Goal: Task Accomplishment & Management: Manage account settings

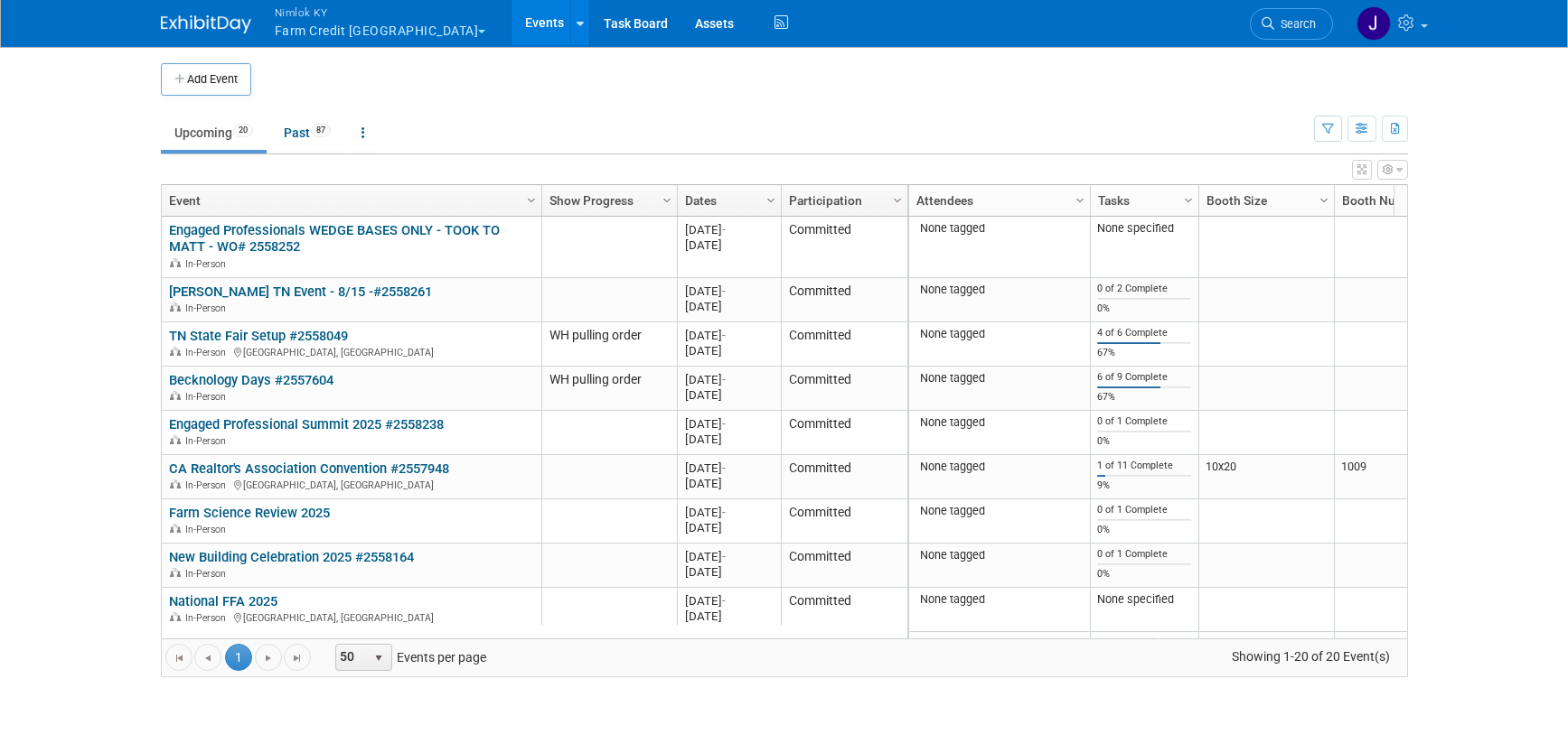
click at [407, 31] on button "Nimlok KY Farm Credit Mid America" at bounding box center [391, 23] width 236 height 47
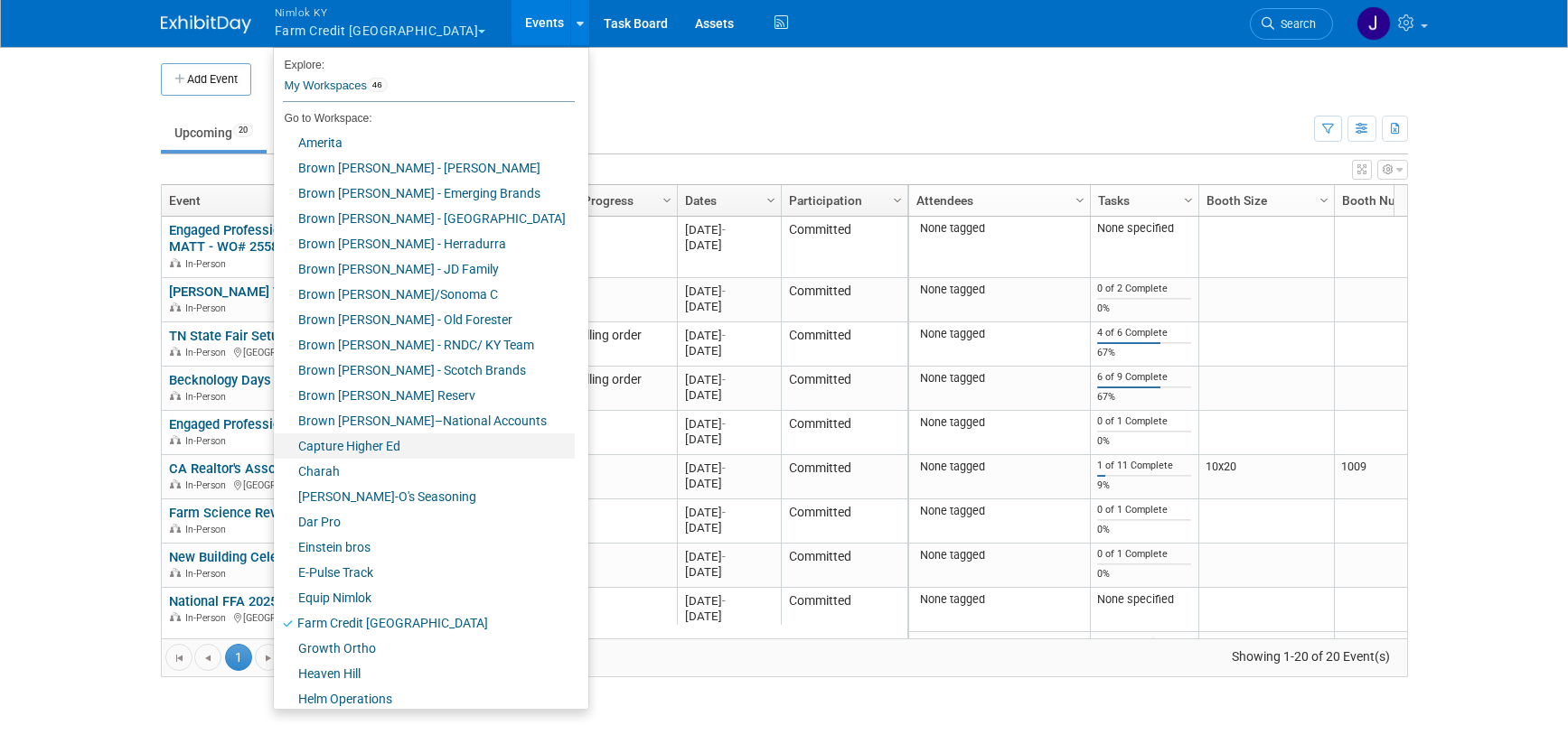
click at [373, 444] on link "Capture Higher Ed" at bounding box center [425, 446] width 301 height 25
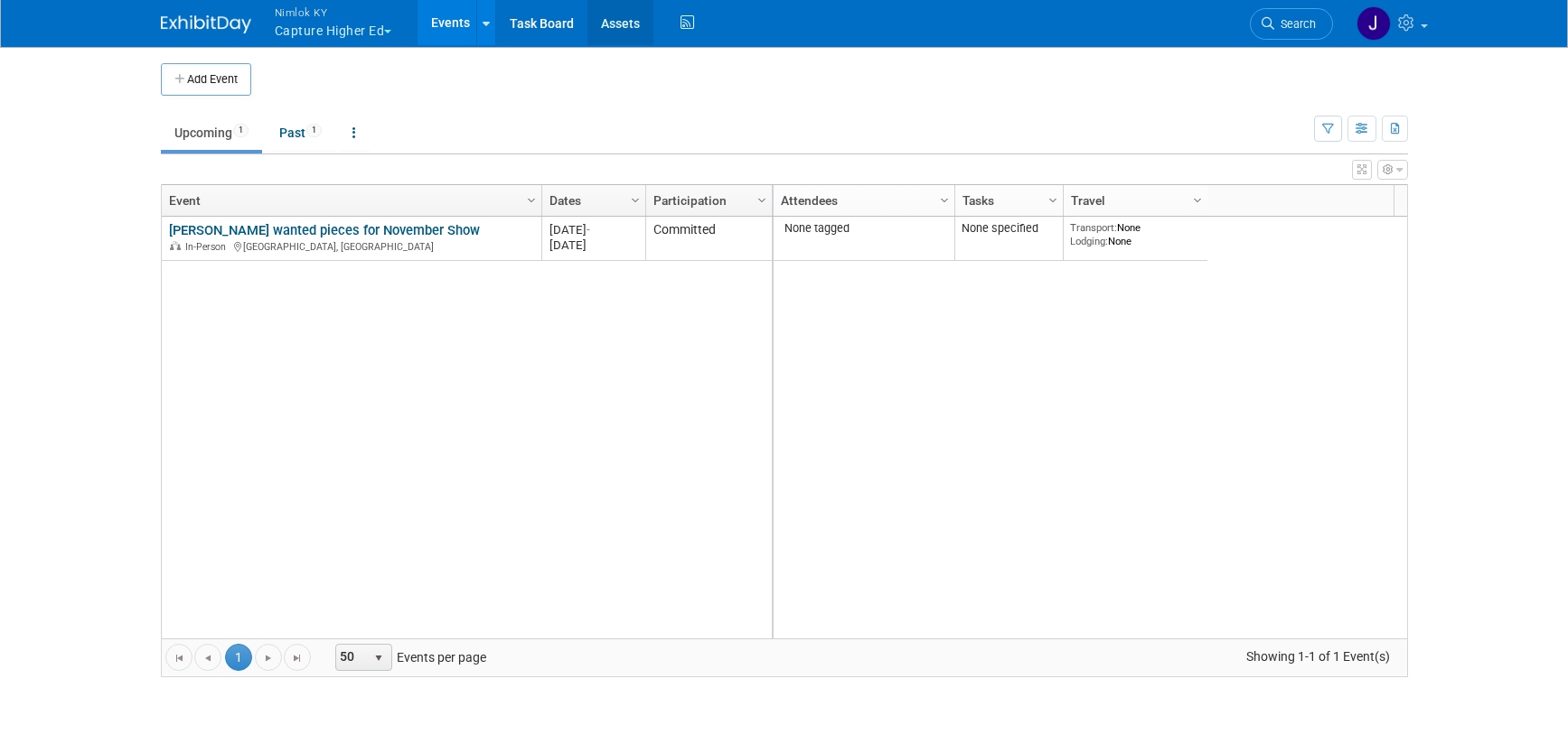
click at [628, 32] on link "Assets" at bounding box center [620, 22] width 66 height 45
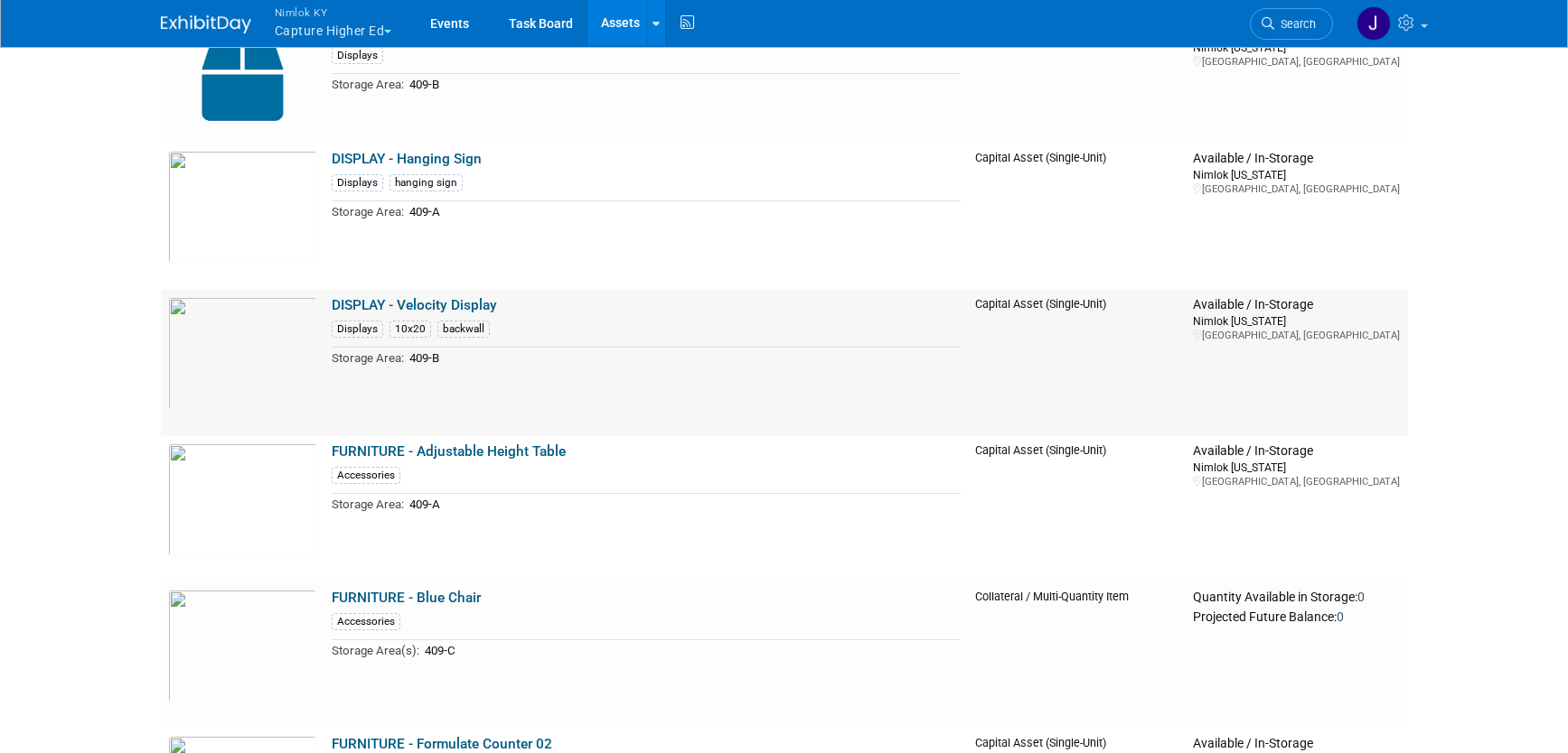
scroll to position [1381, 0]
click at [469, 302] on link "DISPLAY - Velocity Display" at bounding box center [414, 304] width 165 height 17
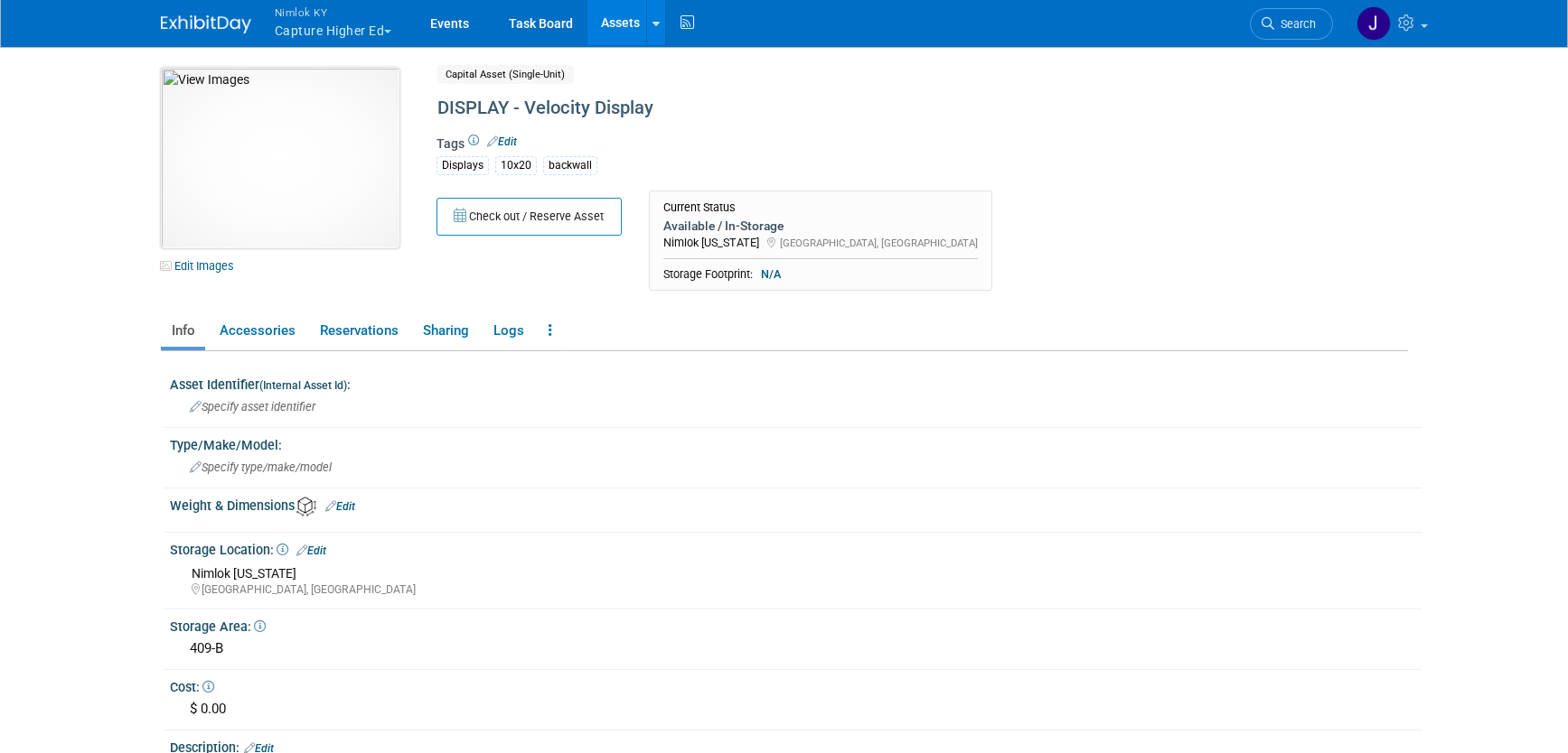
click at [254, 170] on img at bounding box center [279, 158] width 238 height 181
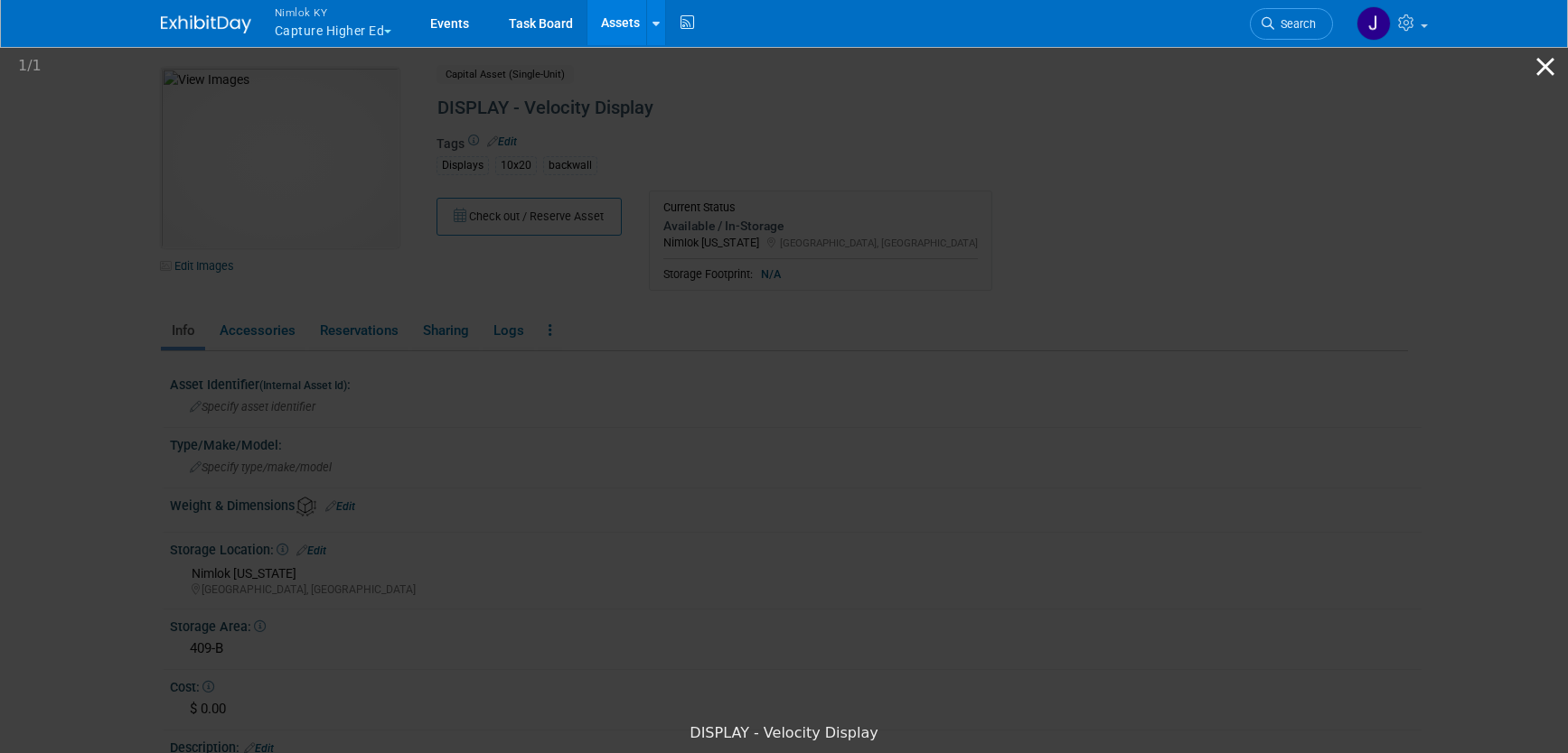
click at [1540, 71] on button "Close gallery" at bounding box center [1546, 66] width 45 height 43
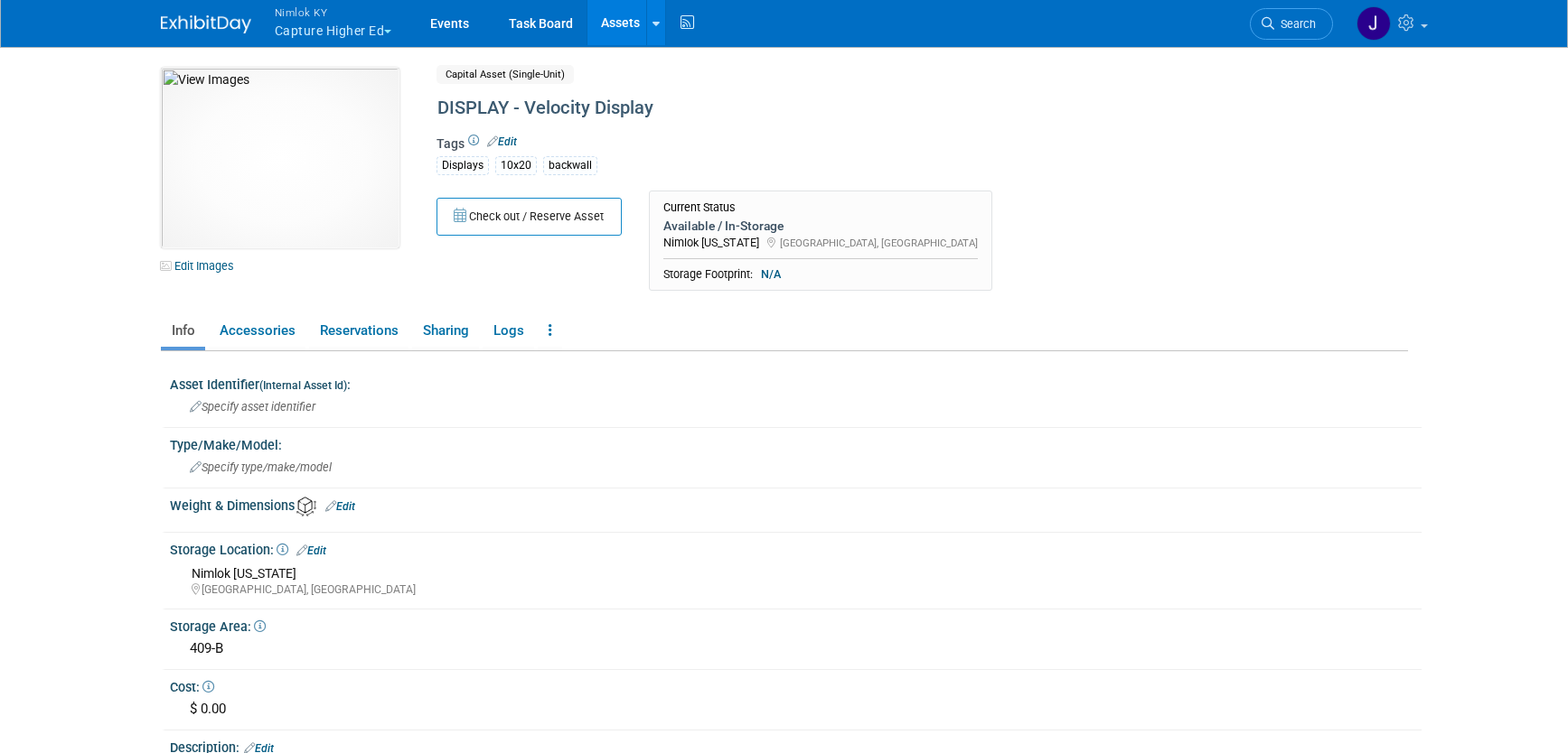
click at [624, 26] on link "Assets" at bounding box center [620, 22] width 66 height 45
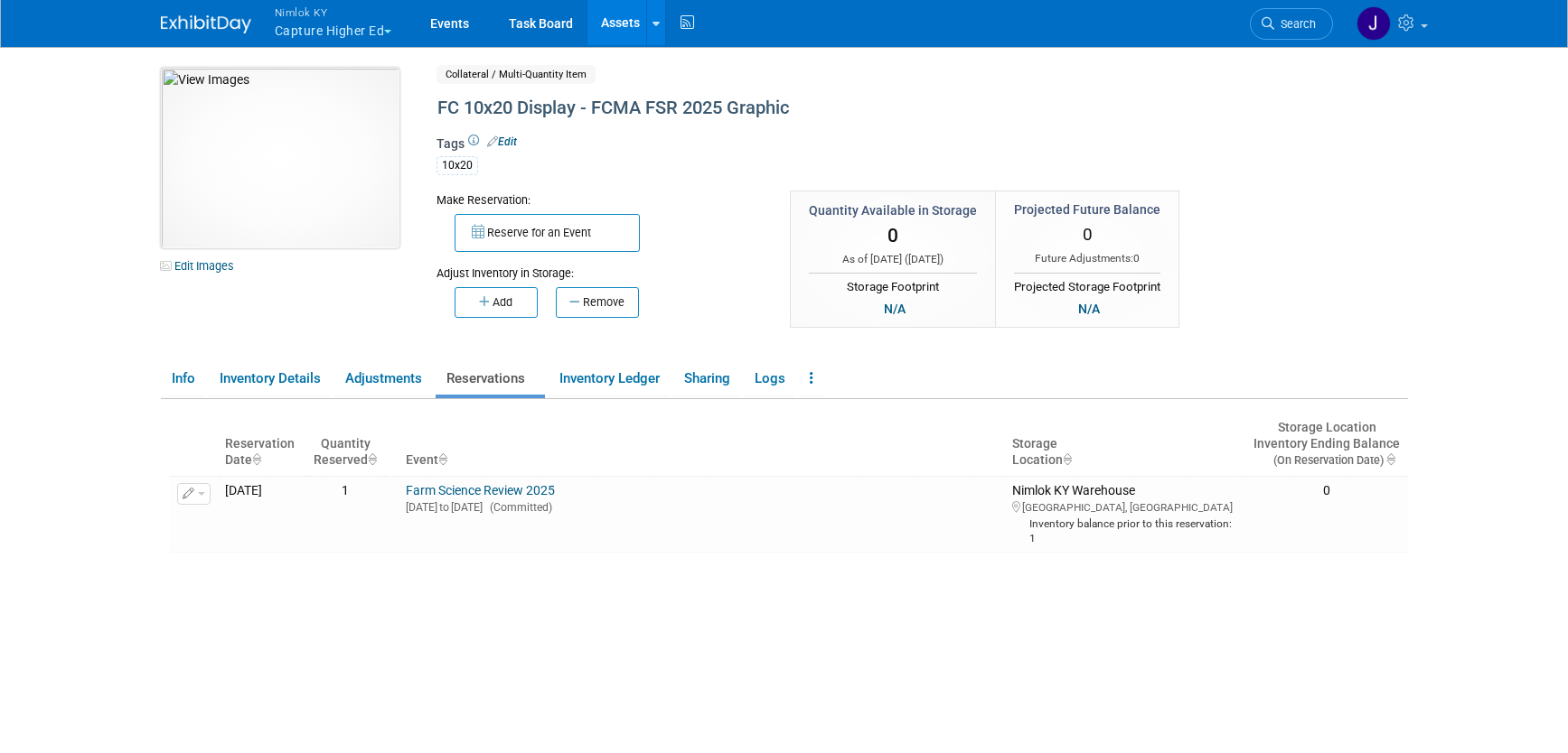
click at [362, 190] on img at bounding box center [279, 158] width 238 height 181
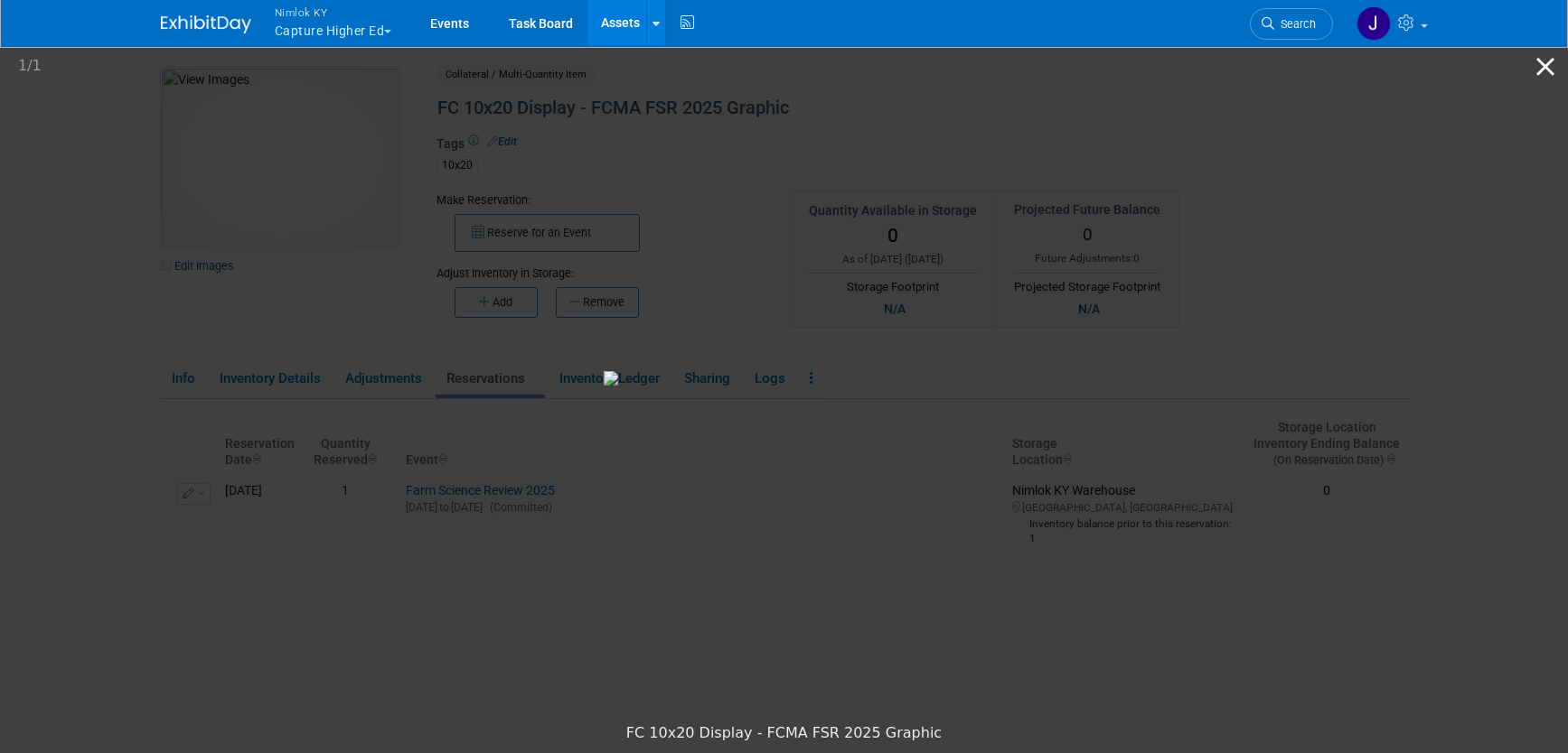
click at [1545, 62] on button "Close gallery" at bounding box center [1546, 66] width 45 height 43
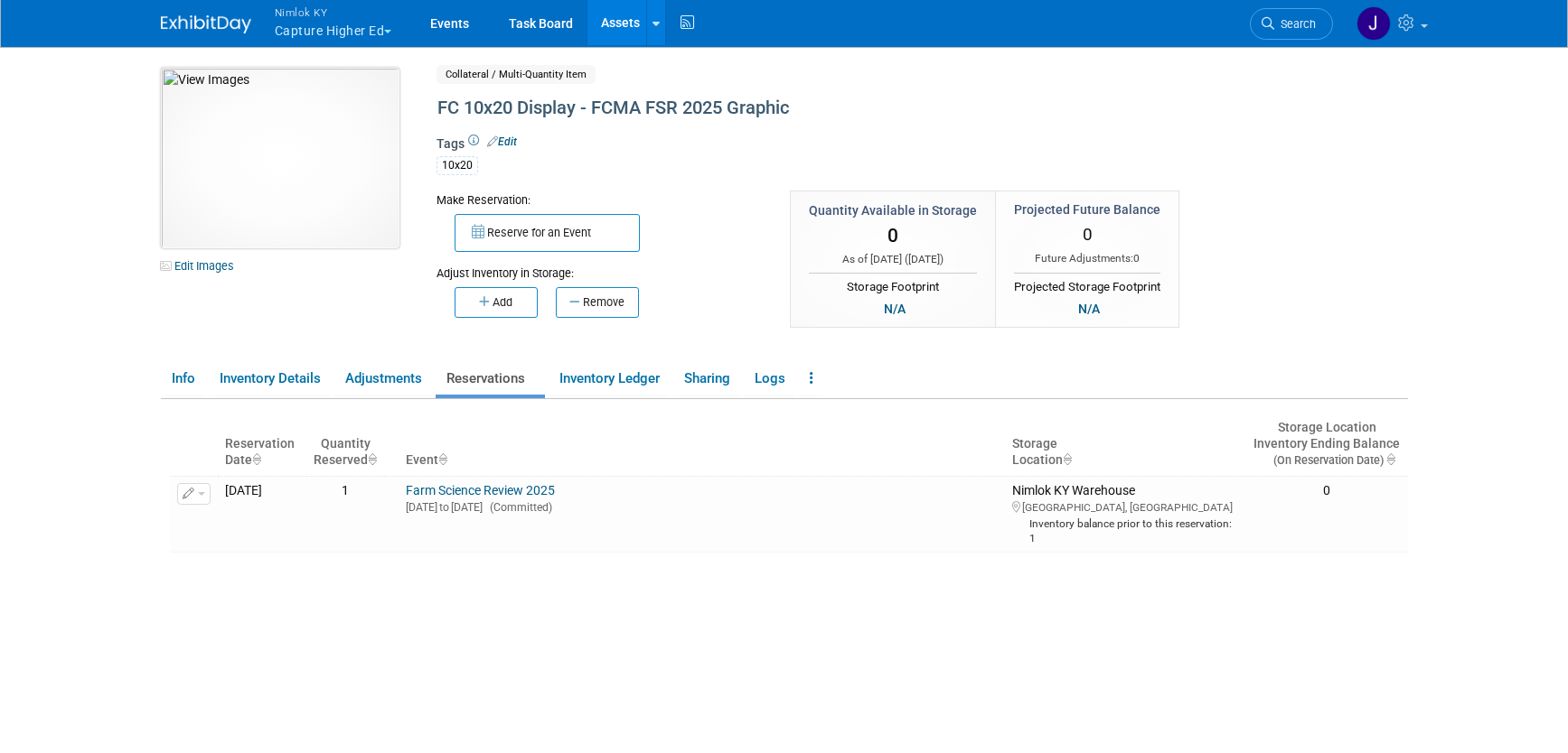
click at [315, 200] on img at bounding box center [279, 158] width 238 height 181
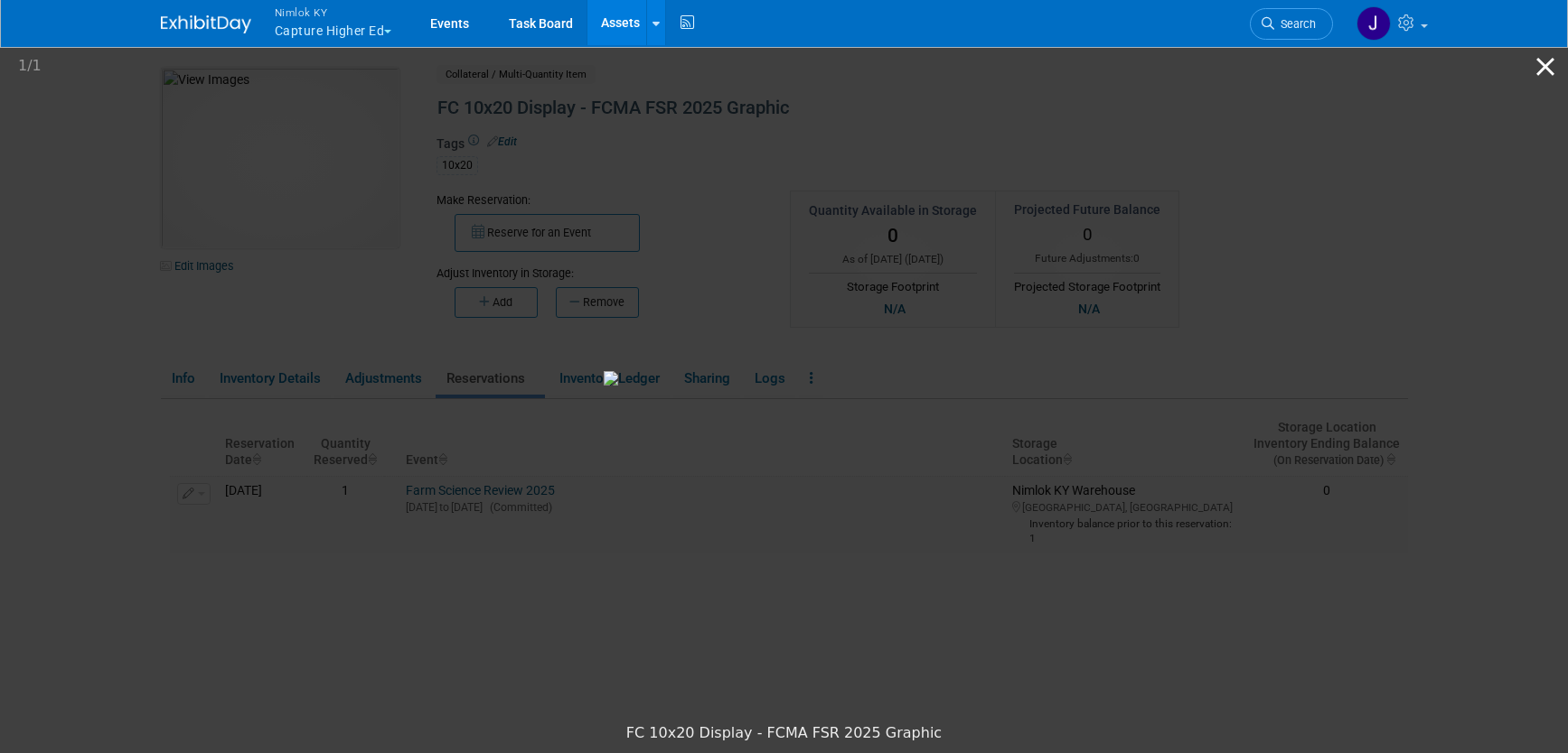
click at [1542, 67] on button "Close gallery" at bounding box center [1546, 66] width 45 height 43
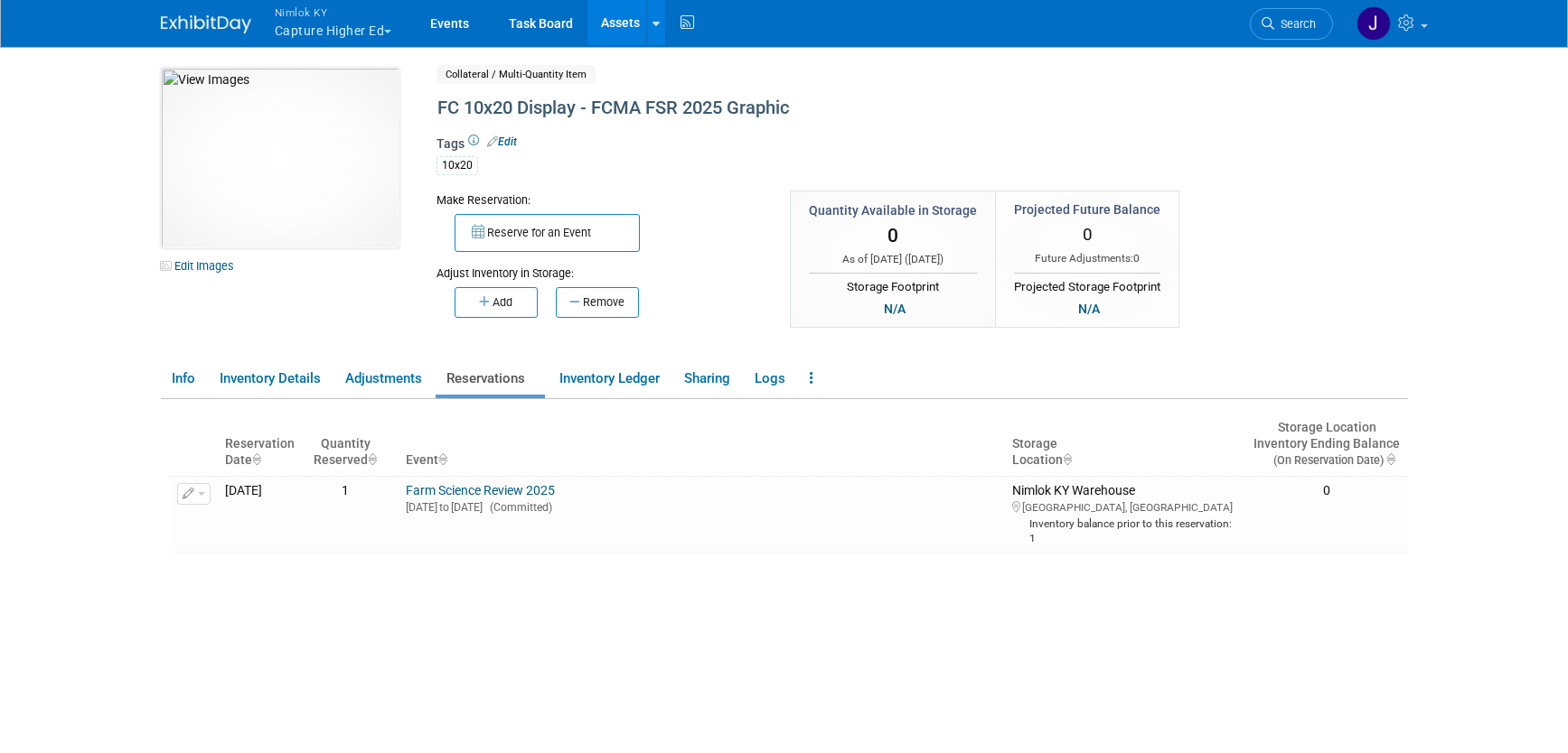
click at [350, 32] on button "Nimlok KY Capture Higher Ed" at bounding box center [344, 23] width 142 height 47
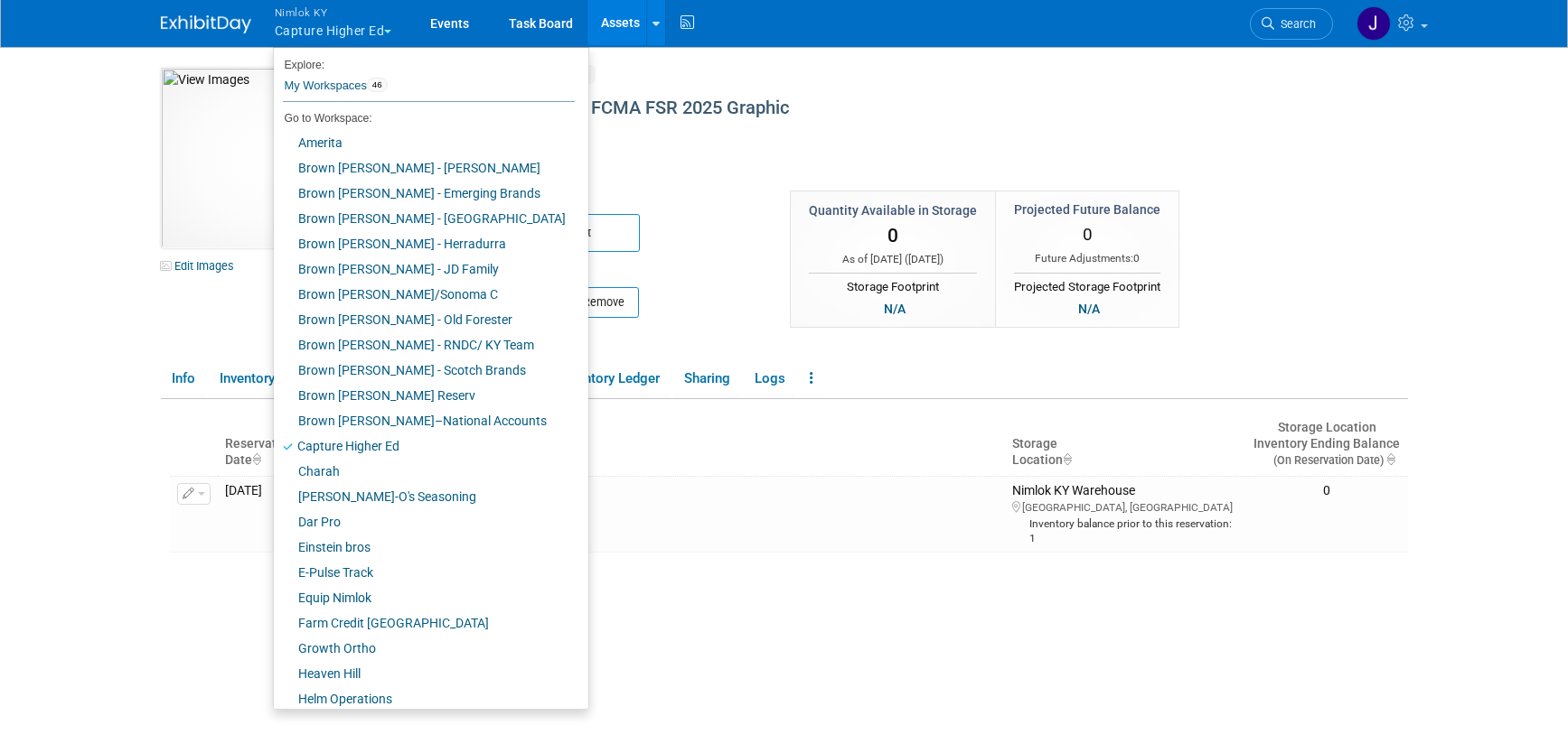
click at [56, 354] on body "Nimlok KY Capture Higher Ed Explore: My Workspaces 46 Go to Workspace:" at bounding box center [784, 376] width 1568 height 753
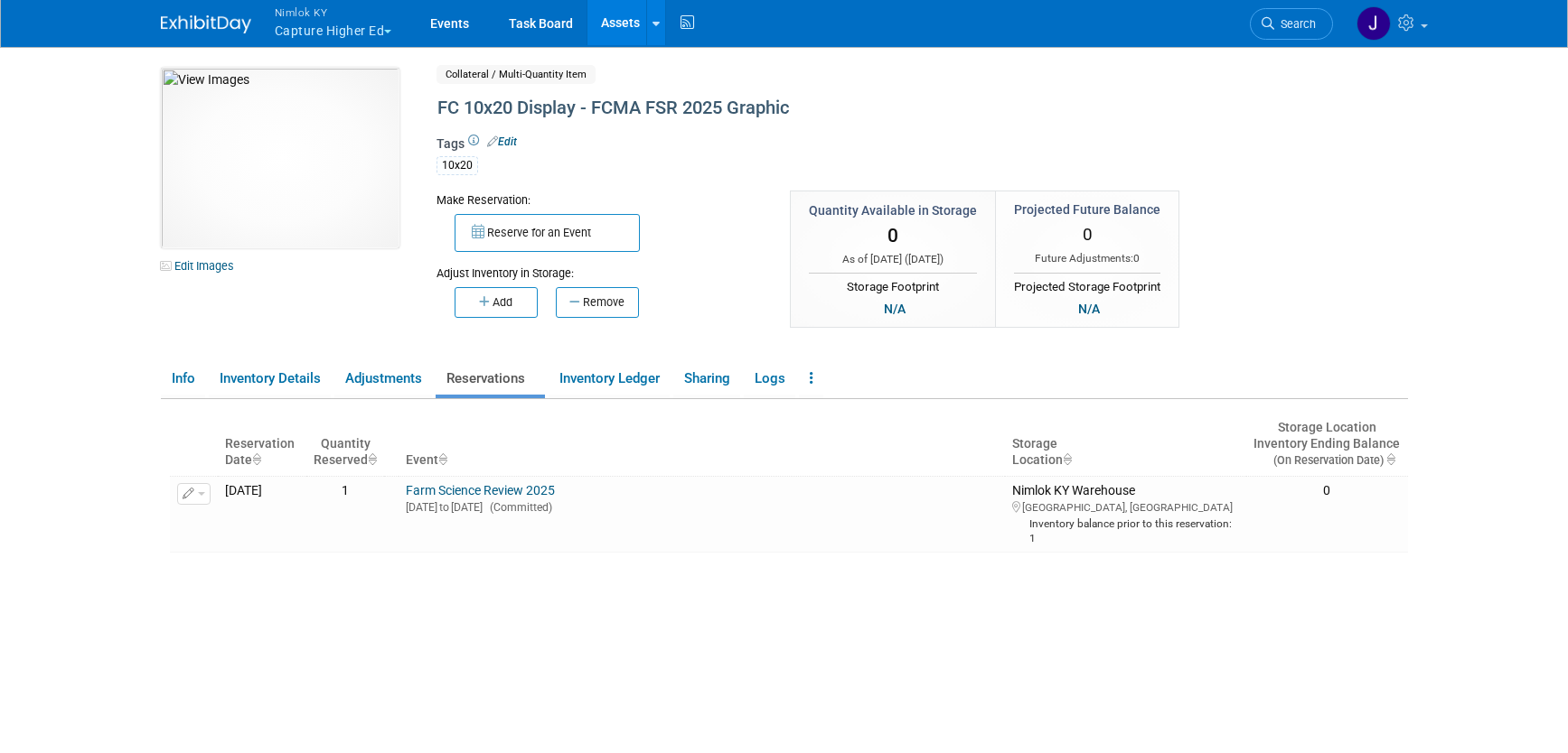
click at [84, 330] on body "Nimlok KY Capture Higher Ed Explore: My Workspaces 46 Go to Workspace:" at bounding box center [784, 376] width 1568 height 753
click at [444, 17] on link "Events" at bounding box center [450, 22] width 66 height 45
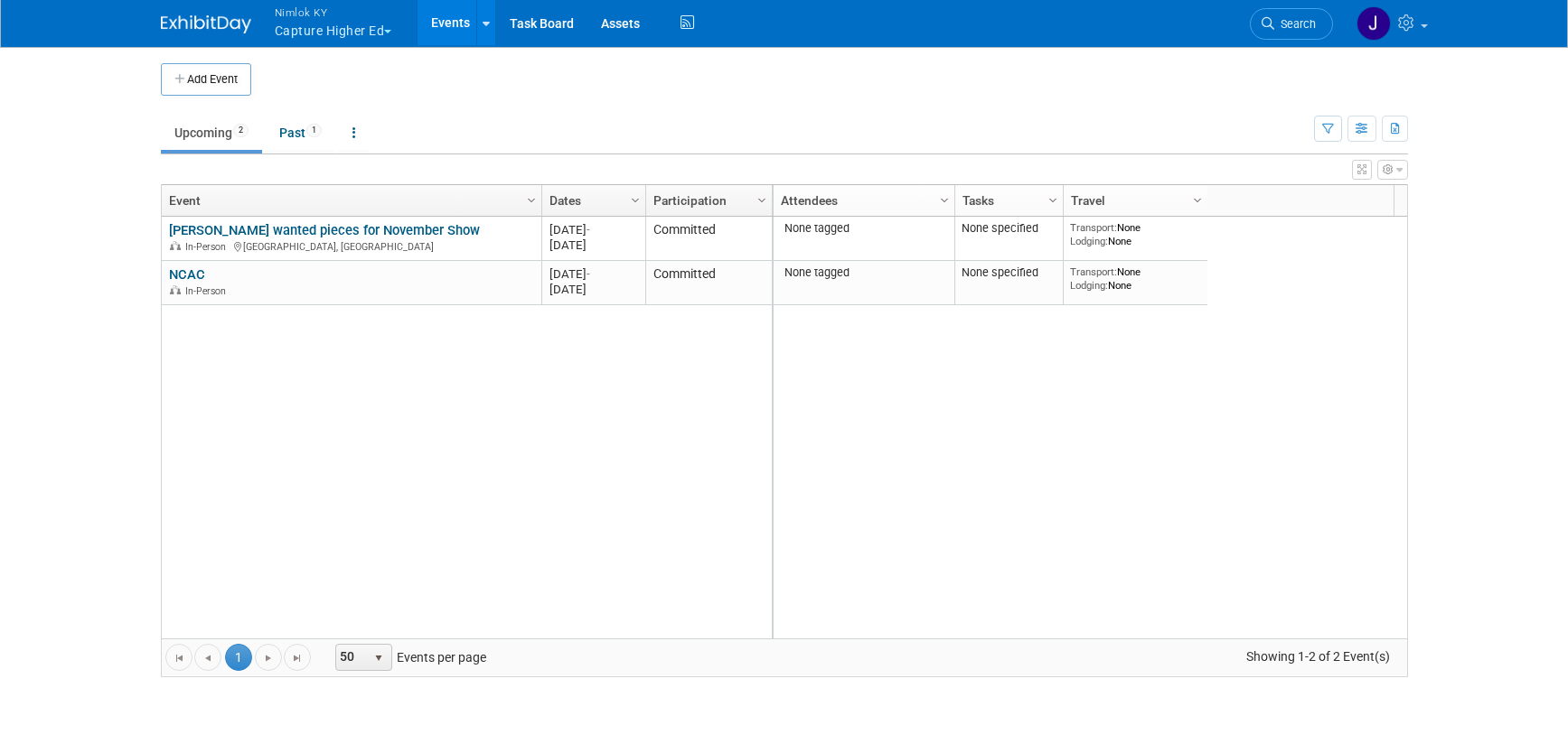
click at [361, 30] on button "Nimlok KY Capture Higher Ed" at bounding box center [344, 23] width 142 height 47
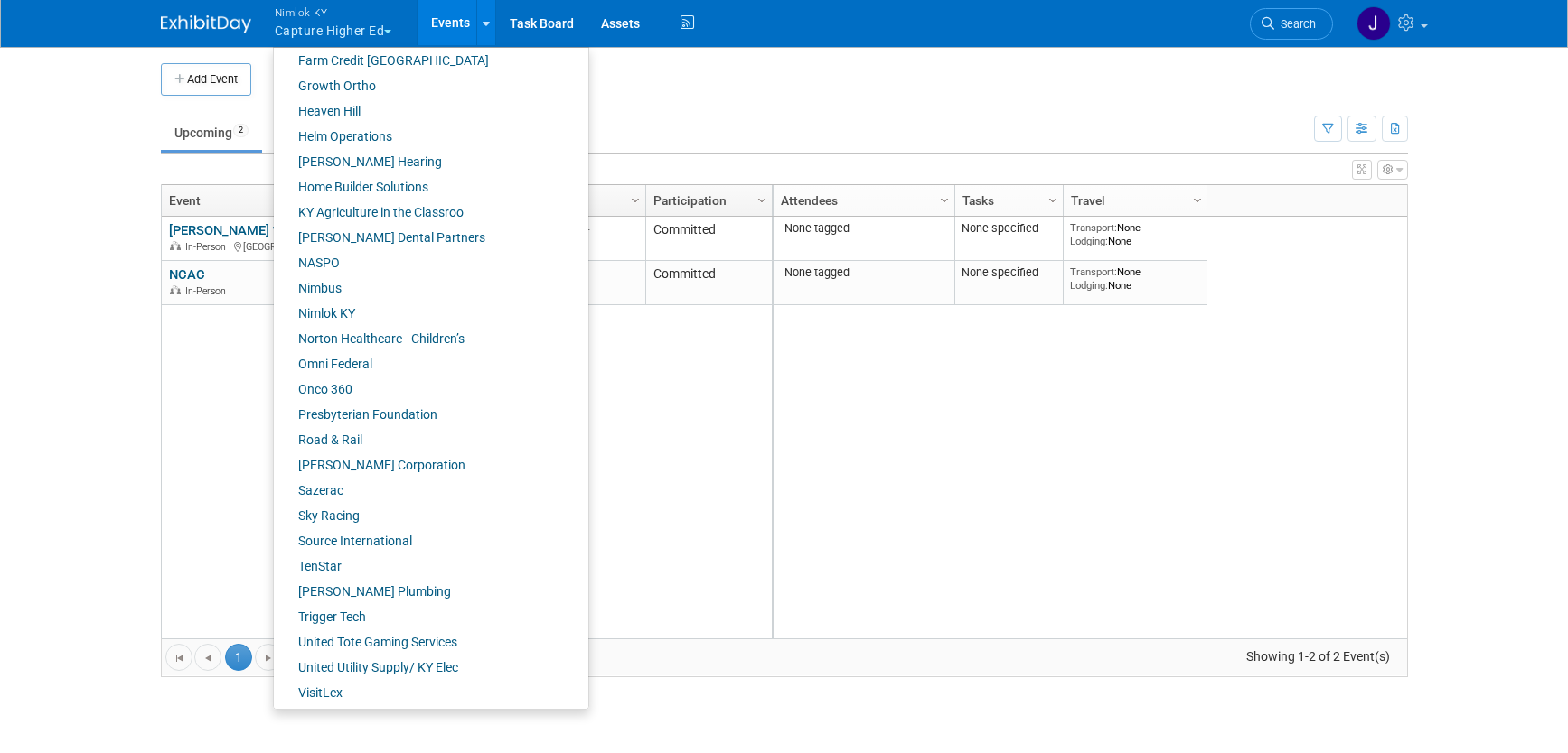
scroll to position [591, 0]
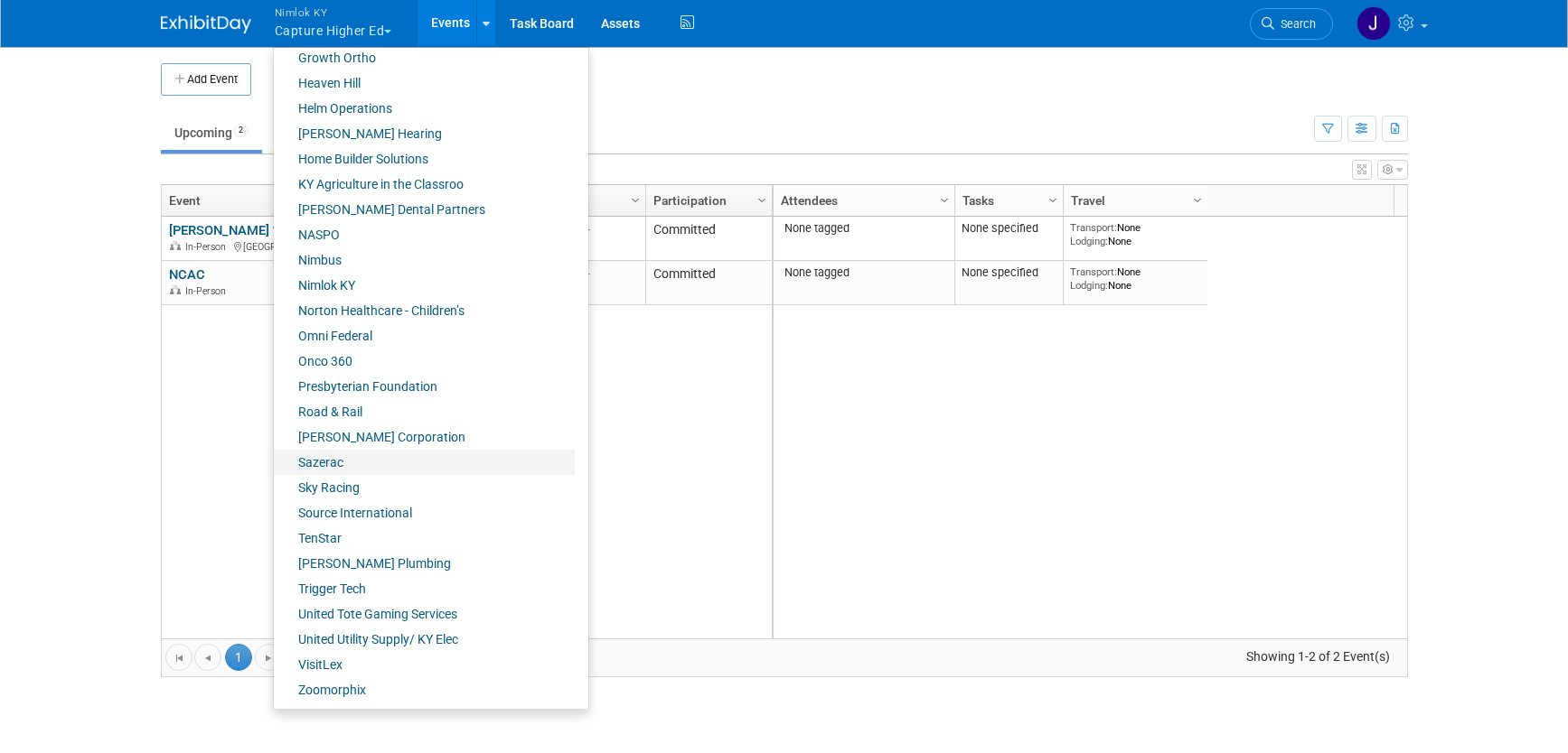
click at [361, 461] on link "Sazerac" at bounding box center [425, 462] width 301 height 25
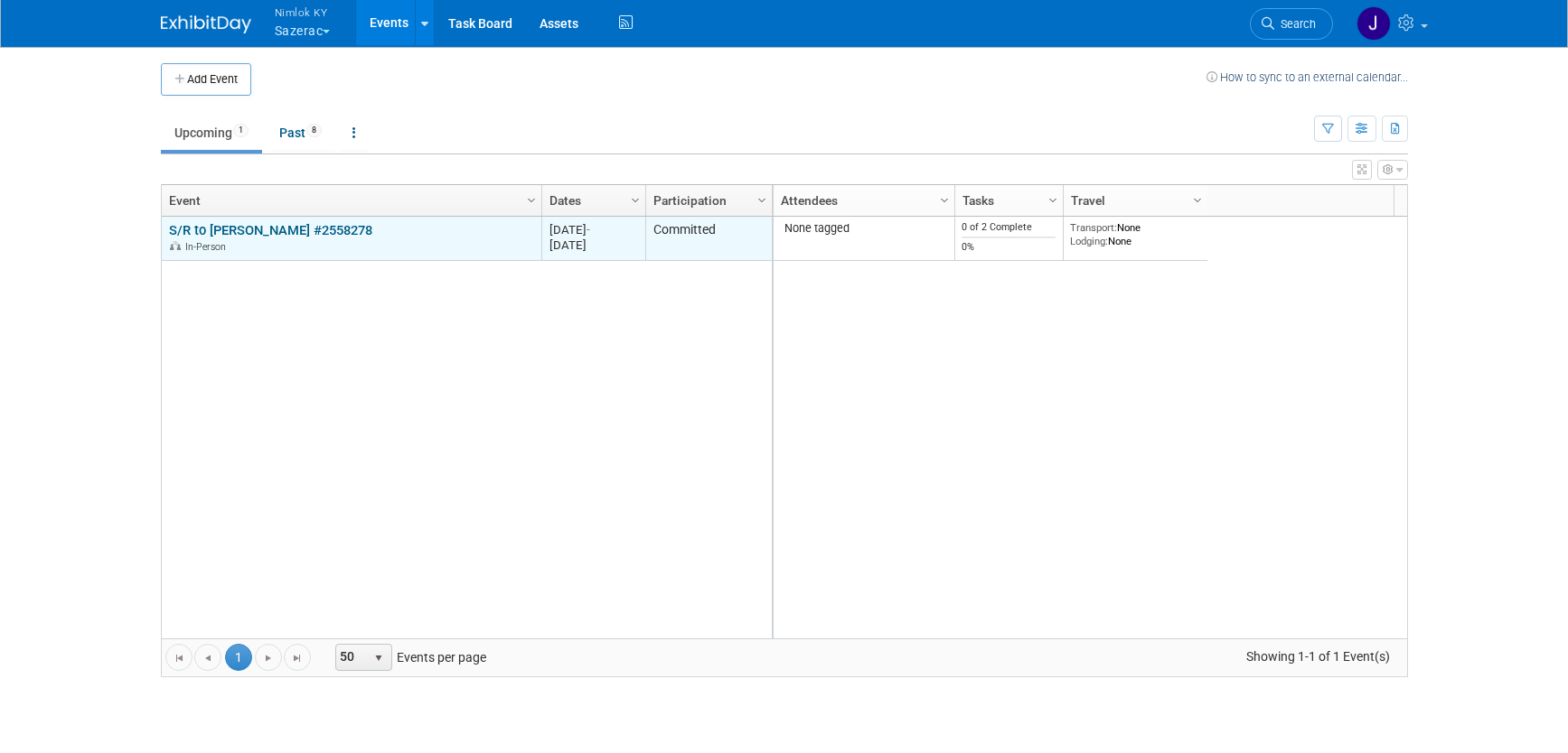
click at [307, 234] on link "S/R to [PERSON_NAME] #2558278" at bounding box center [270, 230] width 203 height 17
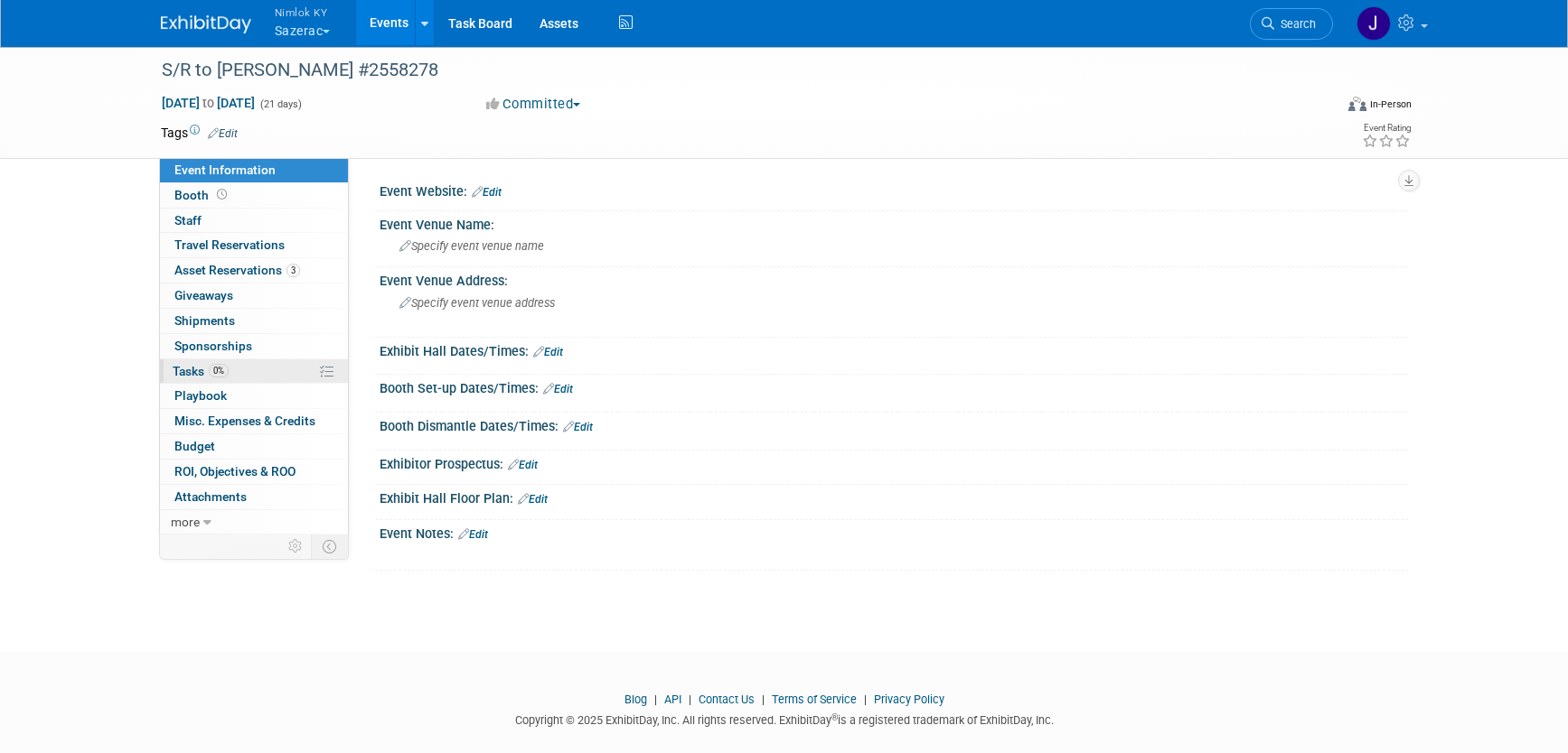
click at [239, 374] on link "0% Tasks 0%" at bounding box center [254, 371] width 188 height 24
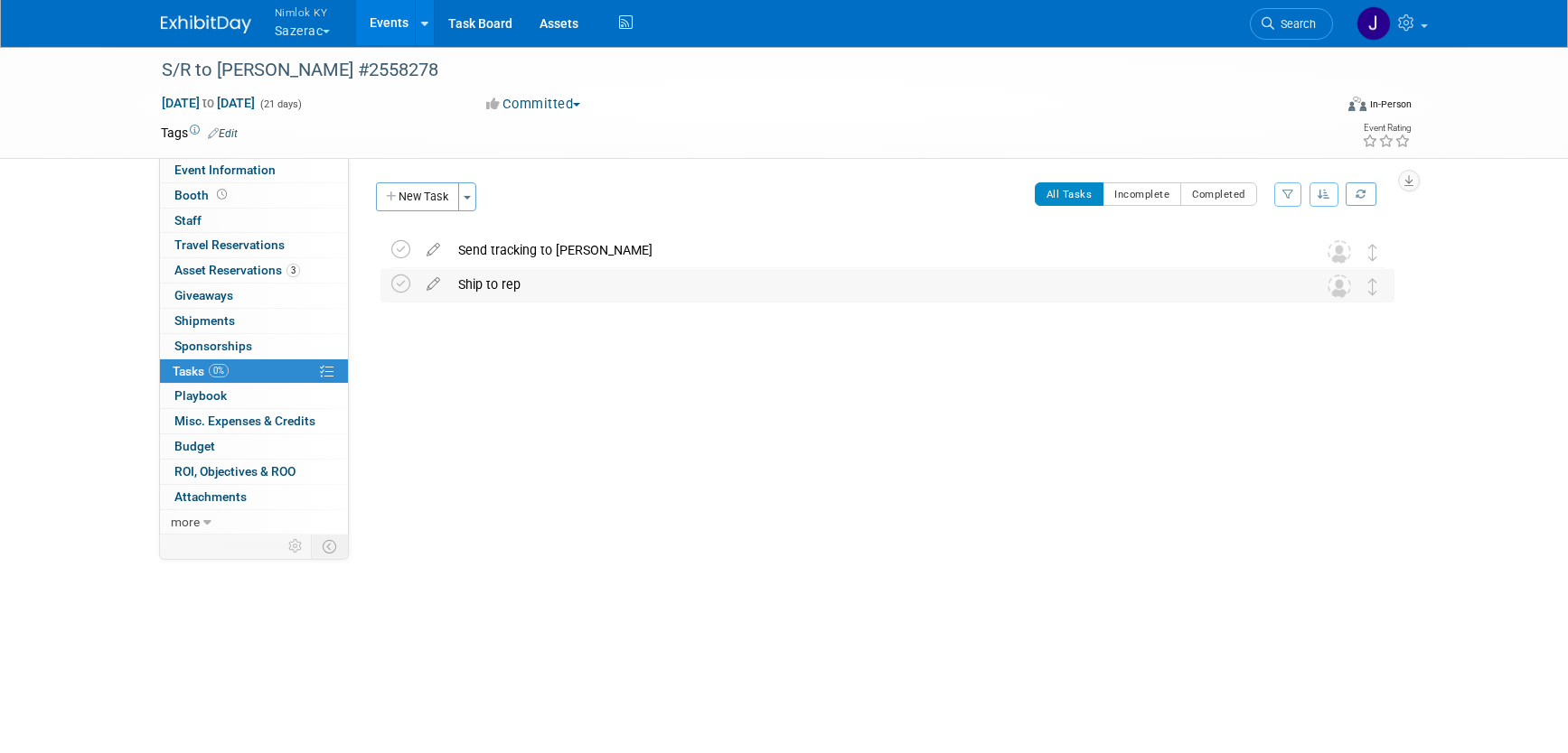
click at [499, 286] on div "Ship to rep" at bounding box center [870, 285] width 843 height 31
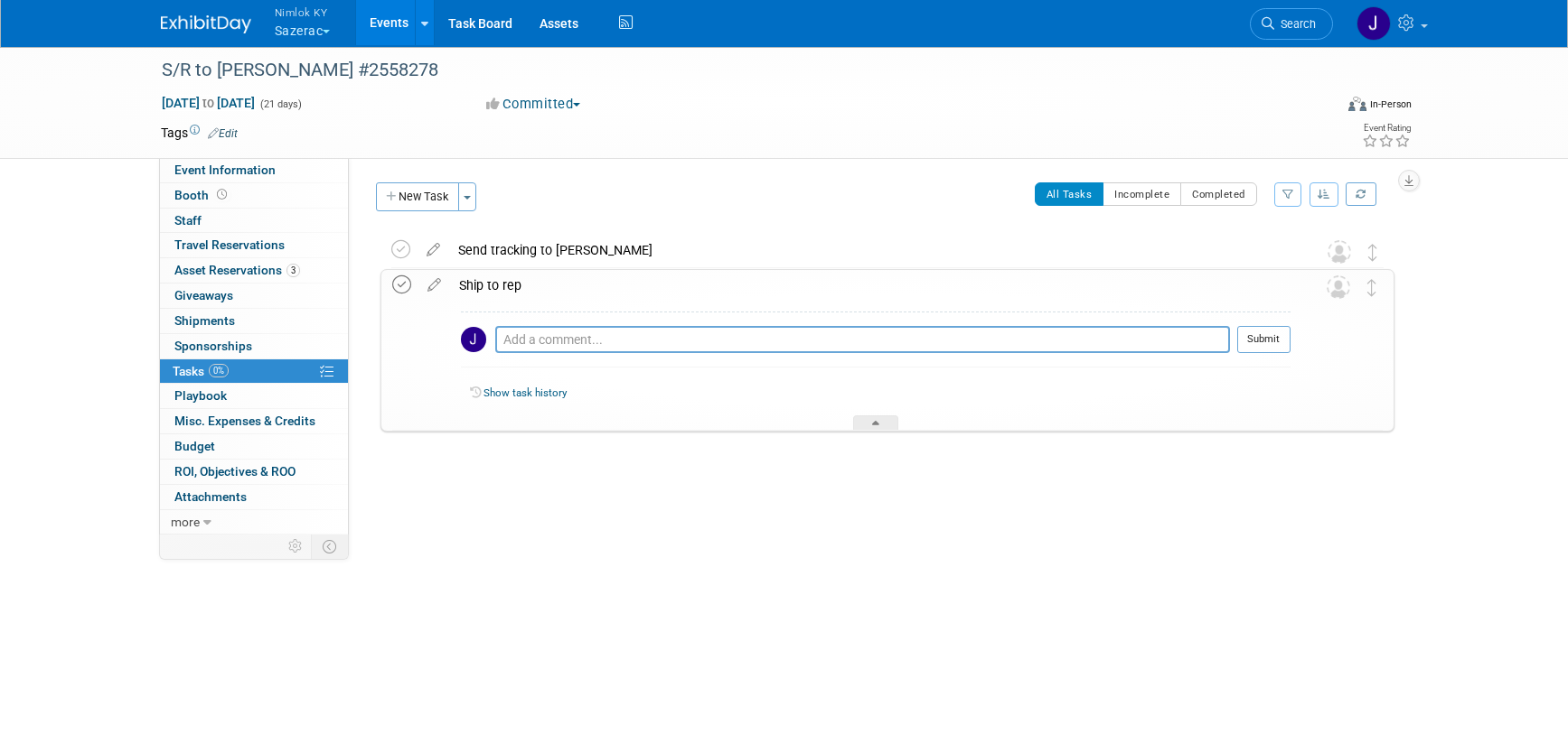
click at [404, 290] on icon at bounding box center [402, 286] width 19 height 19
click at [669, 341] on textarea at bounding box center [863, 340] width 735 height 27
paste textarea "1z2rx9090143854229"
type textarea "1z2rx9090143854229"
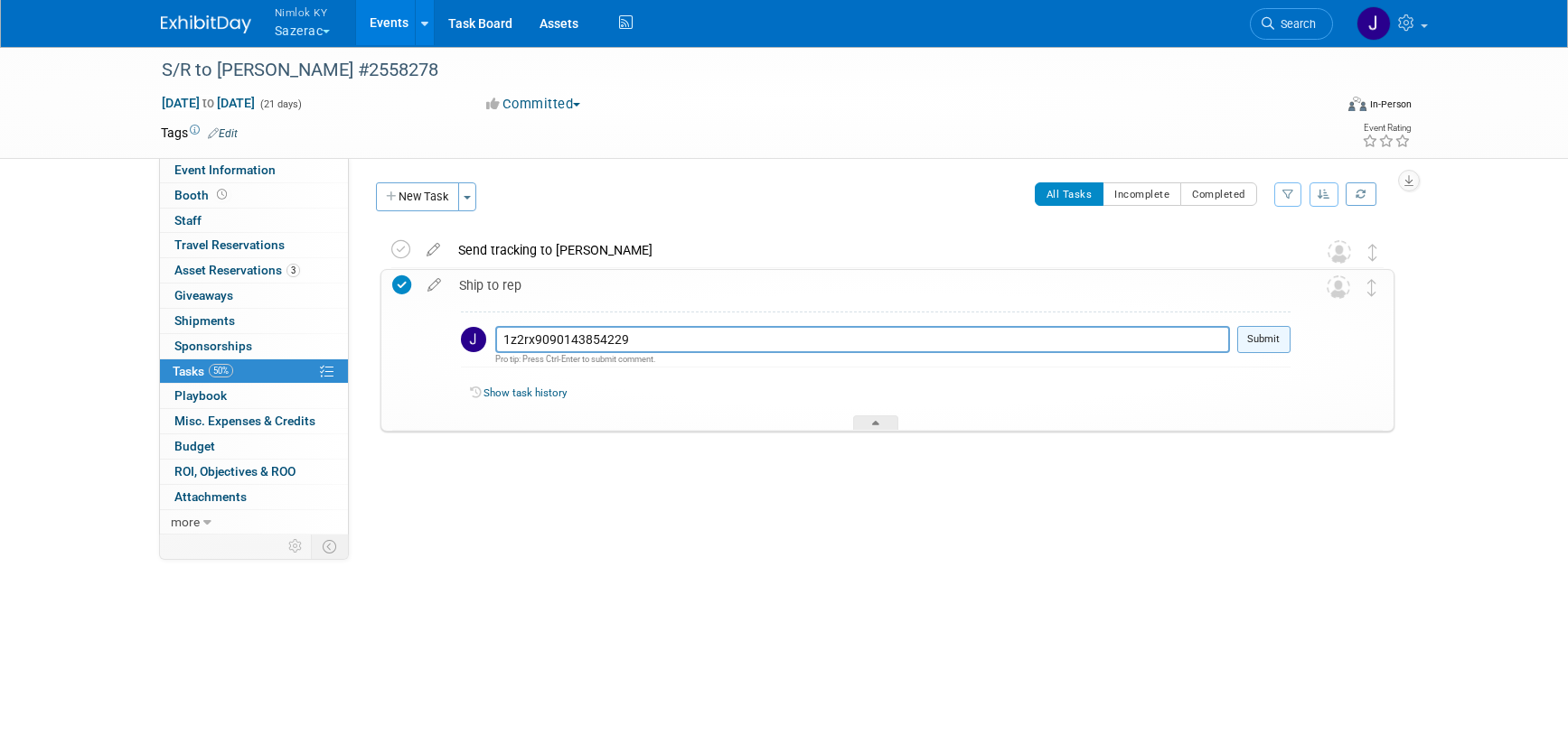
click at [1255, 340] on button "Submit" at bounding box center [1264, 340] width 53 height 27
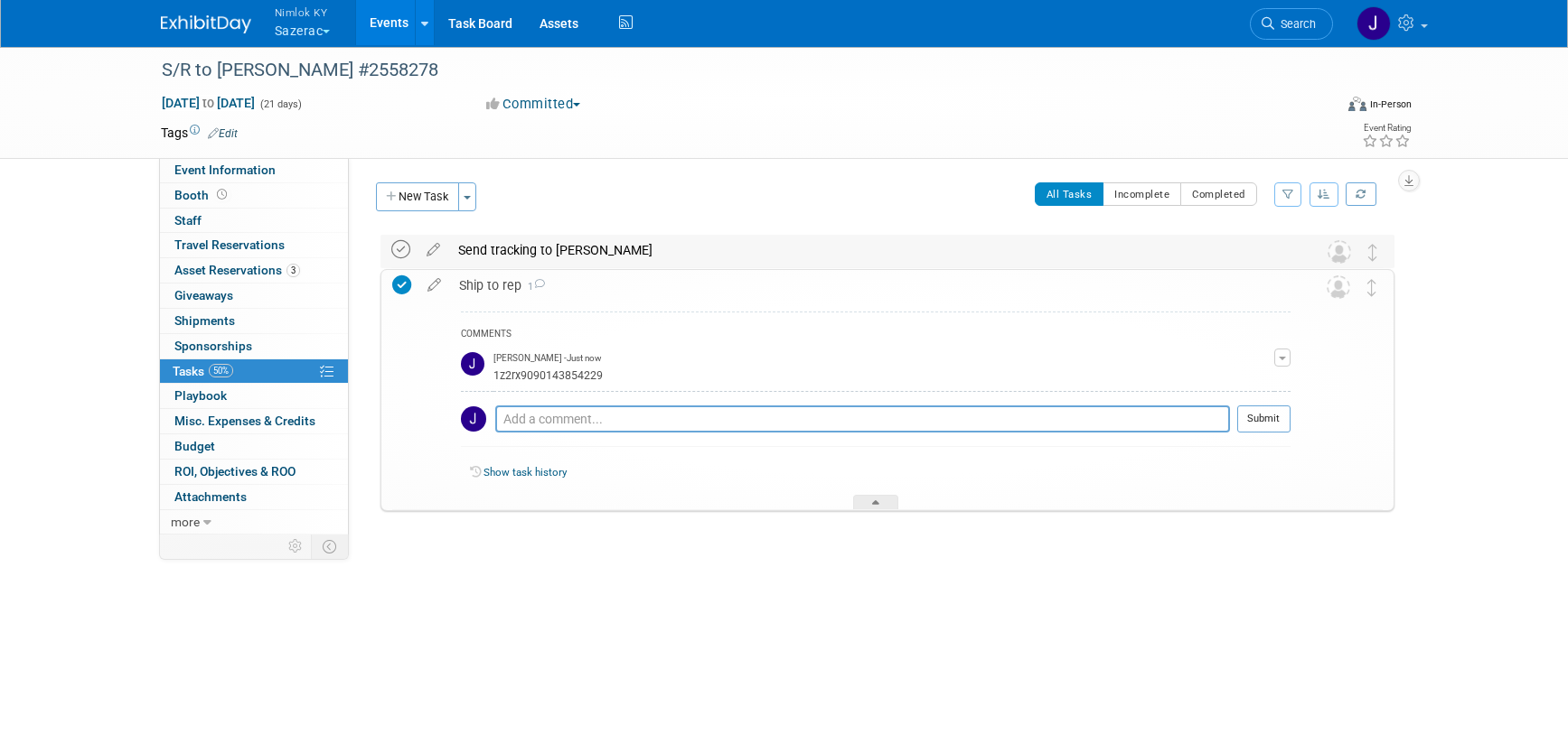
click at [405, 248] on icon at bounding box center [401, 250] width 19 height 19
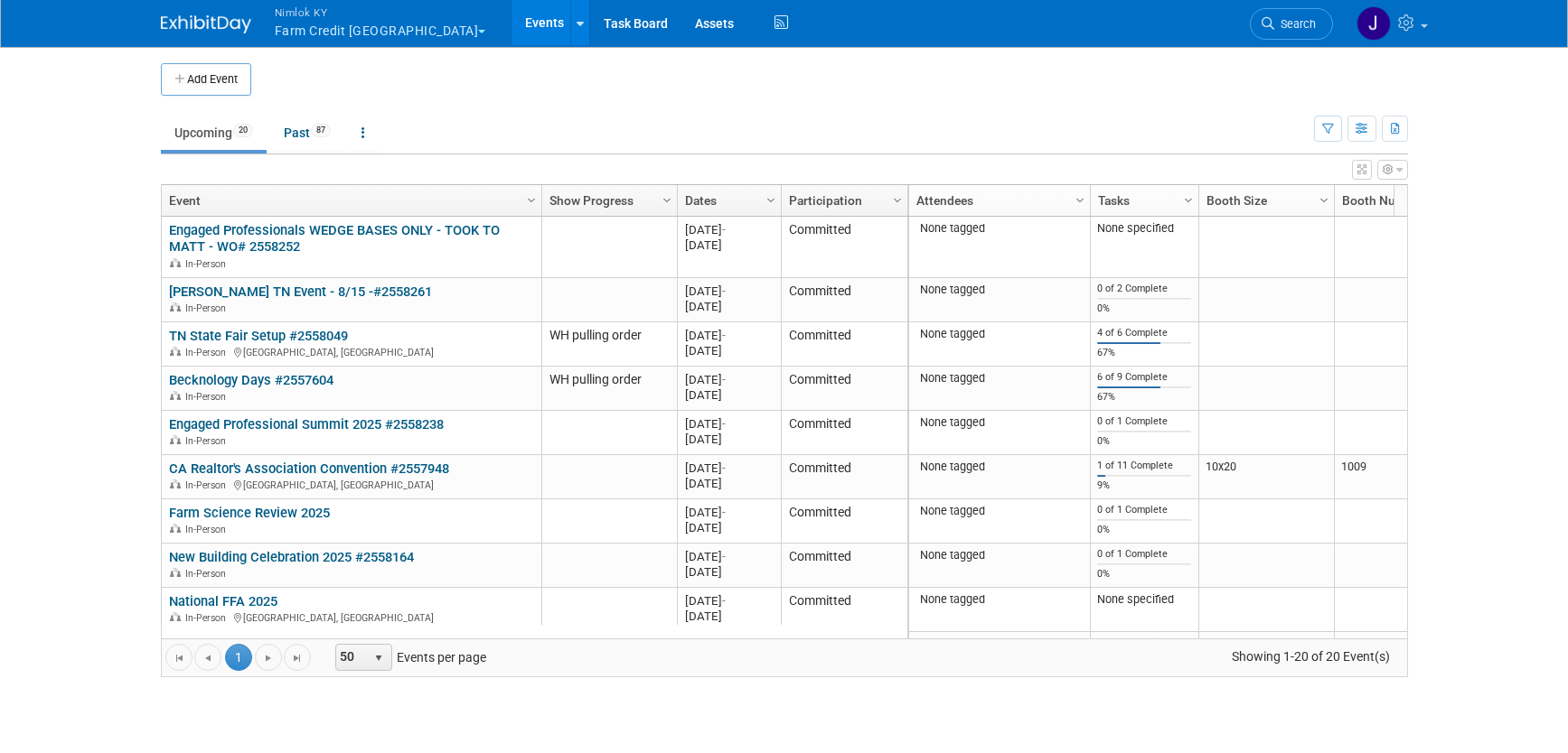
click at [390, 38] on button "Nimlok KY Farm Credit [GEOGRAPHIC_DATA]" at bounding box center [391, 23] width 236 height 47
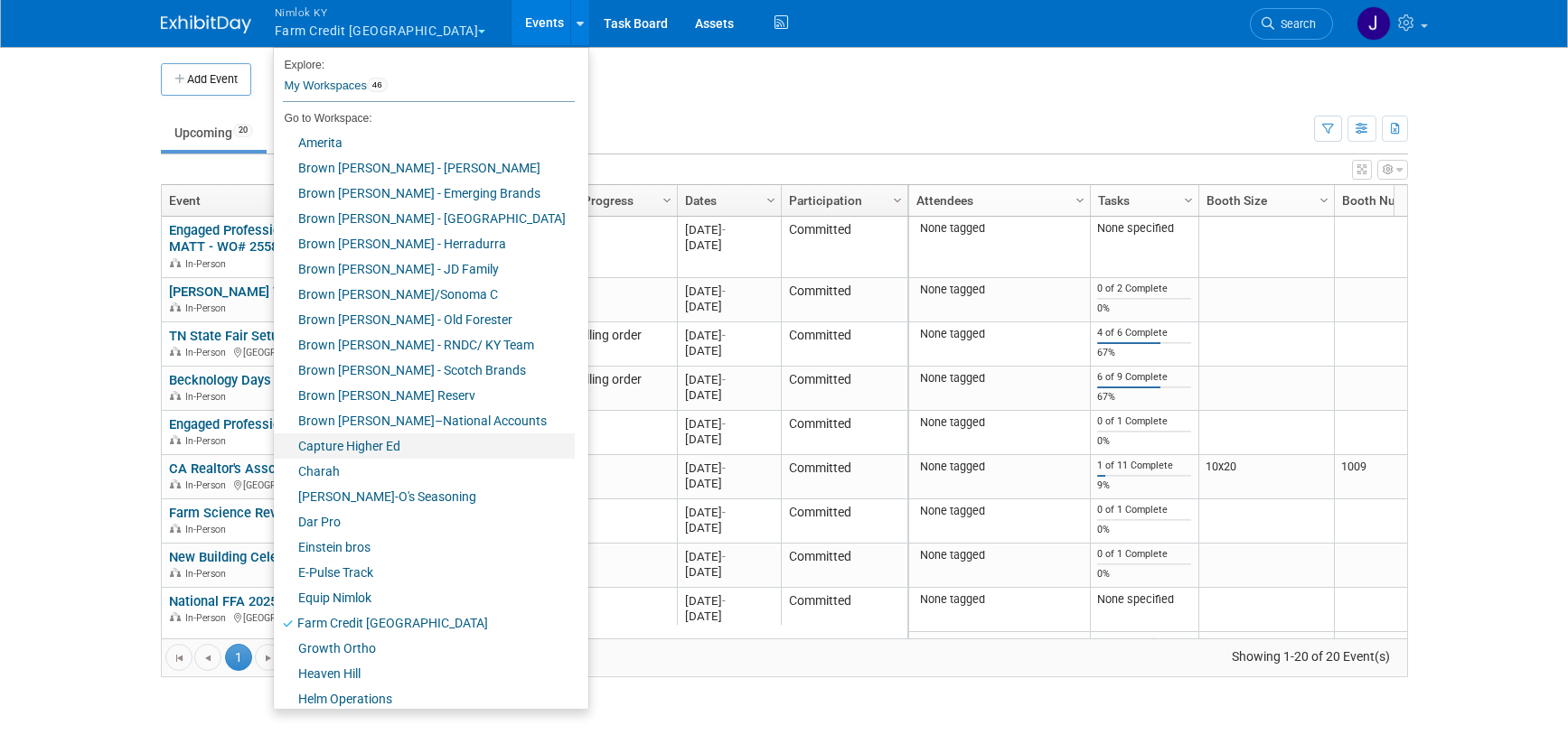
click at [383, 446] on link "Capture Higher Ed" at bounding box center [425, 446] width 301 height 25
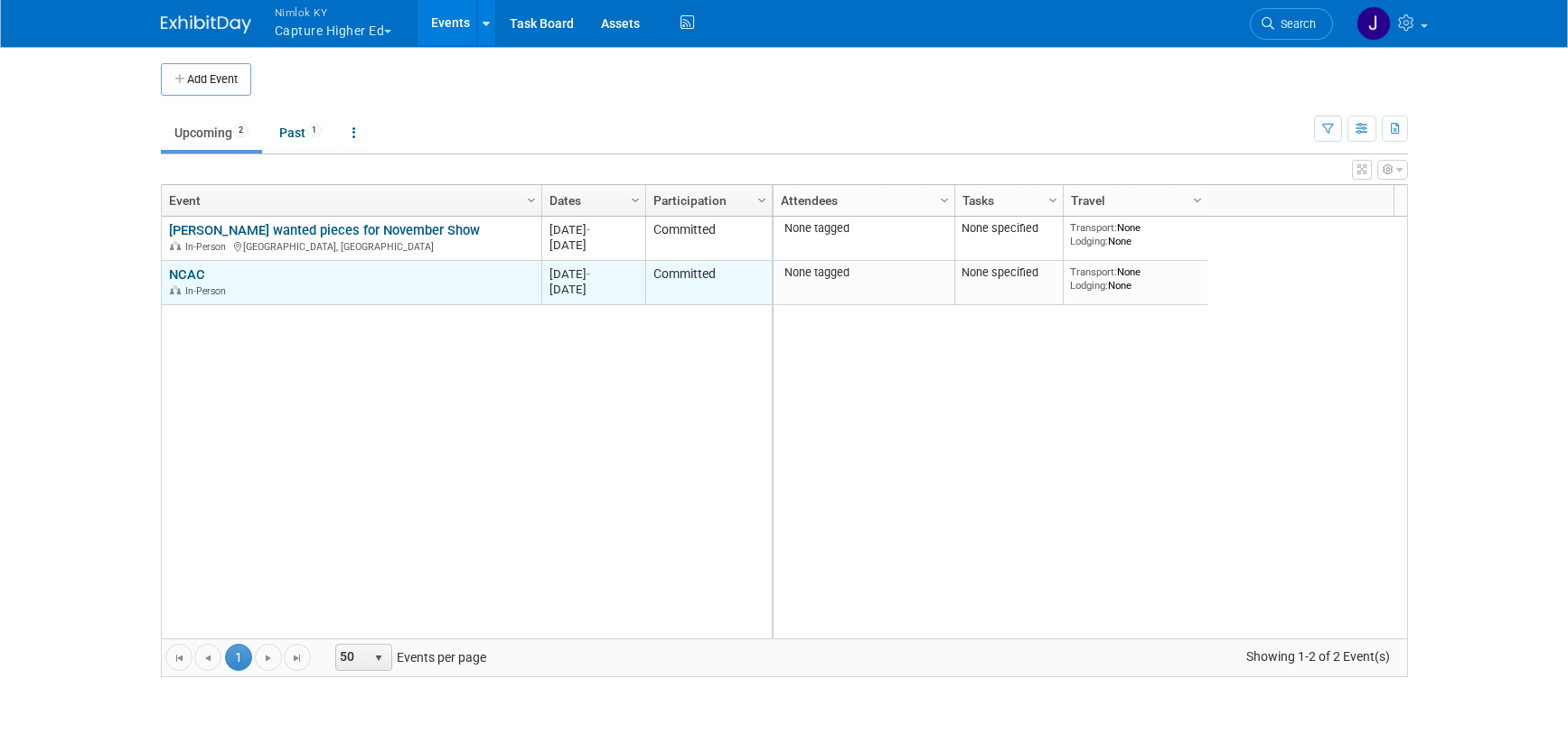
click at [194, 275] on link "NCAC" at bounding box center [187, 274] width 36 height 17
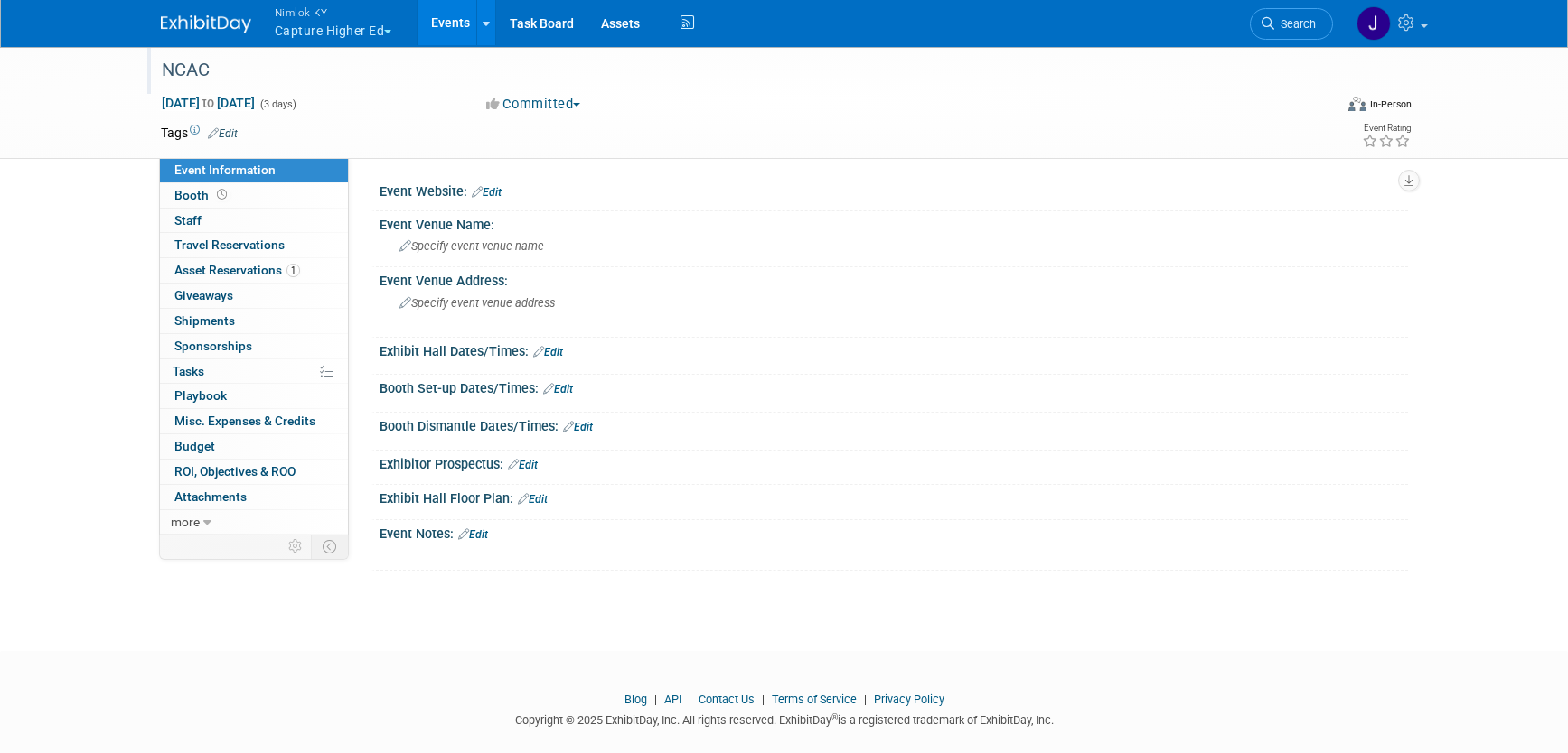
click at [172, 66] on div "NCAC" at bounding box center [731, 70] width 1151 height 32
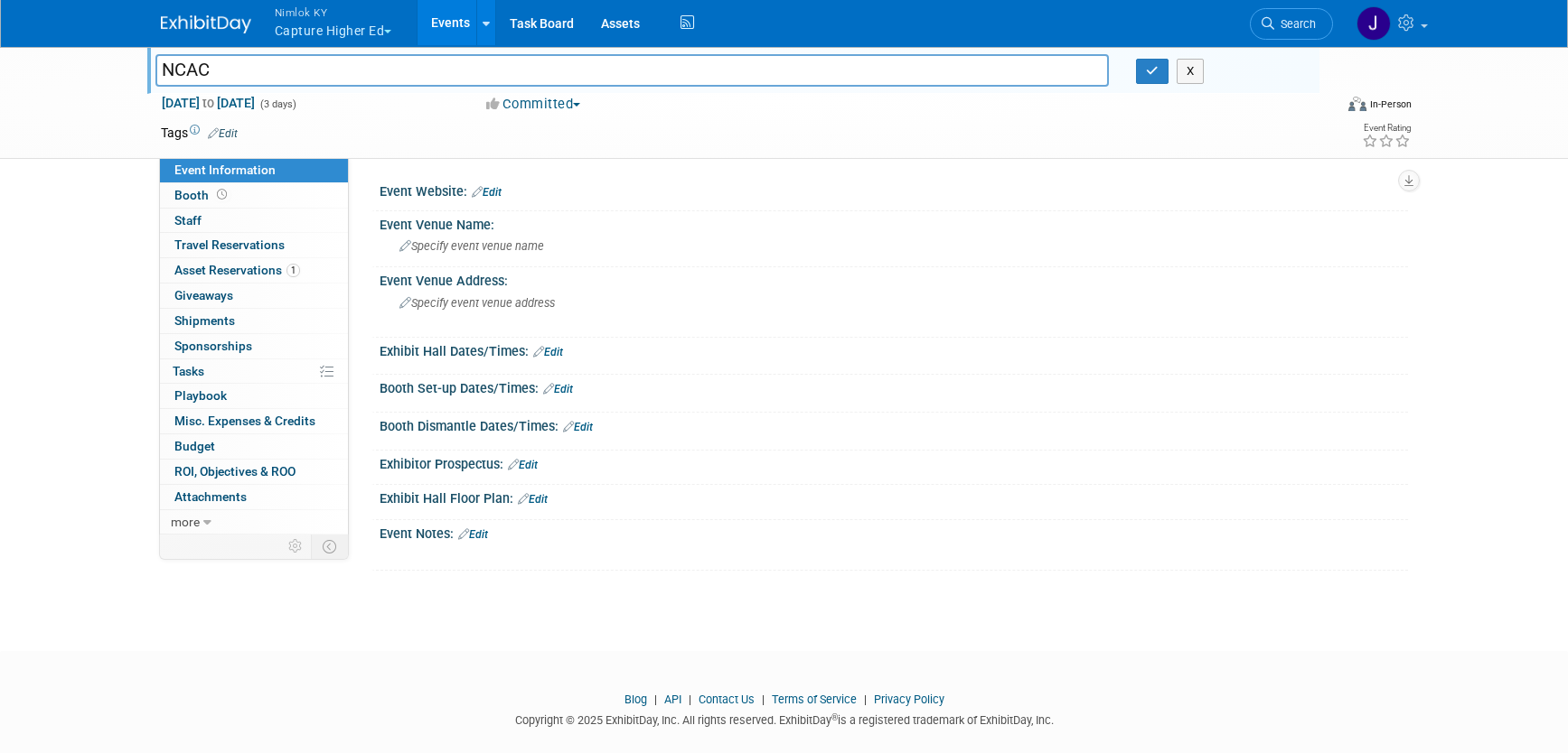
click at [175, 71] on input "NCAC" at bounding box center [633, 70] width 955 height 32
type input "NACAC"
click at [1143, 70] on button "button" at bounding box center [1152, 71] width 32 height 25
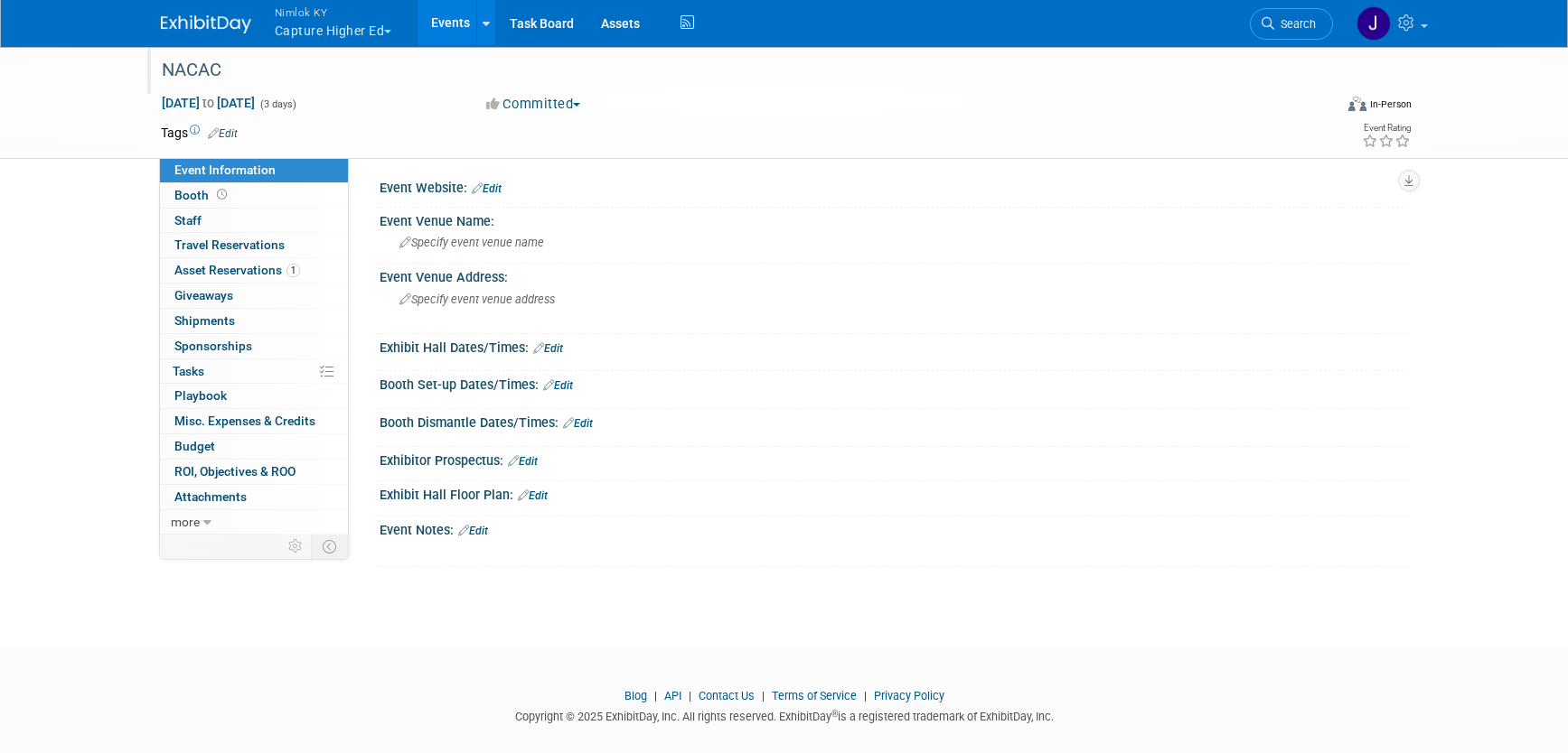
drag, startPoint x: 583, startPoint y: 375, endPoint x: 580, endPoint y: 363, distance: 12.4
click at [582, 371] on div "Booth Set-up Dates/Times: Edit" at bounding box center [893, 383] width 1028 height 23
click at [682, 286] on div "Specify event venue address" at bounding box center [593, 306] width 401 height 42
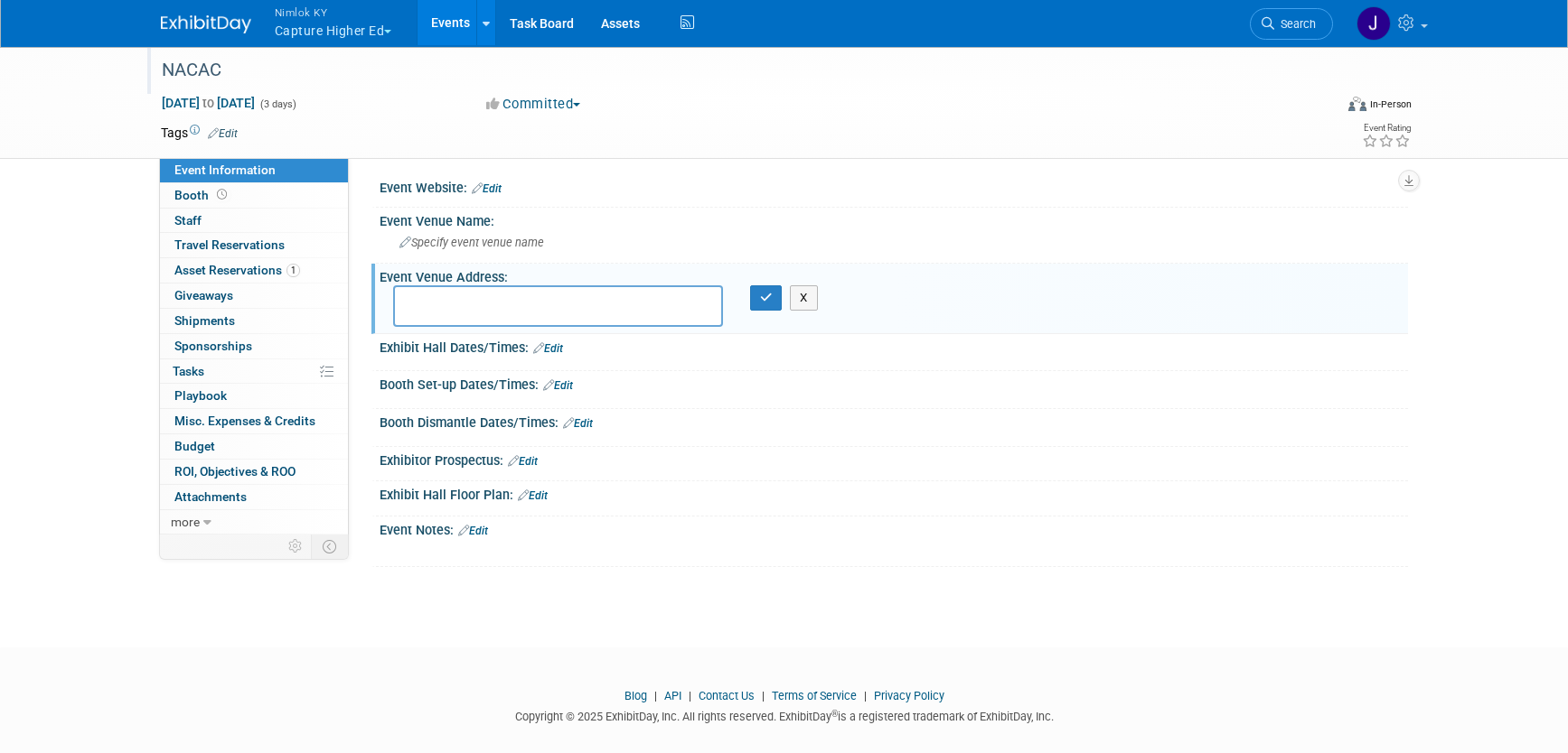
click at [431, 26] on link "Events" at bounding box center [451, 22] width 66 height 45
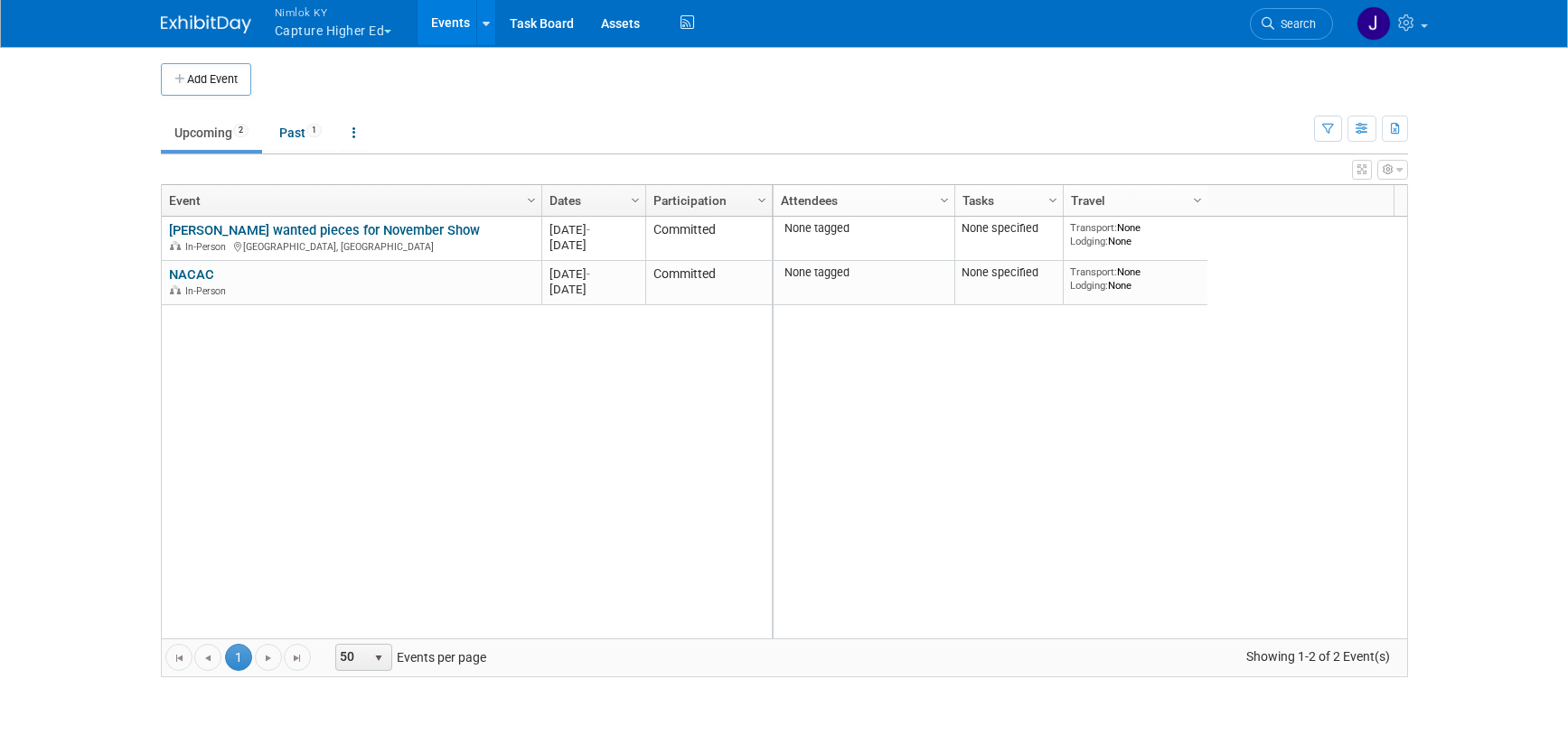
click at [347, 32] on button "Nimlok KY Capture Higher Ed" at bounding box center [344, 23] width 142 height 47
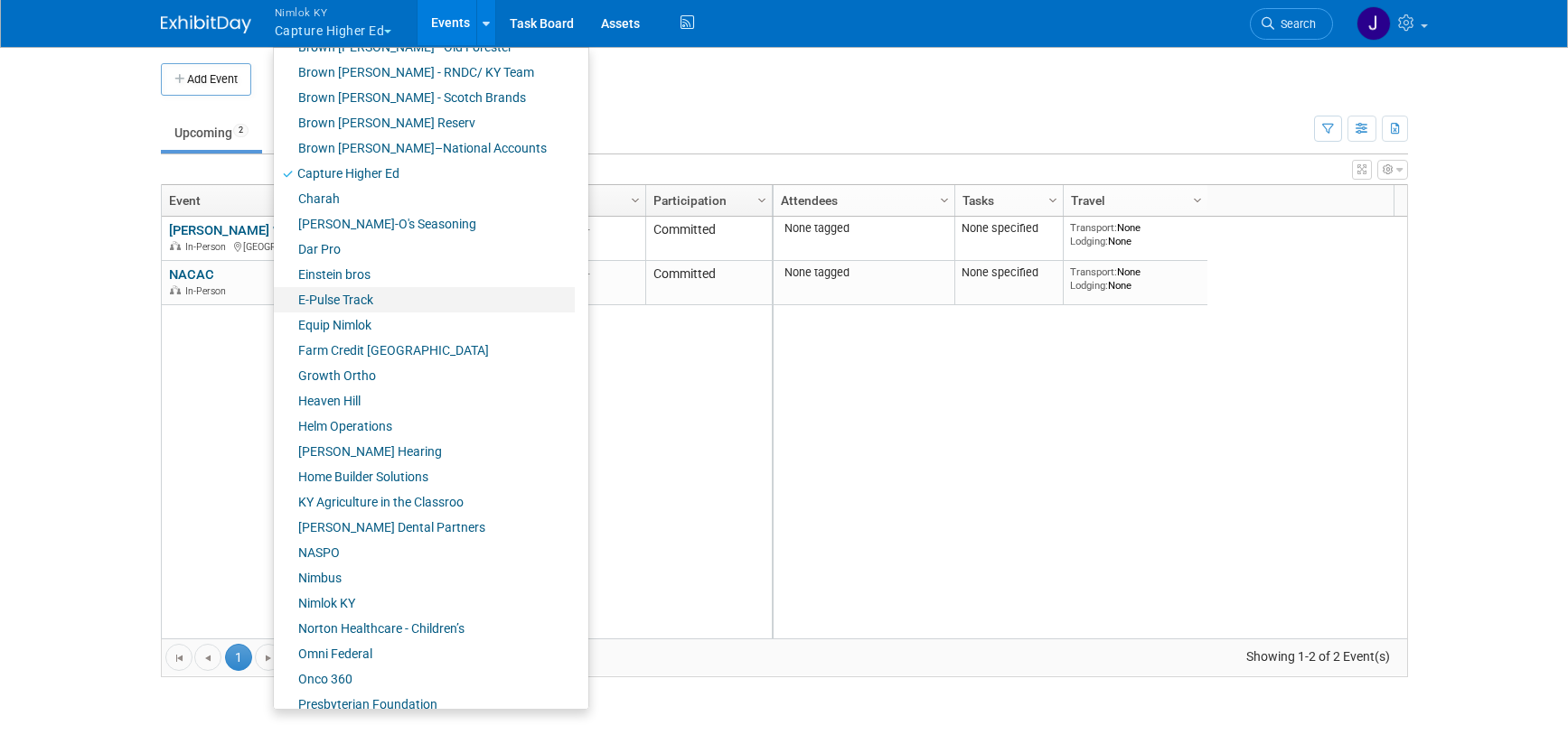
scroll to position [296, 0]
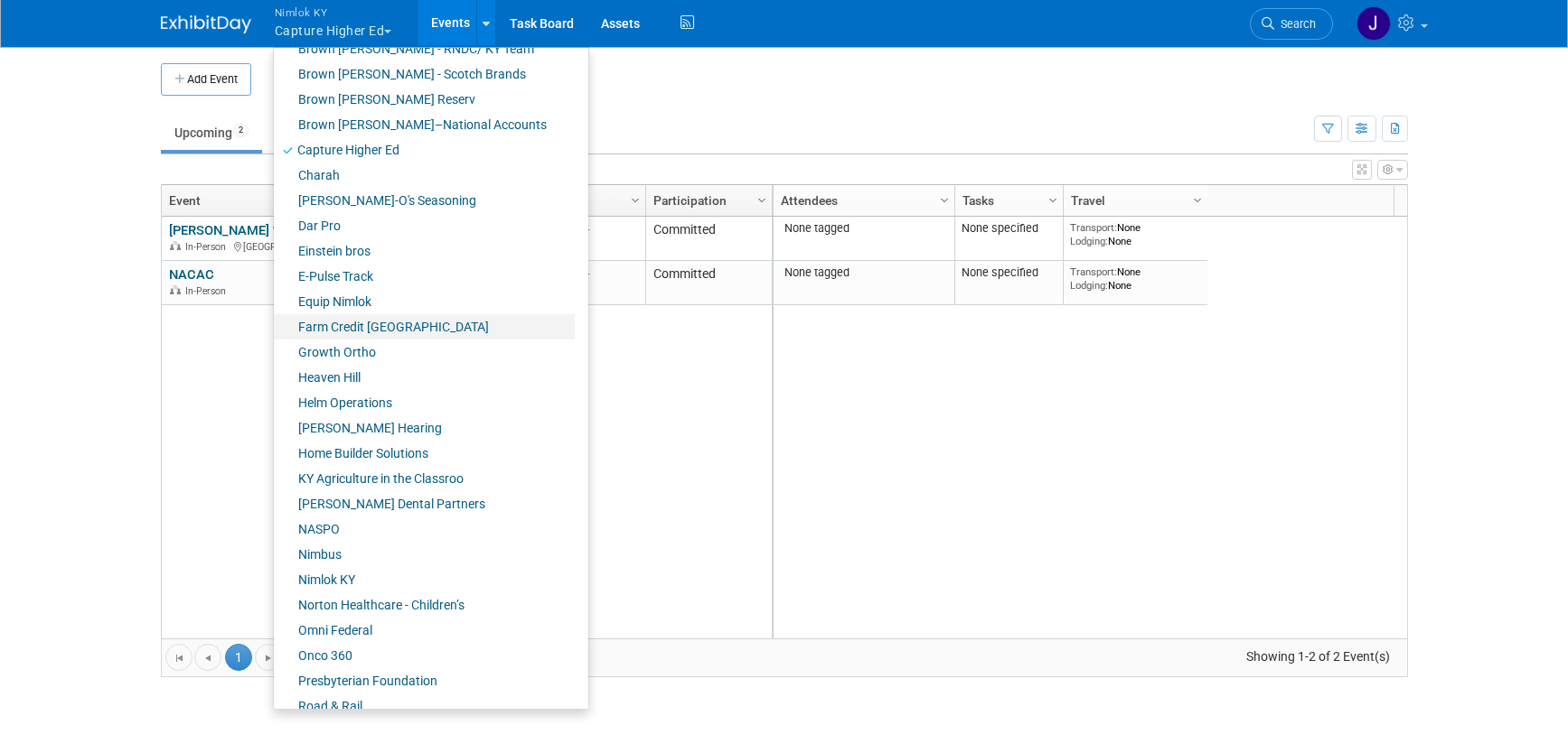
click at [408, 326] on link "Farm Credit [GEOGRAPHIC_DATA]" at bounding box center [425, 327] width 301 height 25
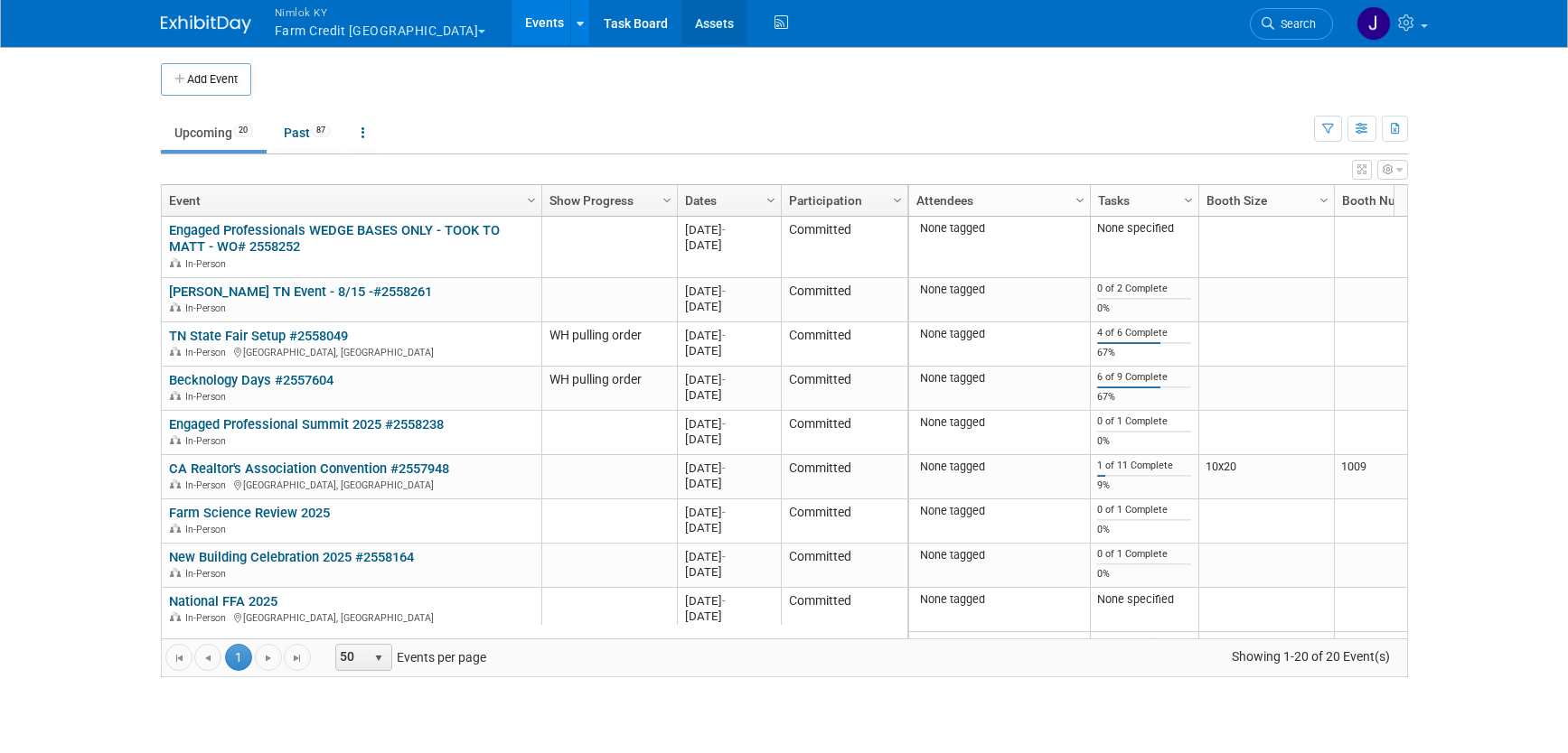
click at [681, 17] on link "Assets" at bounding box center [714, 22] width 66 height 45
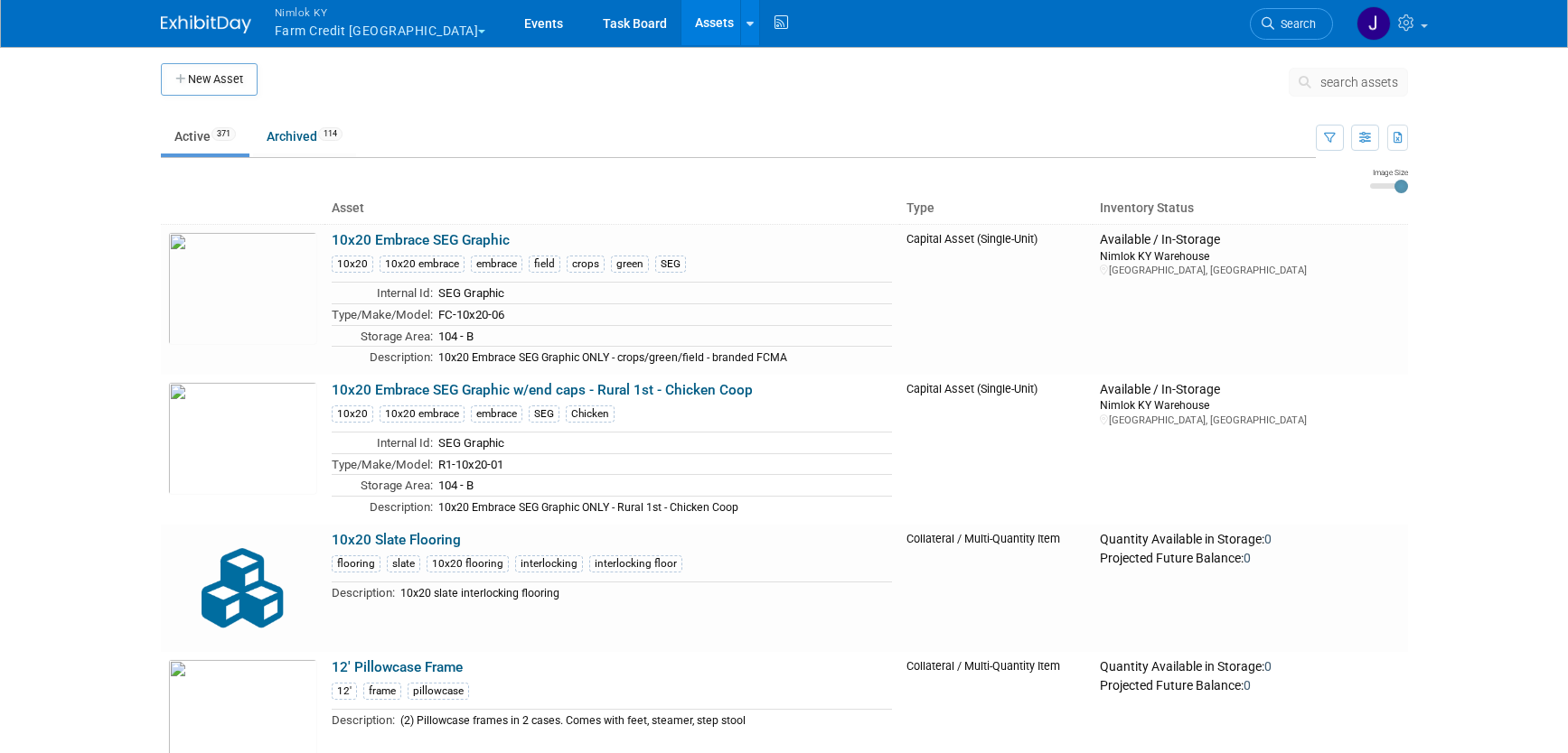
click at [1389, 84] on span "search assets" at bounding box center [1359, 82] width 78 height 15
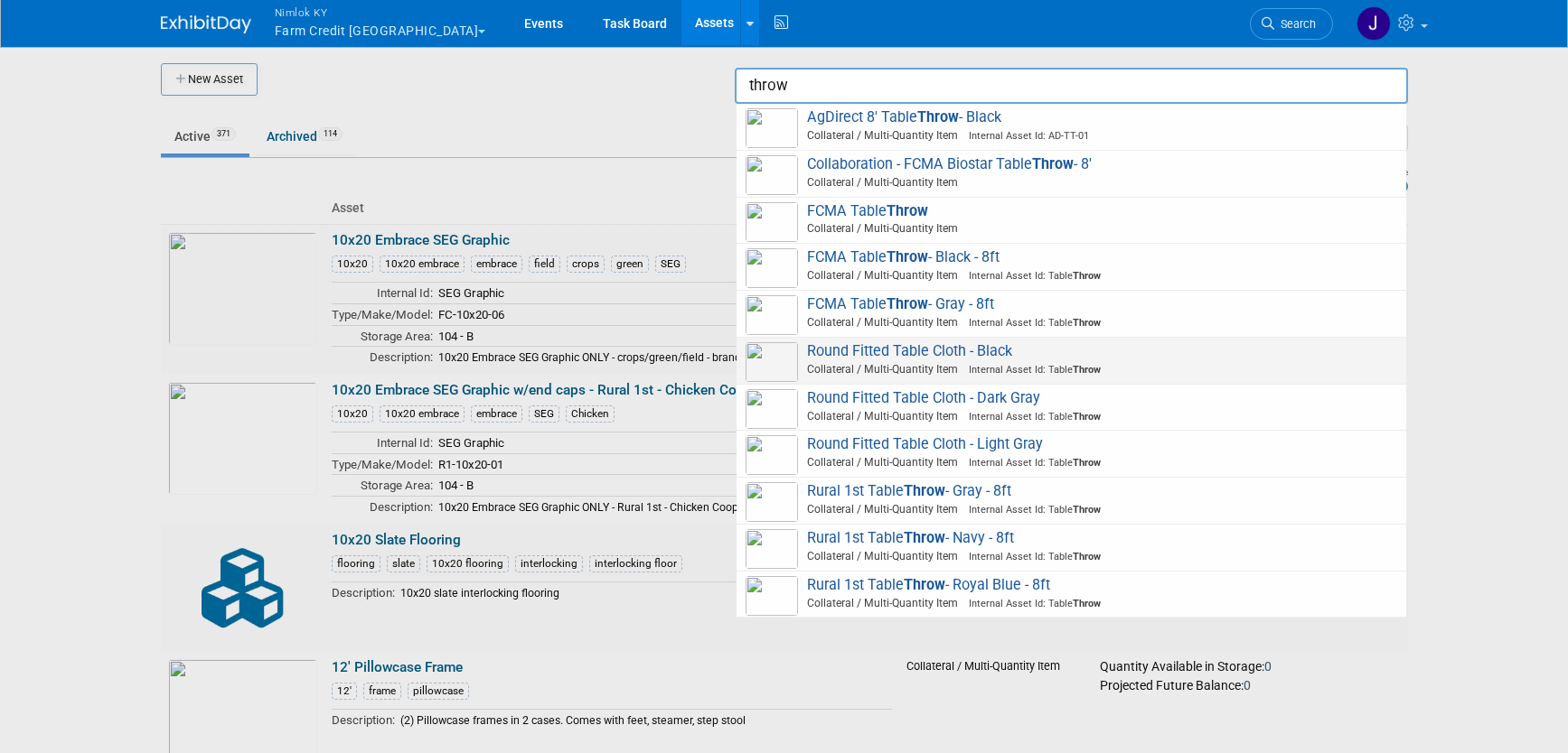
click at [992, 350] on span "Round Fitted Table Cloth - Black Collateral / Multi-Quantity Item Internal Asse…" at bounding box center [1071, 360] width 651 height 37
type input "Round Fitted Table Cloth - Black"
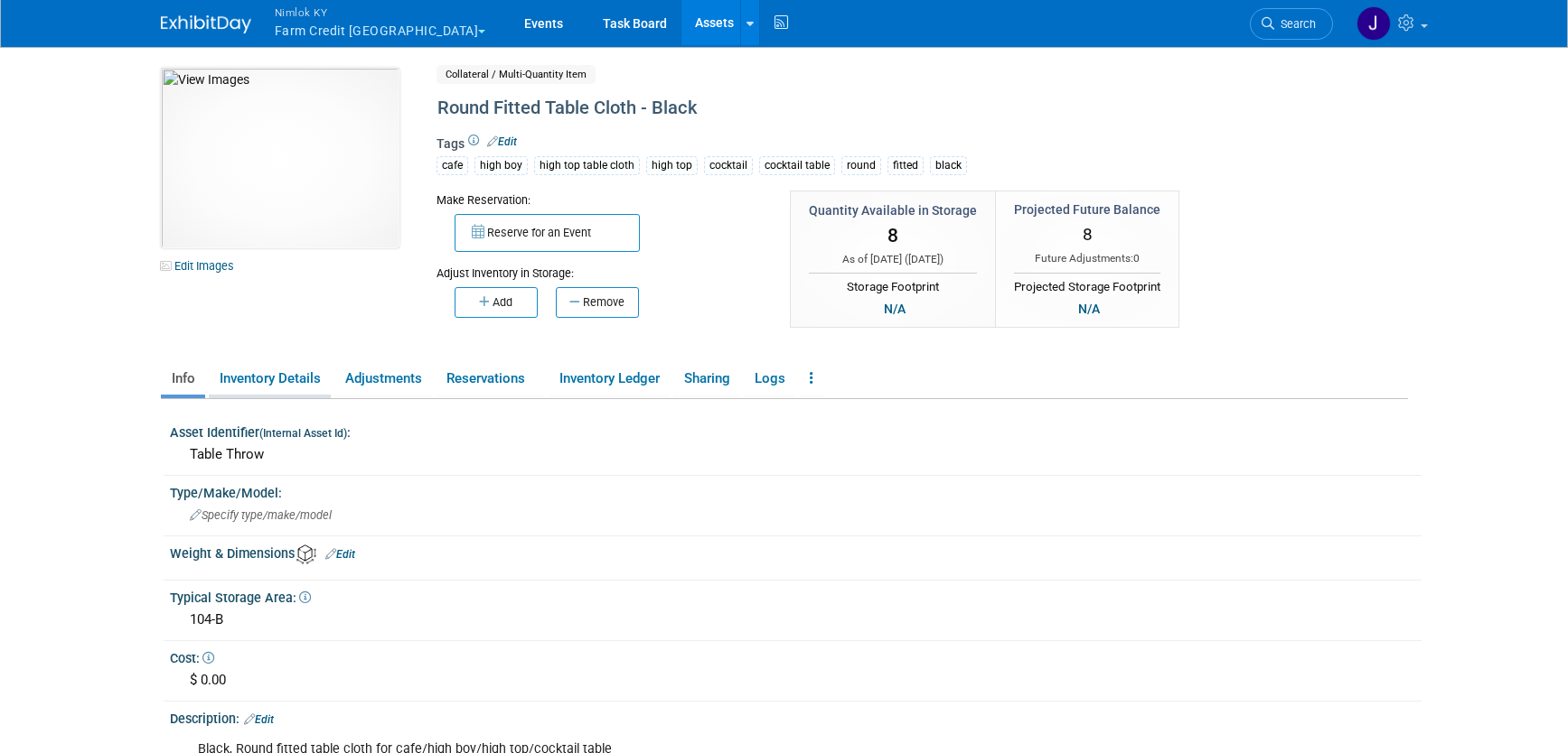
click at [297, 375] on link "Inventory Details" at bounding box center [270, 379] width 122 height 32
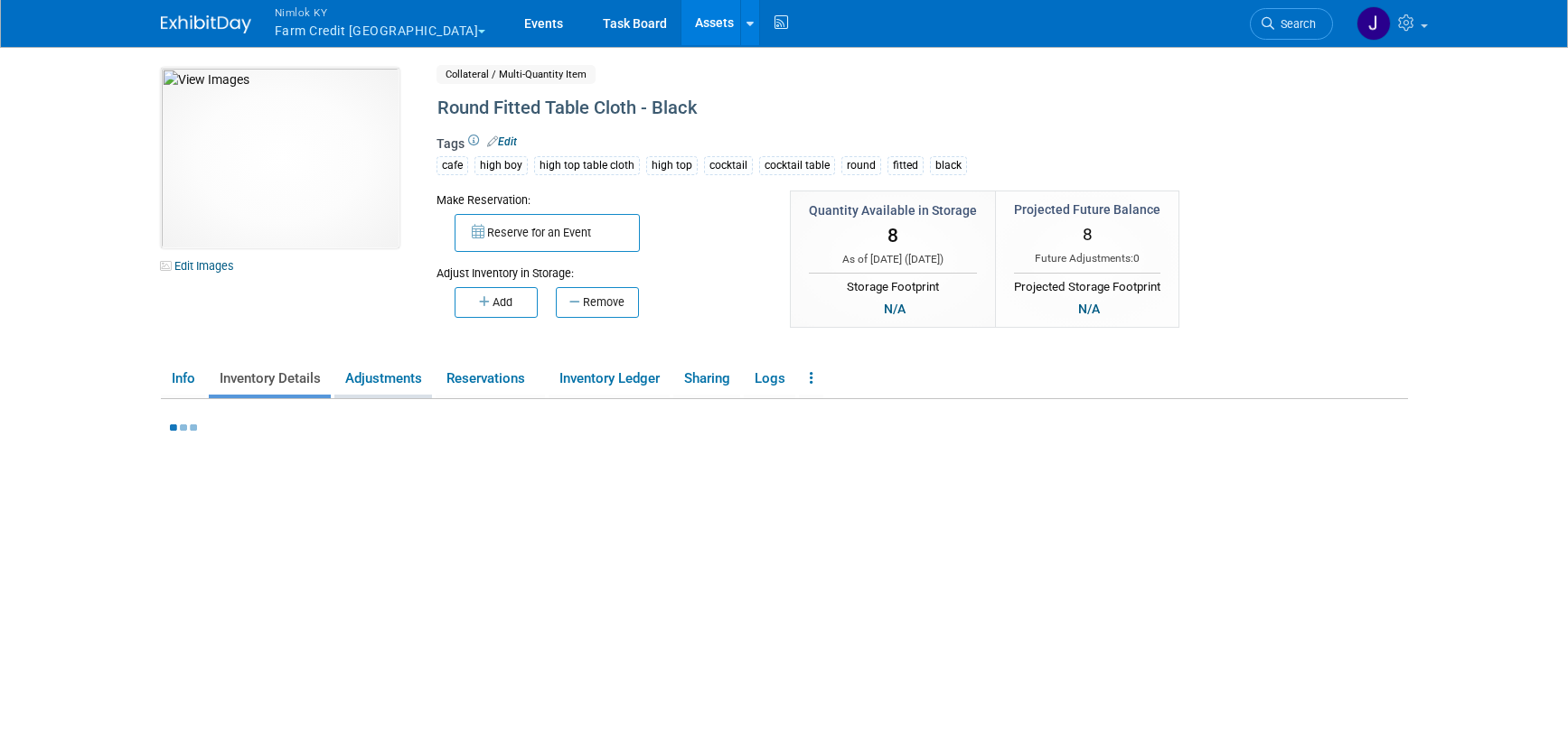
click at [383, 378] on link "Adjustments" at bounding box center [383, 379] width 97 height 32
click at [486, 378] on link "Reservations" at bounding box center [490, 379] width 110 height 32
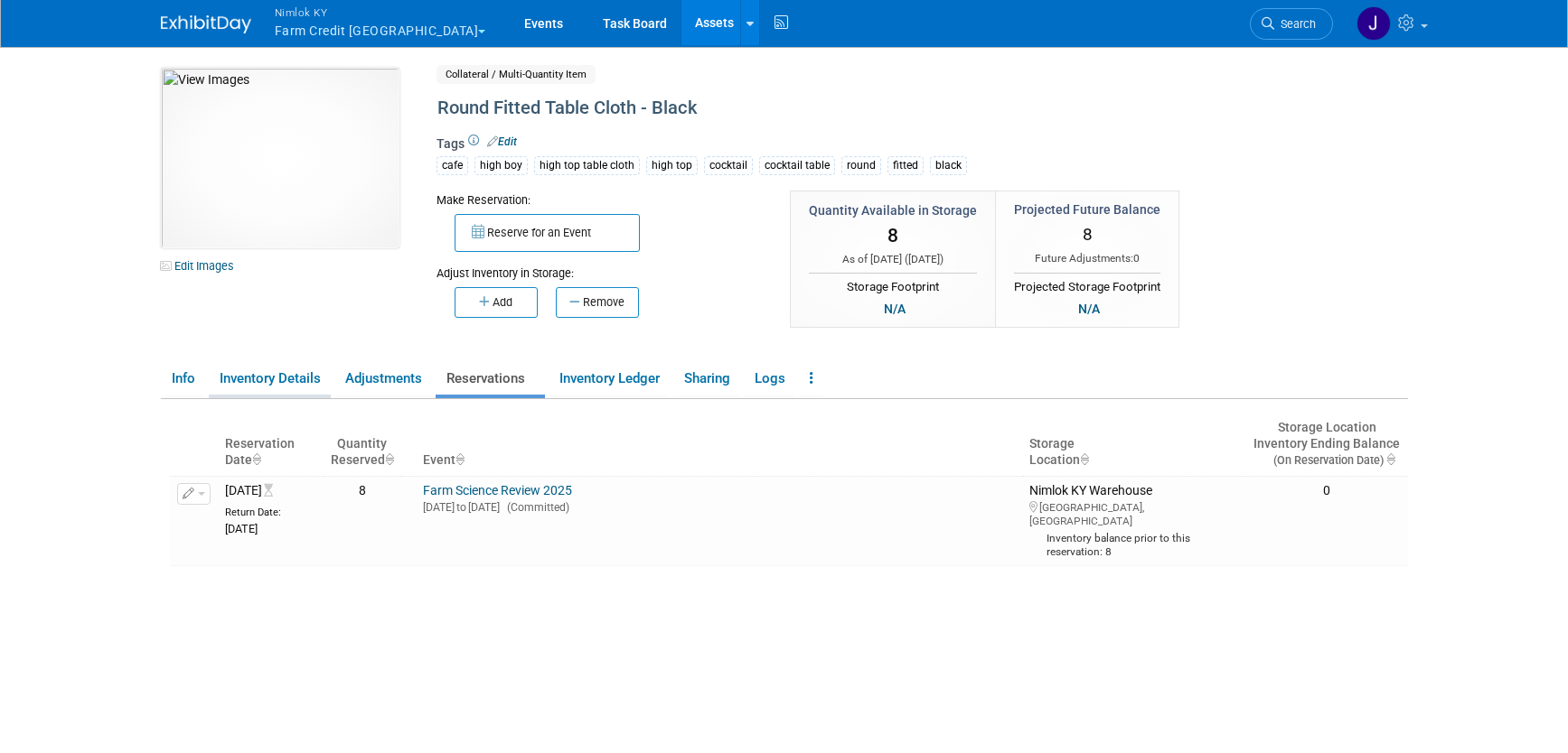
click at [309, 376] on link "Inventory Details" at bounding box center [270, 379] width 122 height 32
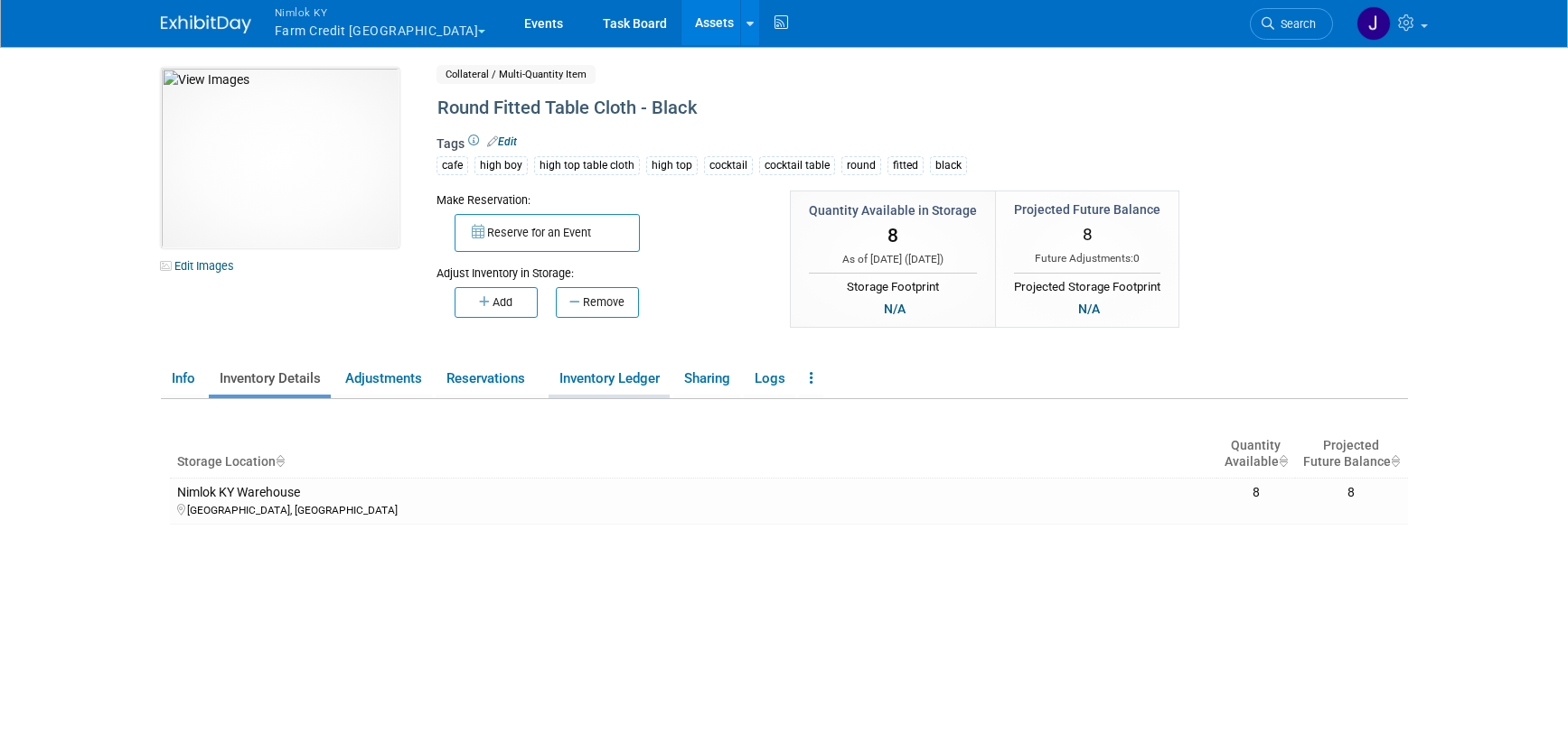
click at [638, 383] on link "Inventory Ledger" at bounding box center [609, 379] width 122 height 32
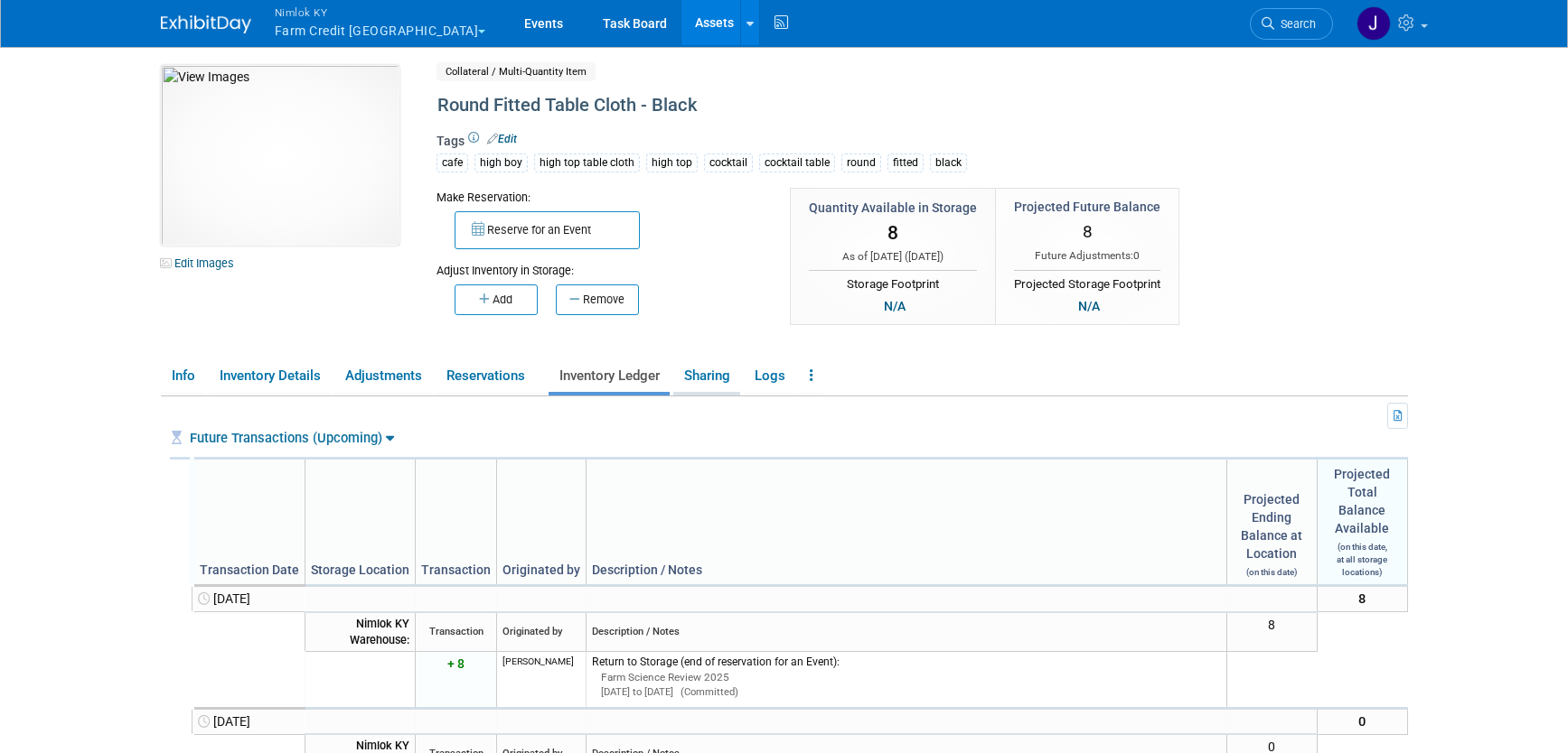
scroll to position [4, 0]
click at [711, 387] on link "Sharing" at bounding box center [707, 375] width 67 height 32
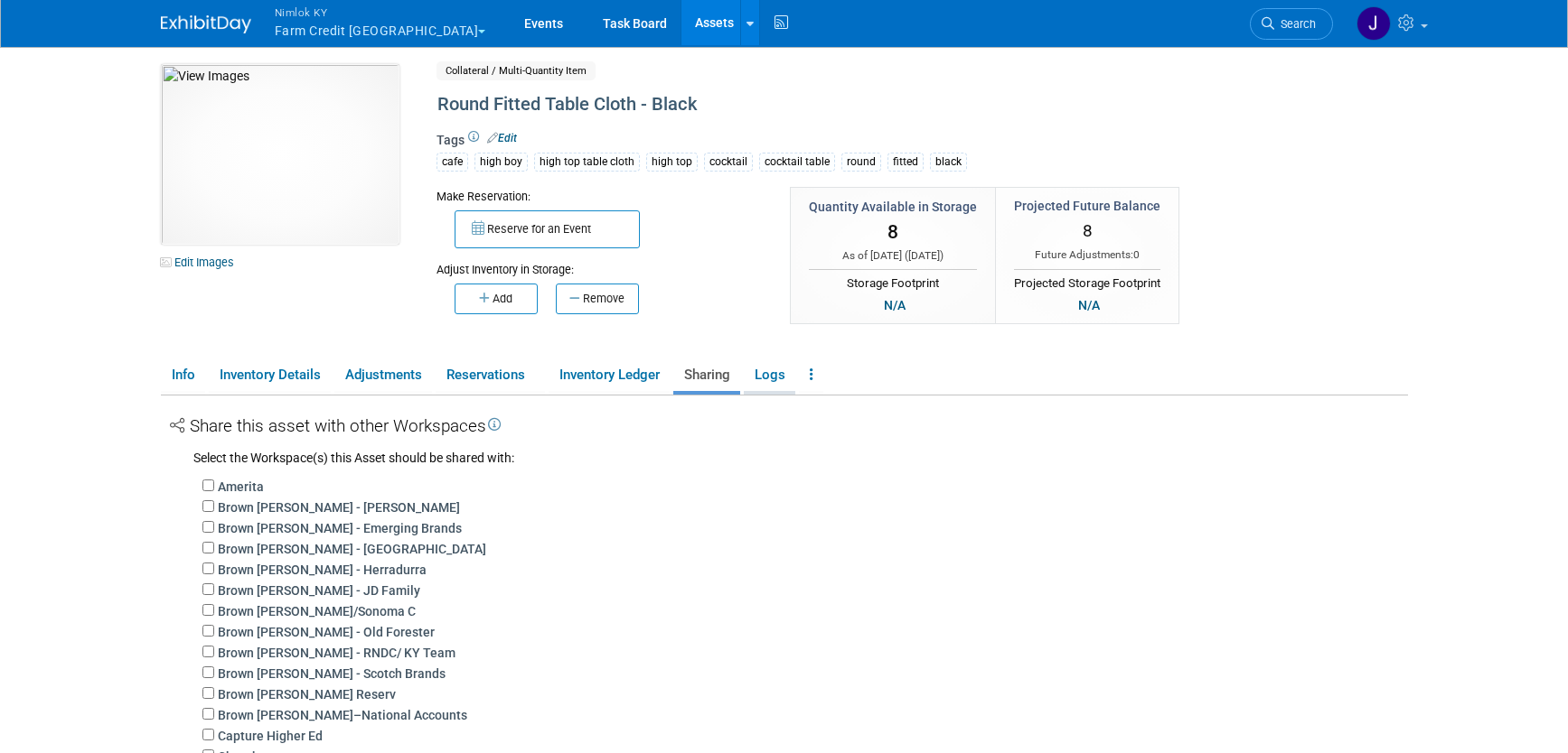
click at [766, 375] on link "Logs" at bounding box center [769, 375] width 52 height 32
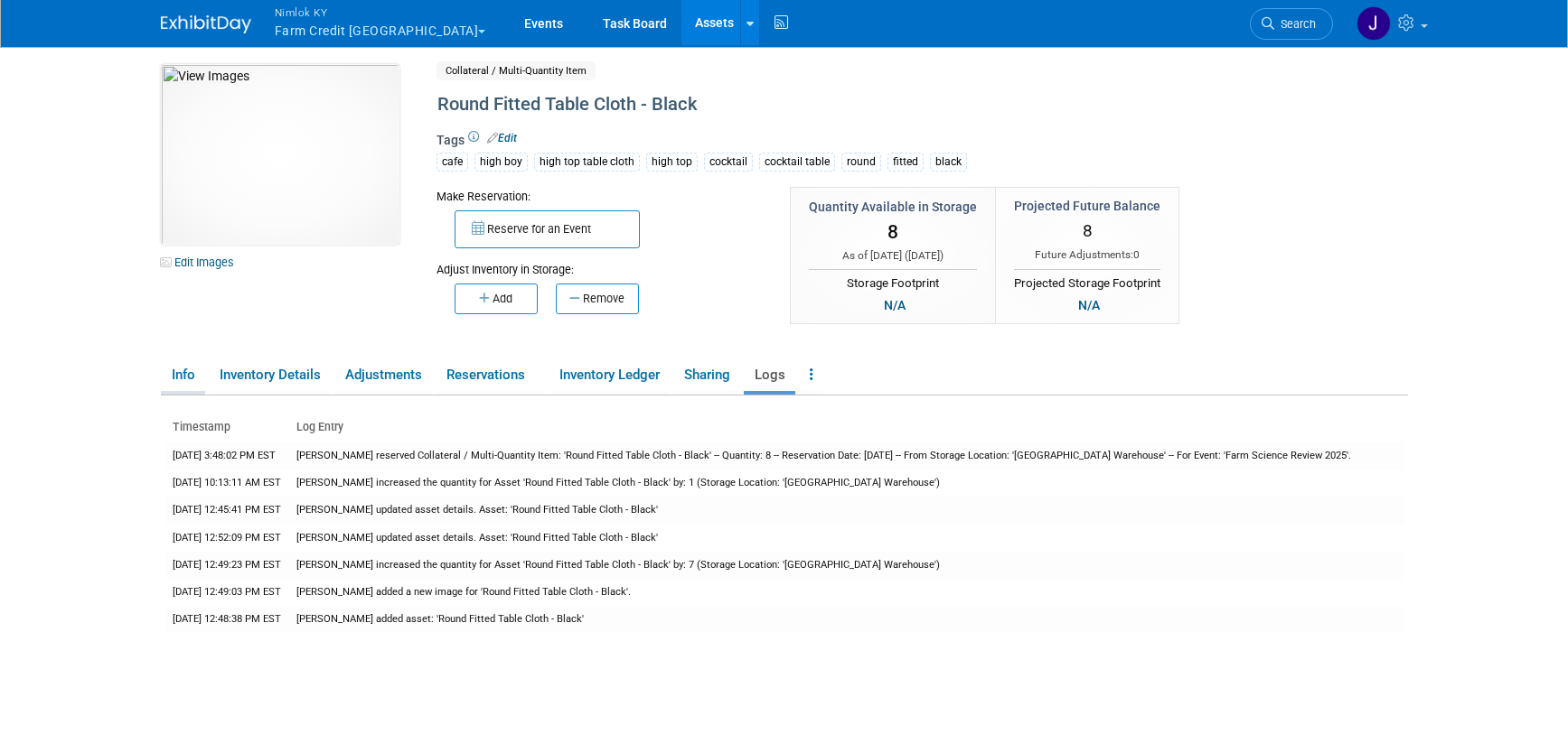
click at [187, 380] on link "Info" at bounding box center [183, 375] width 45 height 32
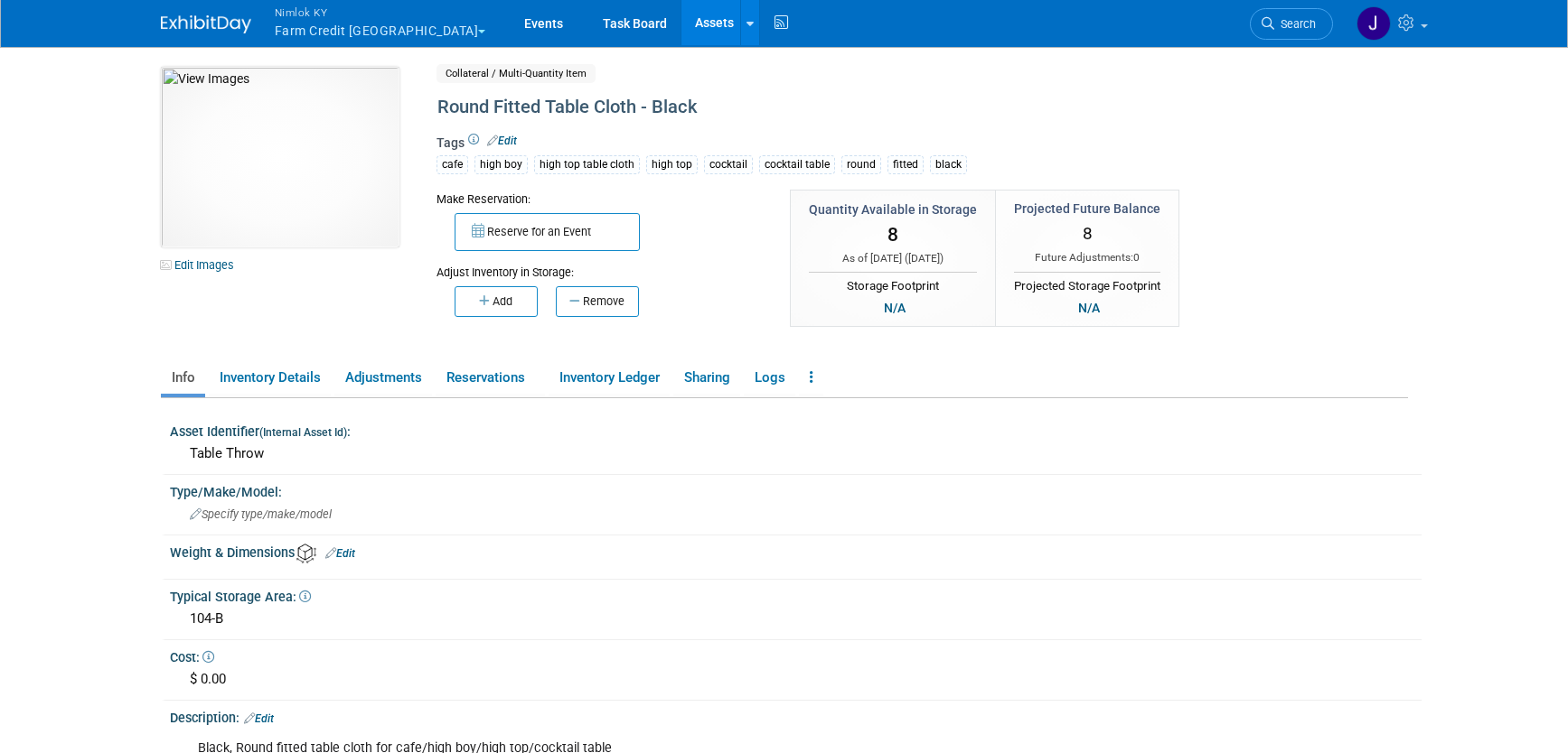
scroll to position [0, 0]
click at [615, 241] on button "Reserve for an Event" at bounding box center [547, 232] width 186 height 38
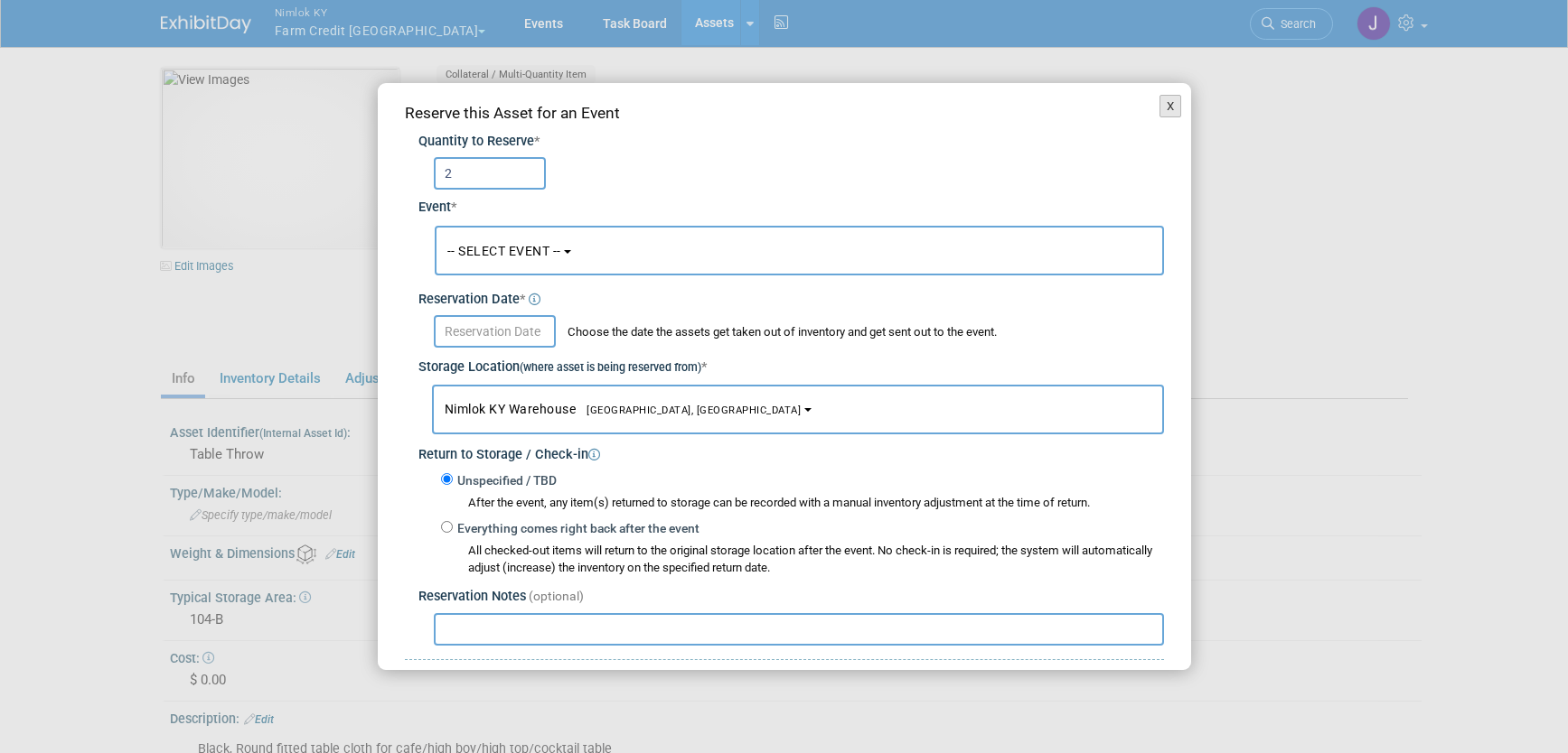
type input "2"
click at [1160, 109] on button "X" at bounding box center [1170, 107] width 22 height 23
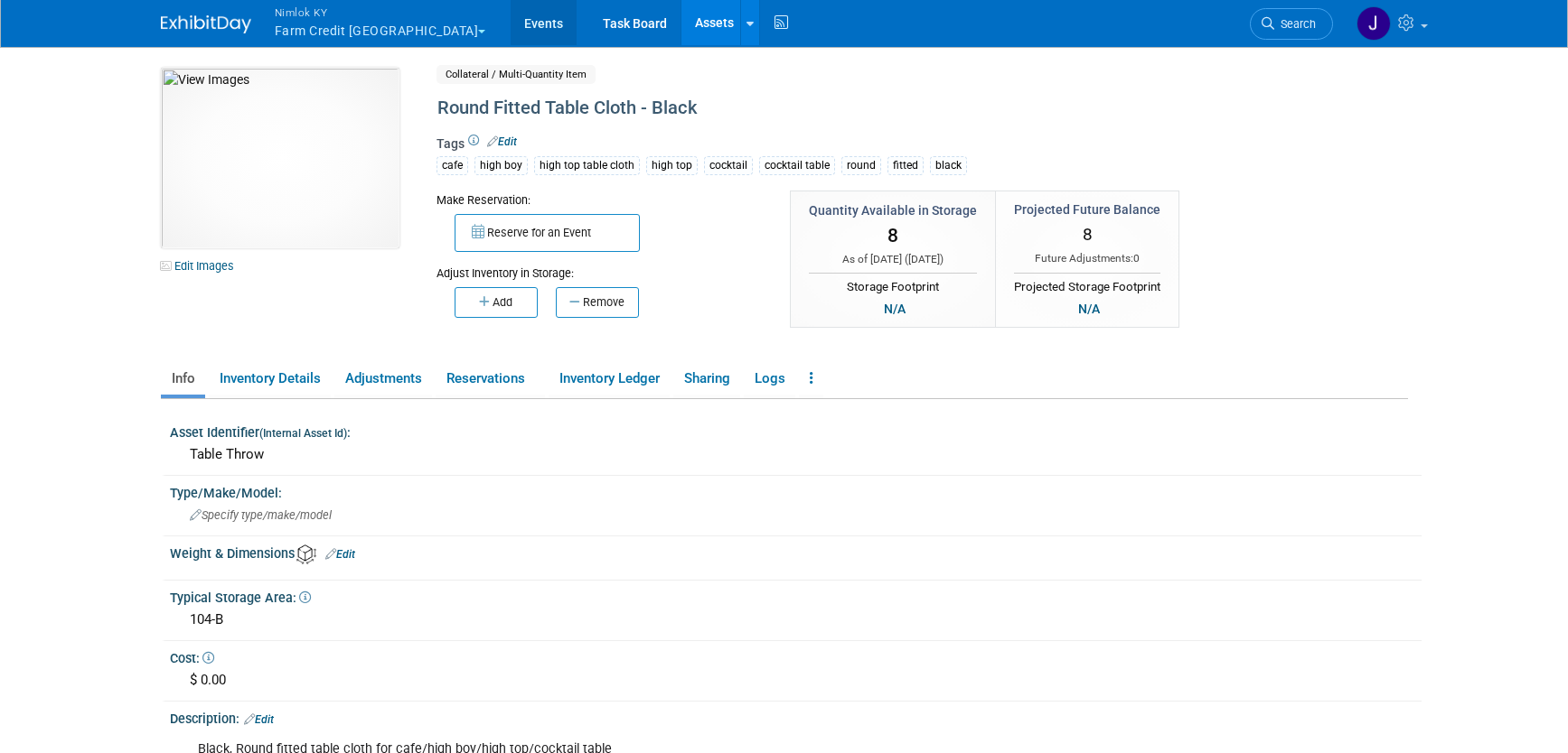
click at [510, 19] on link "Events" at bounding box center [543, 22] width 66 height 45
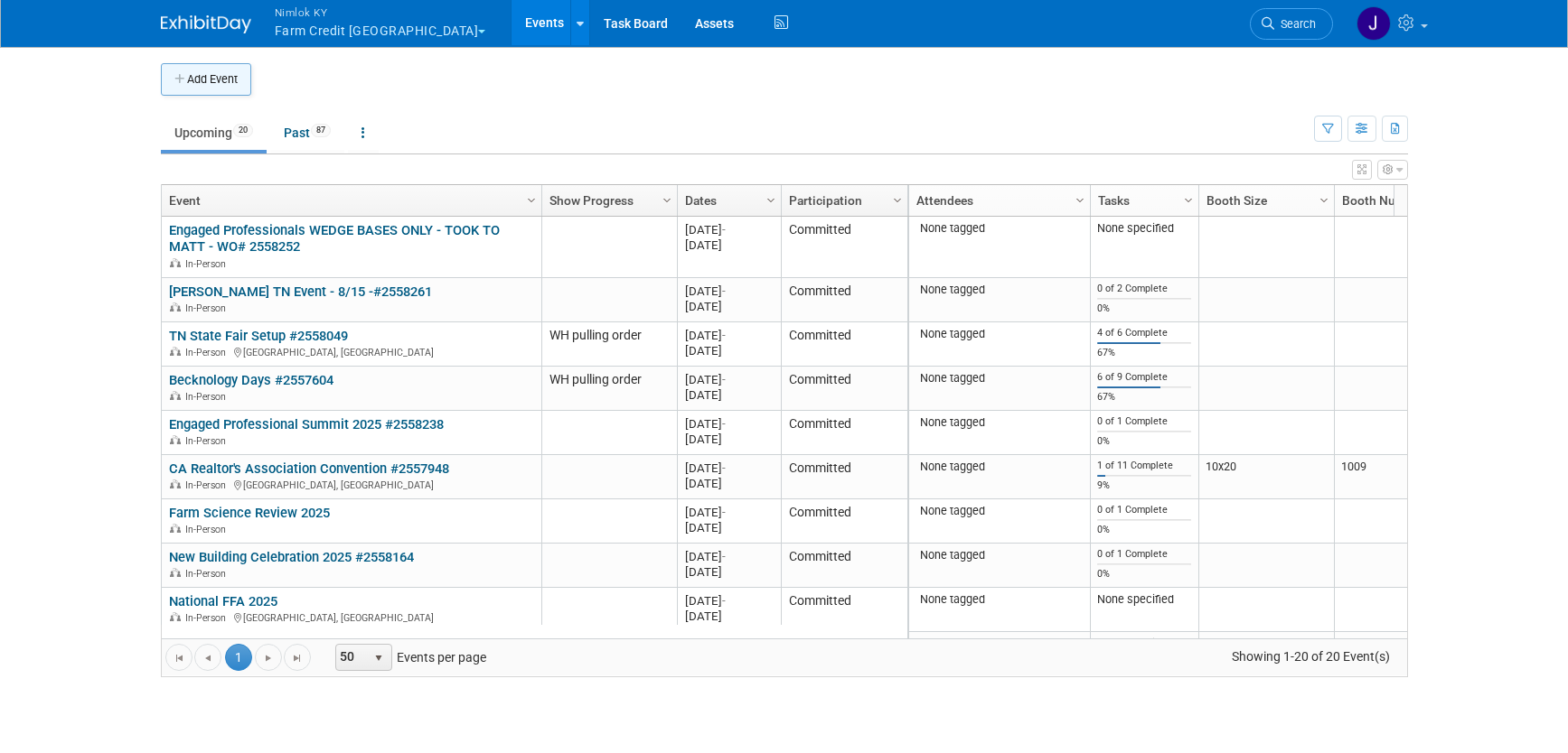
click at [238, 81] on button "Add Event" at bounding box center [205, 79] width 90 height 32
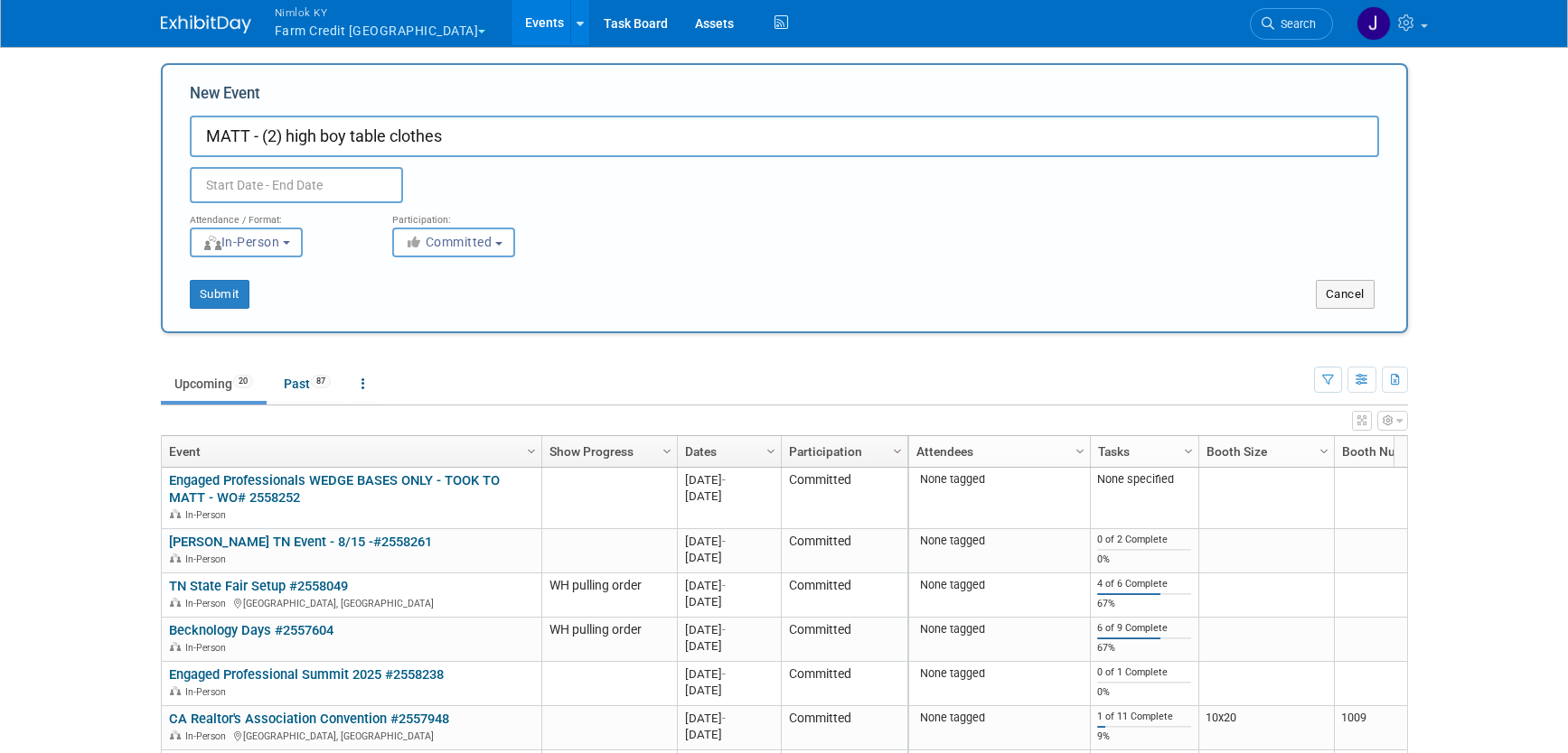
type input "MATT - (2) high boy table clothes"
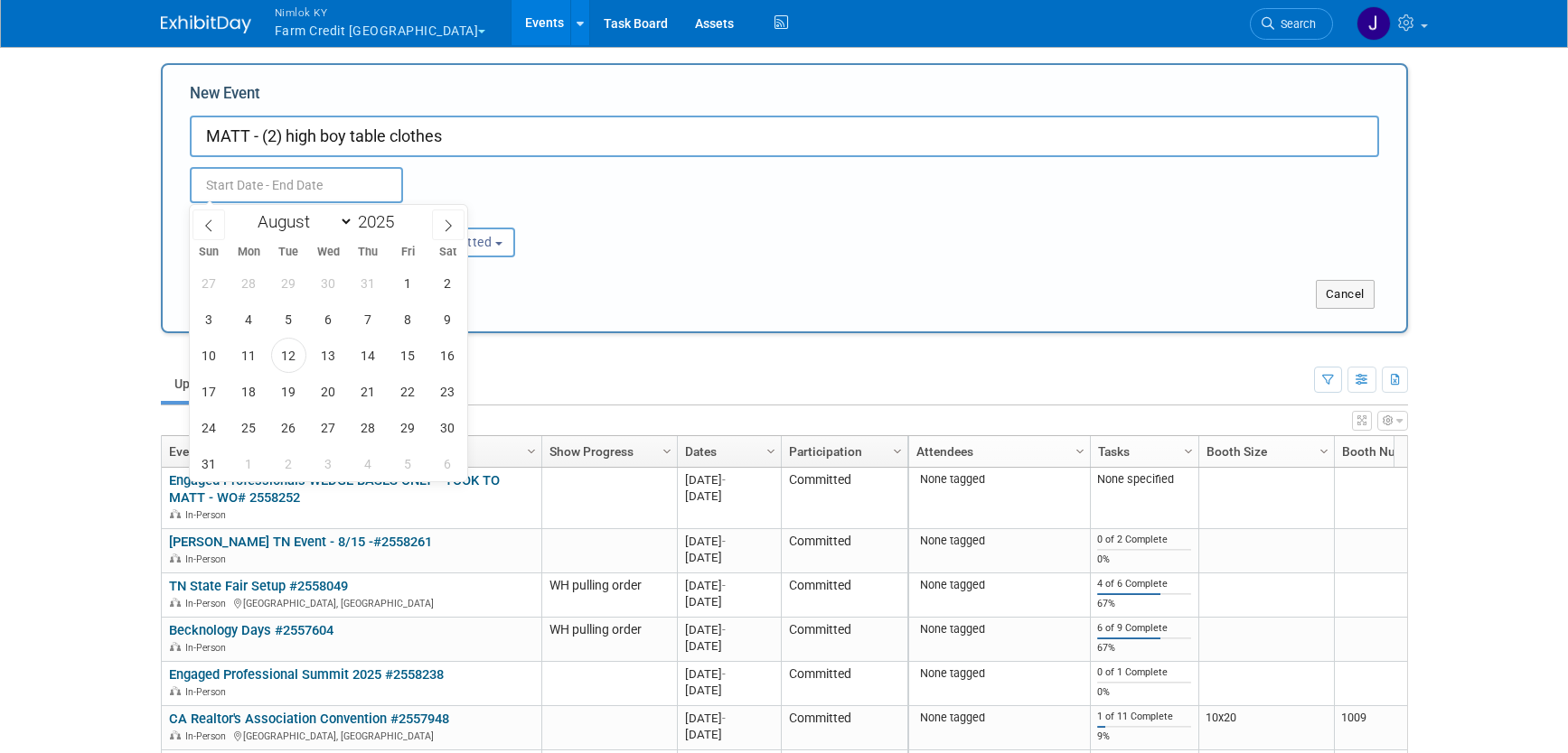
click at [276, 187] on input "text" at bounding box center [296, 185] width 213 height 36
click at [286, 354] on span "12" at bounding box center [289, 356] width 35 height 35
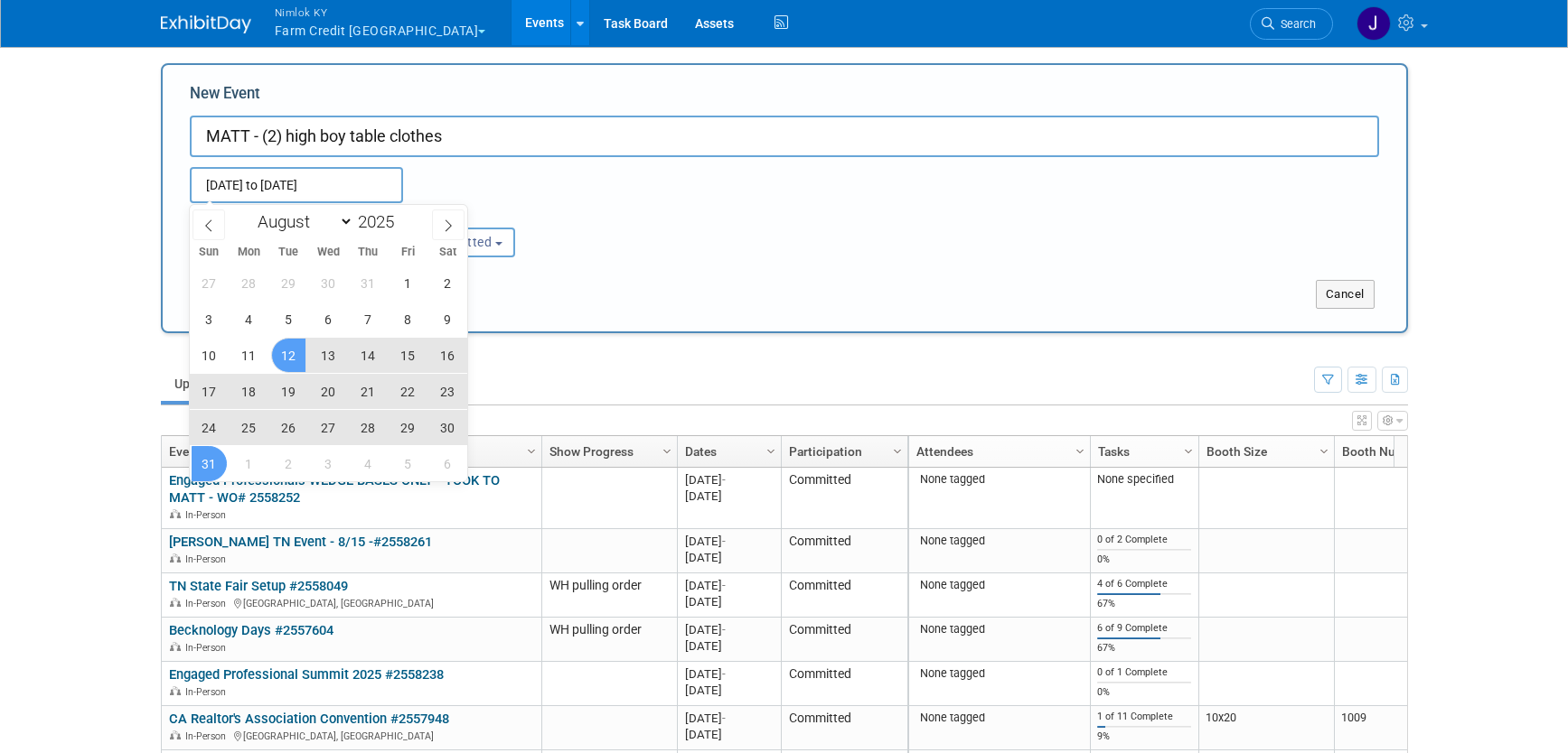
click at [216, 461] on span "31" at bounding box center [209, 463] width 35 height 35
type input "Aug 12, 2025 to Aug 31, 2025"
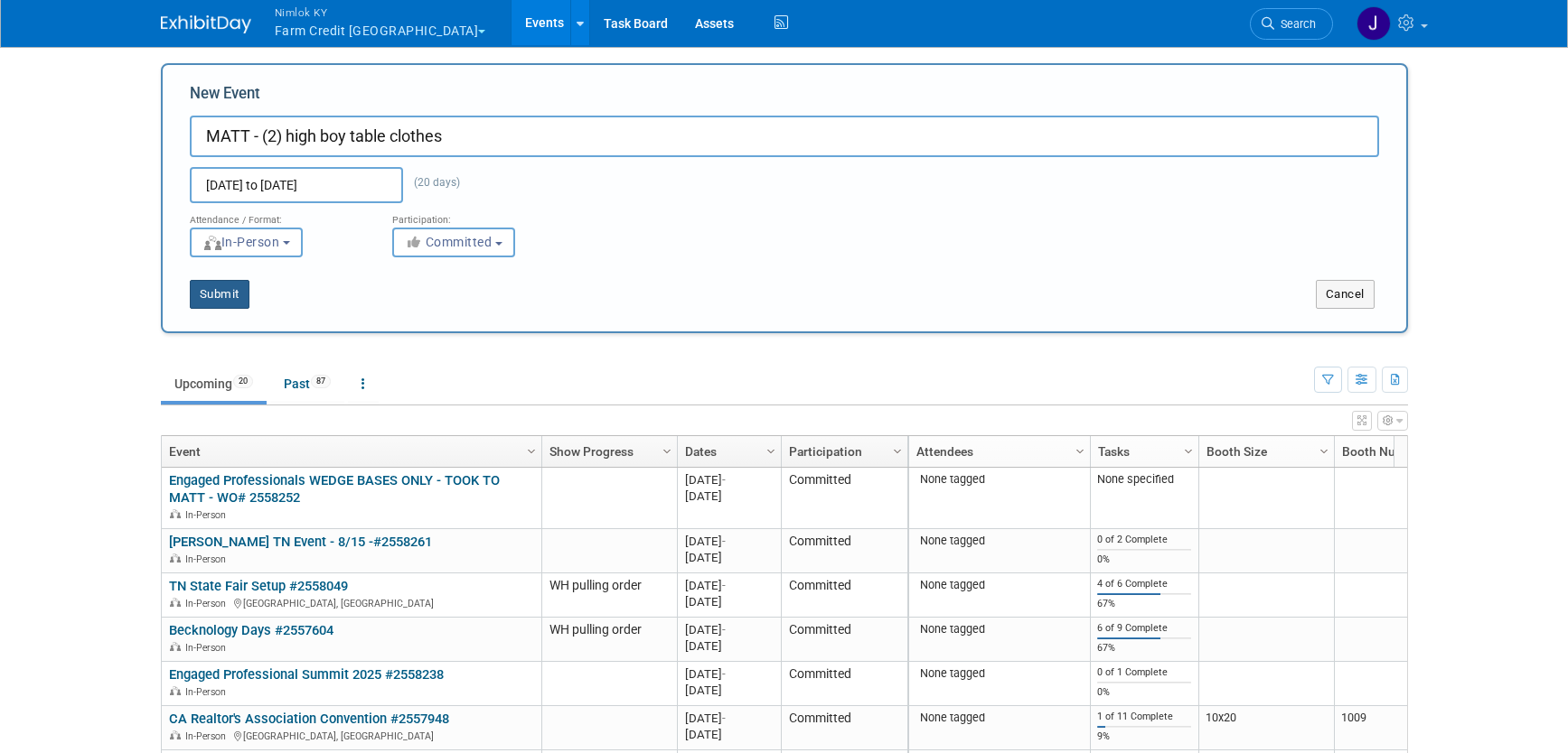
click at [232, 293] on button "Submit" at bounding box center [219, 294] width 59 height 29
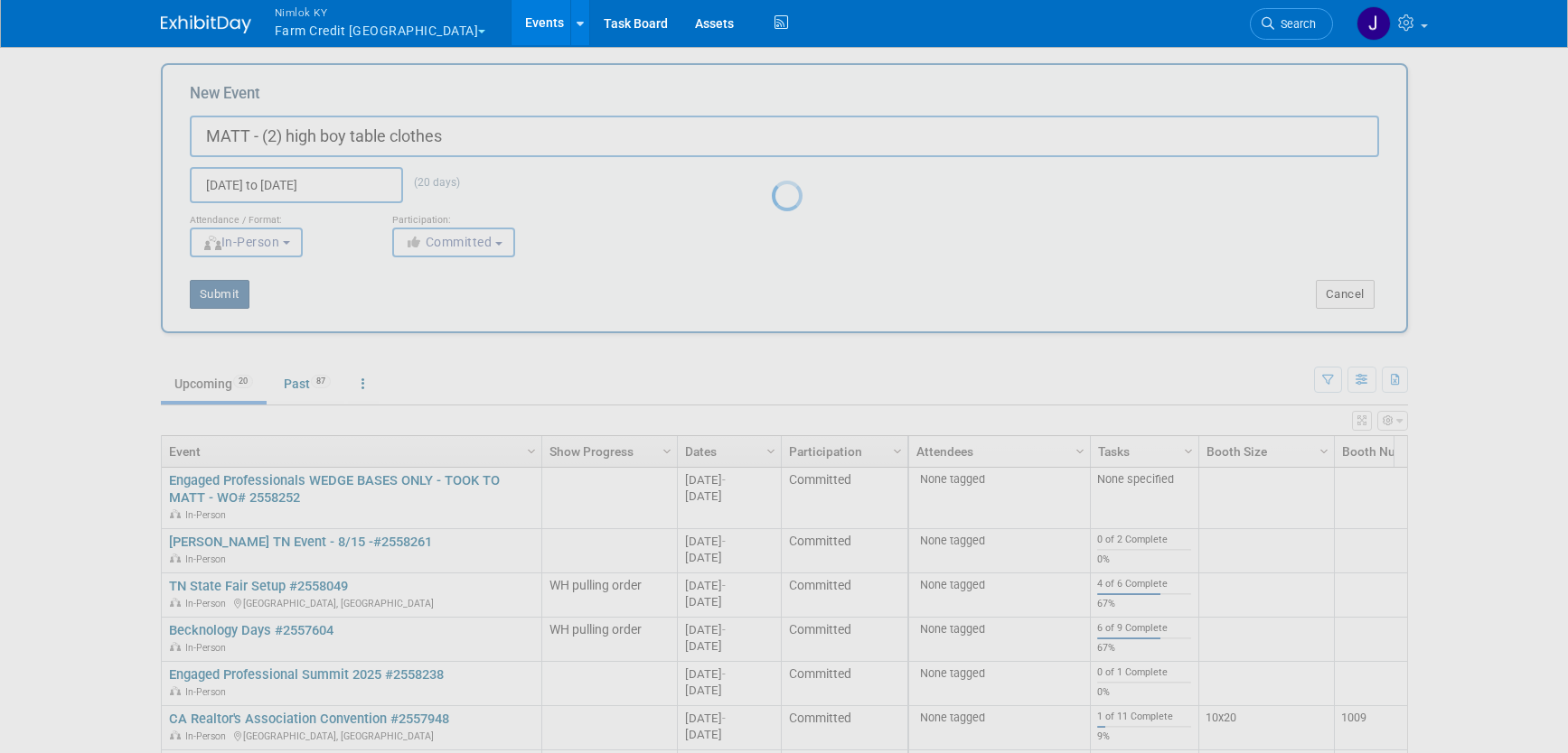
scroll to position [3, 0]
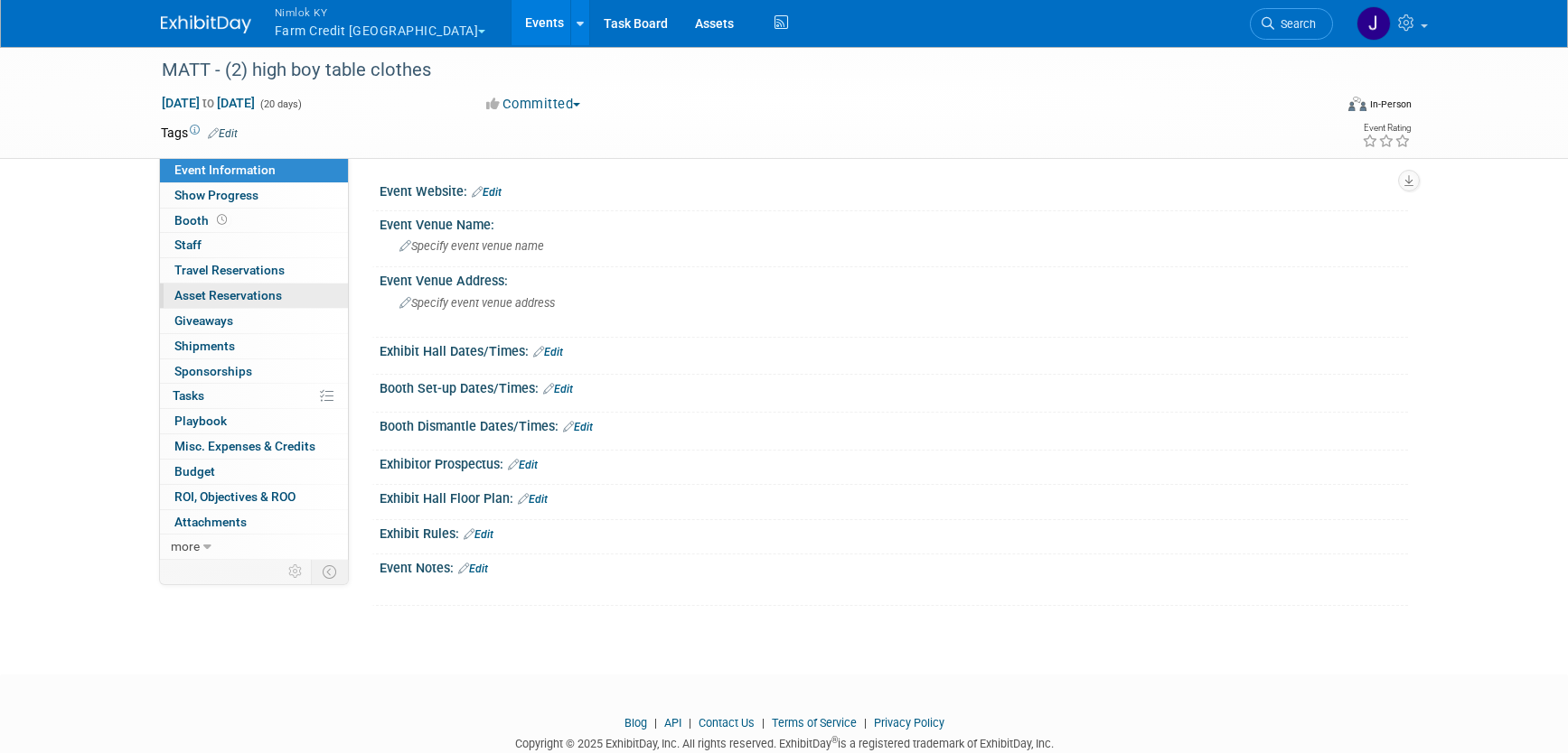
click at [248, 301] on span "Asset Reservations 0" at bounding box center [227, 295] width 108 height 15
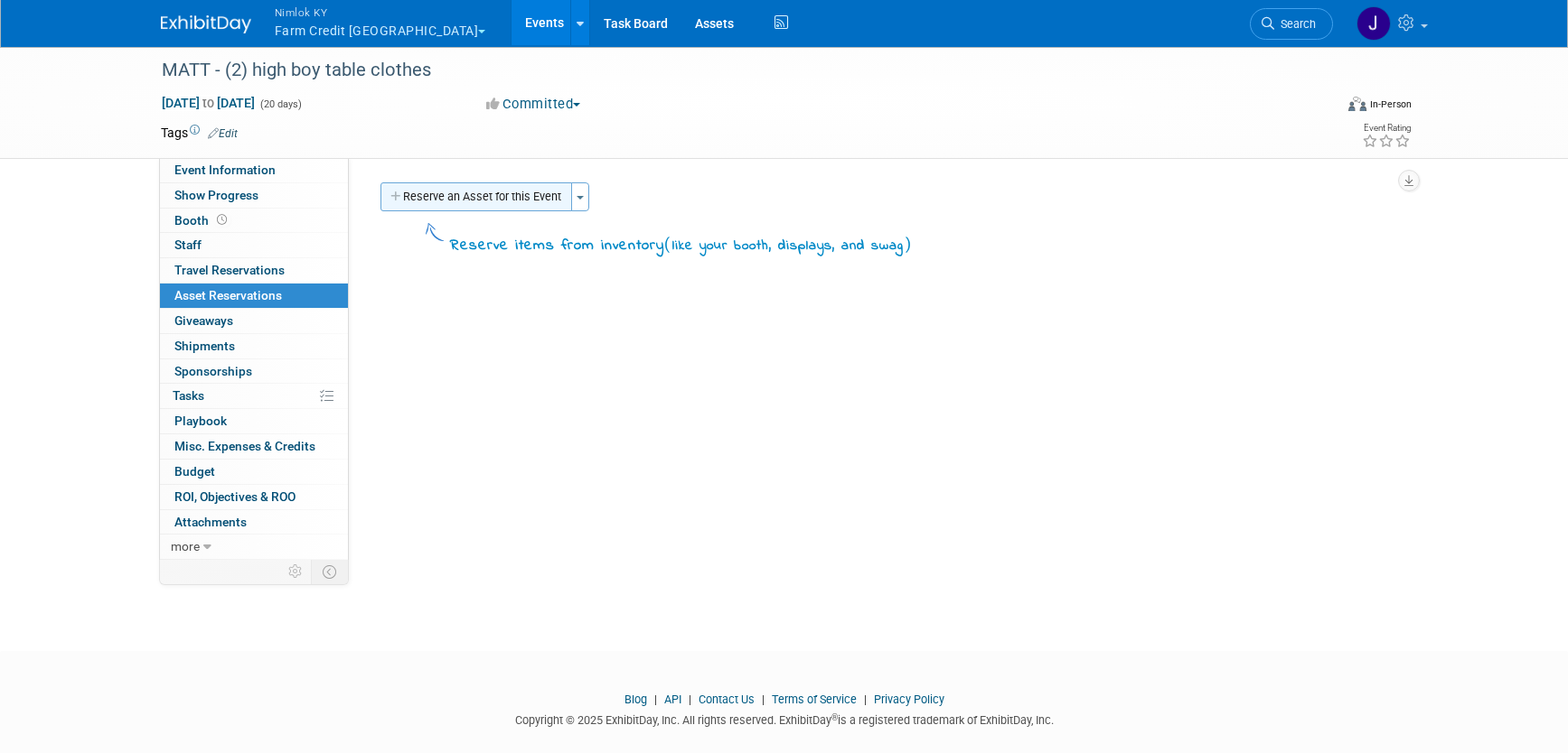
click at [512, 207] on button "Reserve an Asset for this Event" at bounding box center [475, 197] width 192 height 29
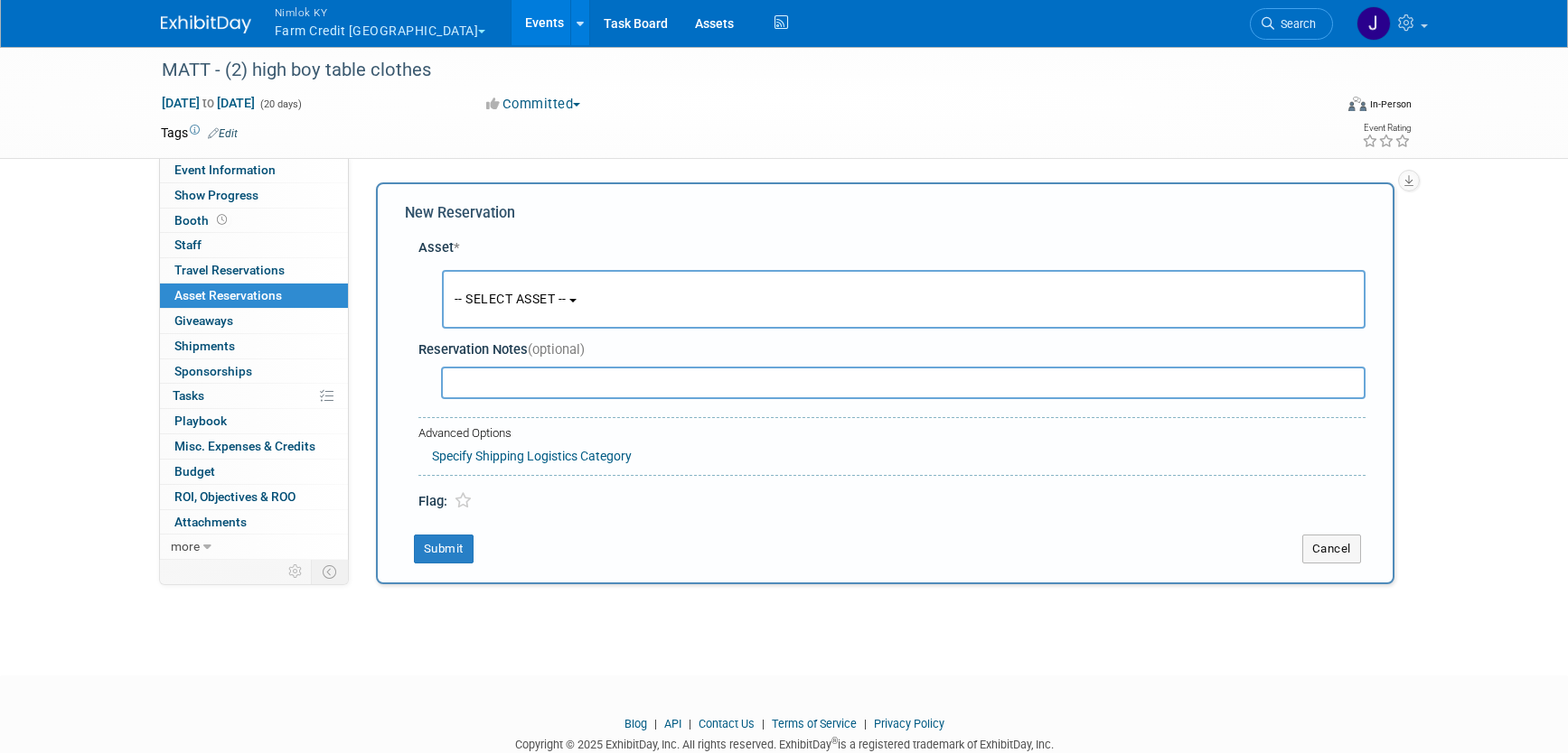
scroll to position [17, 0]
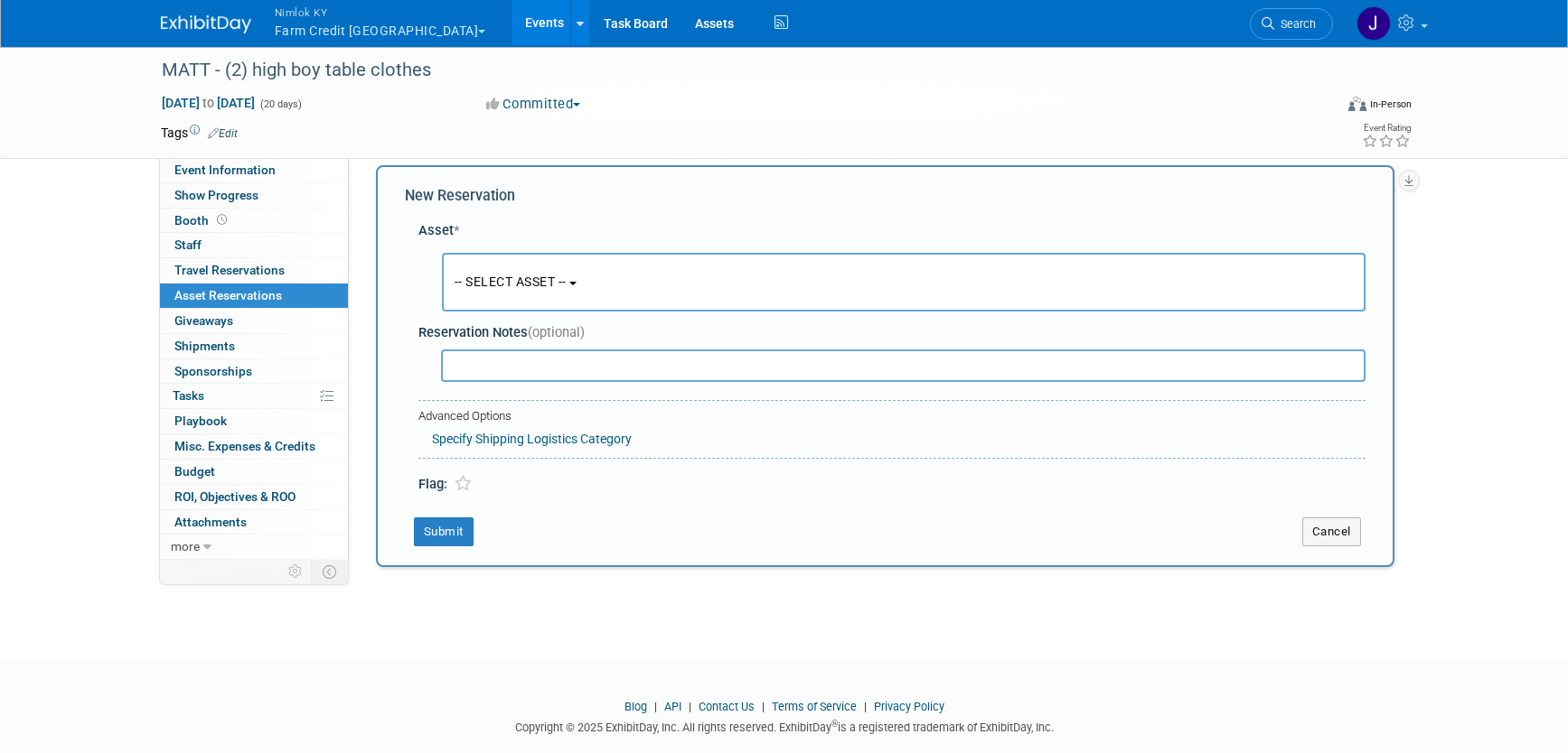
click at [540, 277] on span "-- SELECT ASSET --" at bounding box center [510, 282] width 112 height 15
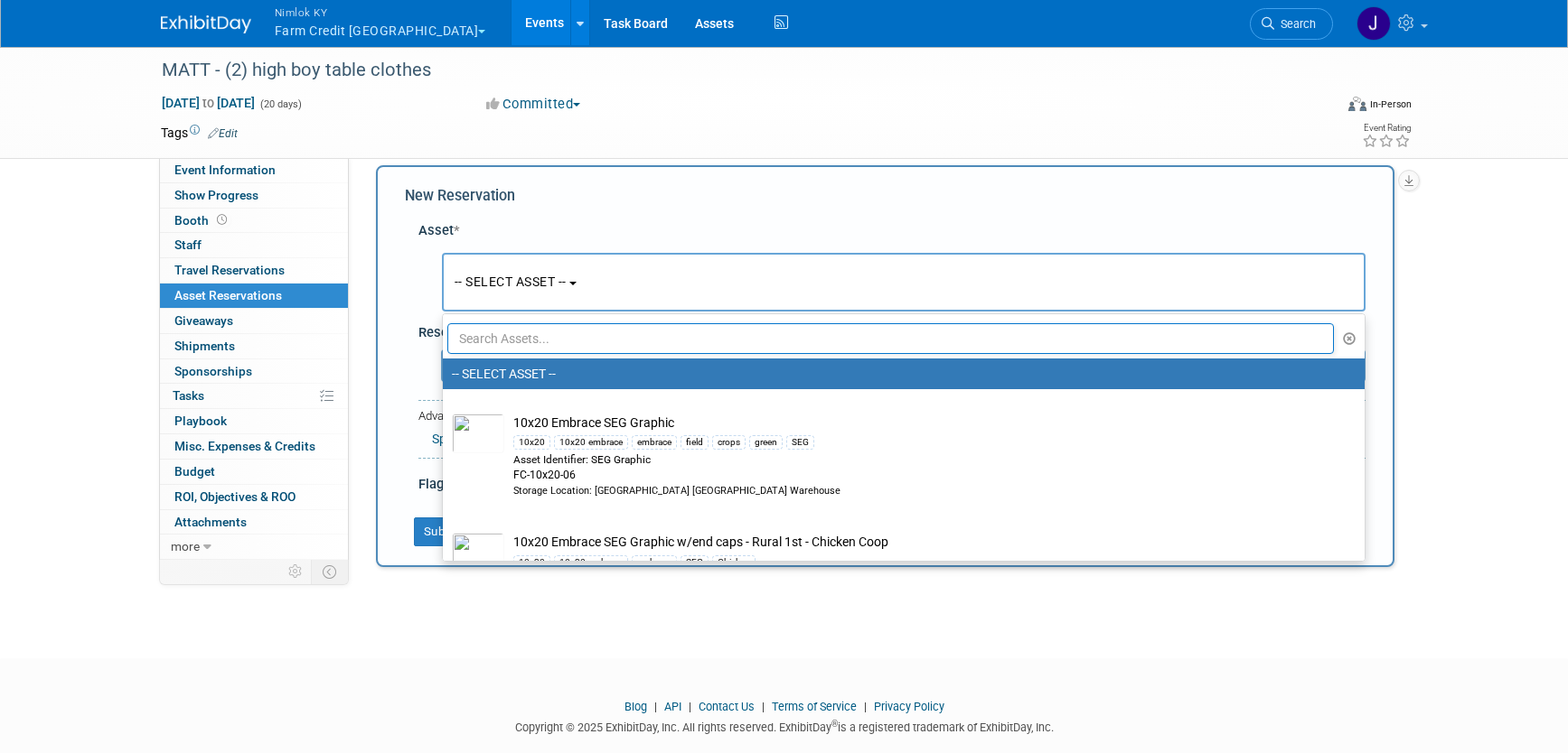
click at [546, 337] on input "text" at bounding box center [890, 339] width 888 height 31
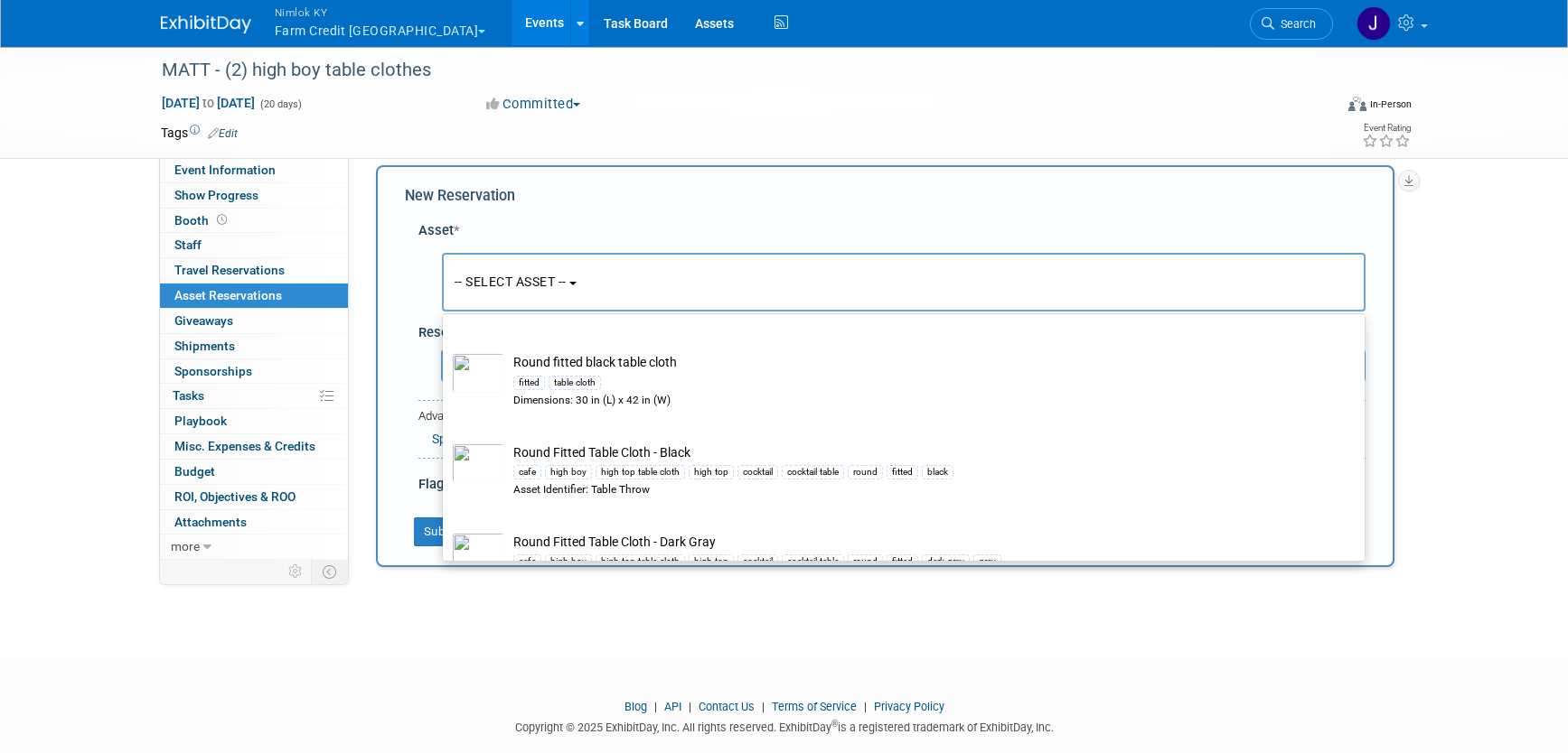
scroll to position [2025, 0]
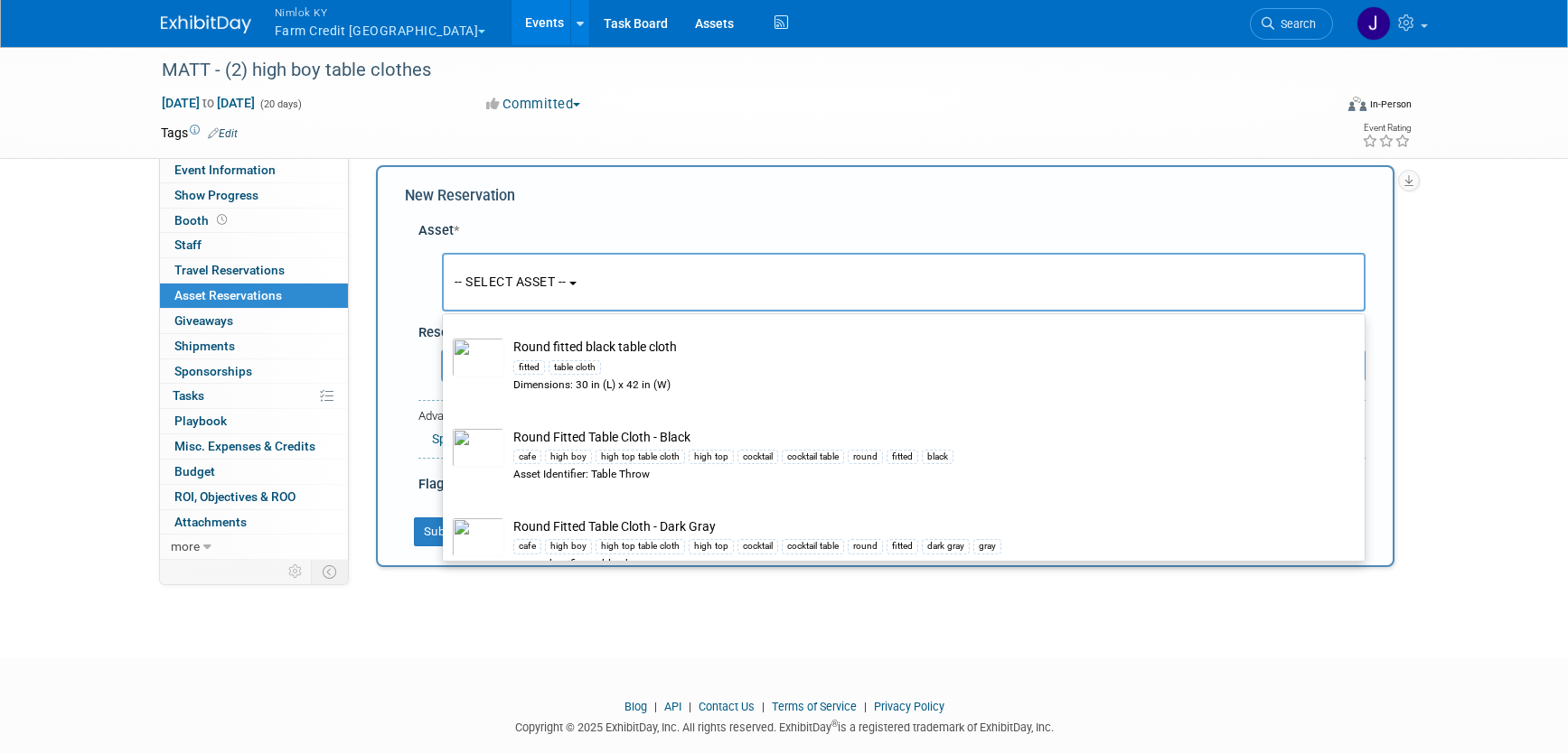
type input "table"
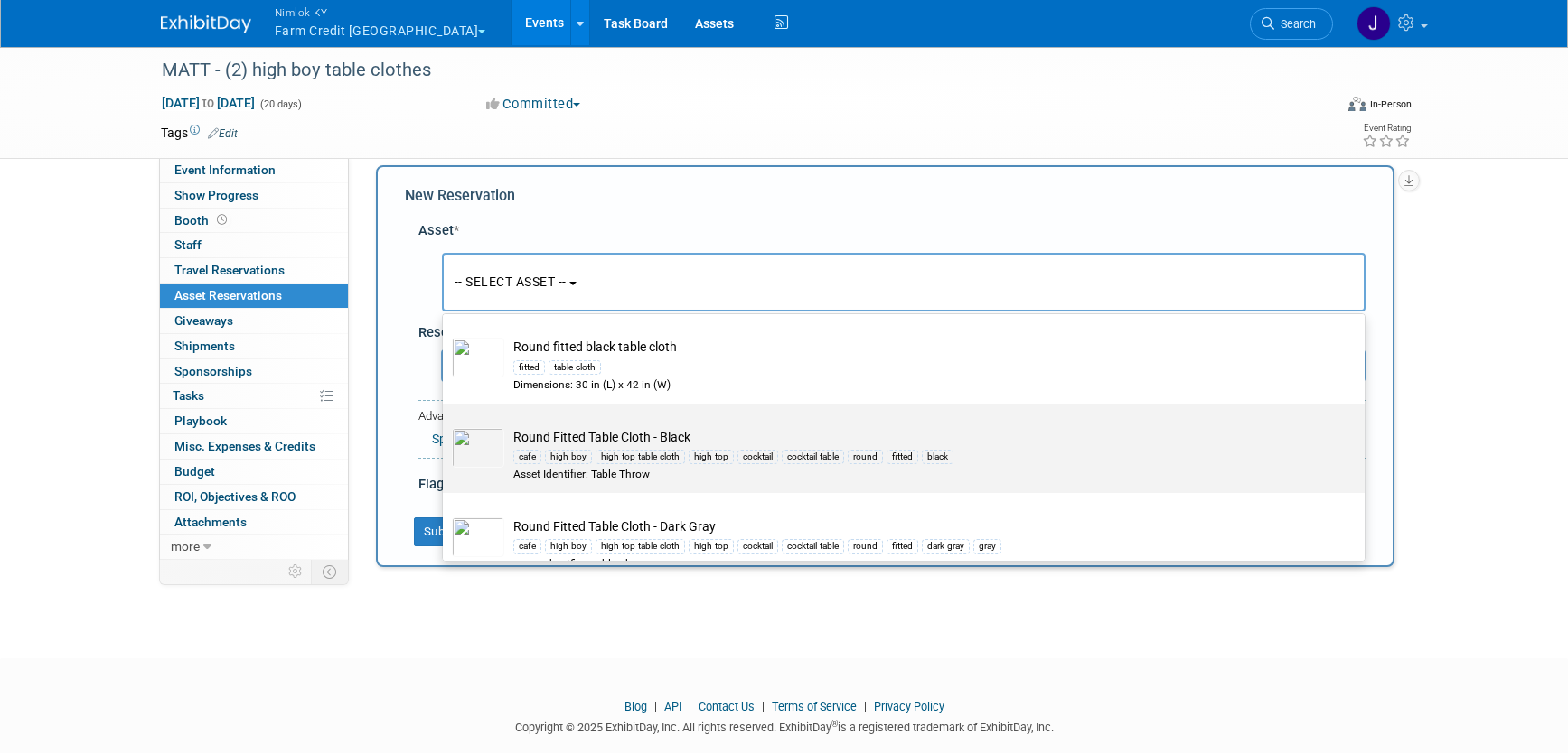
click at [583, 457] on div "high boy" at bounding box center [569, 457] width 47 height 15
click at [445, 426] on input "Round Fitted Table Cloth - Black cafe high boy high top table cloth high top co…" at bounding box center [439, 420] width 12 height 12
select select "10715841"
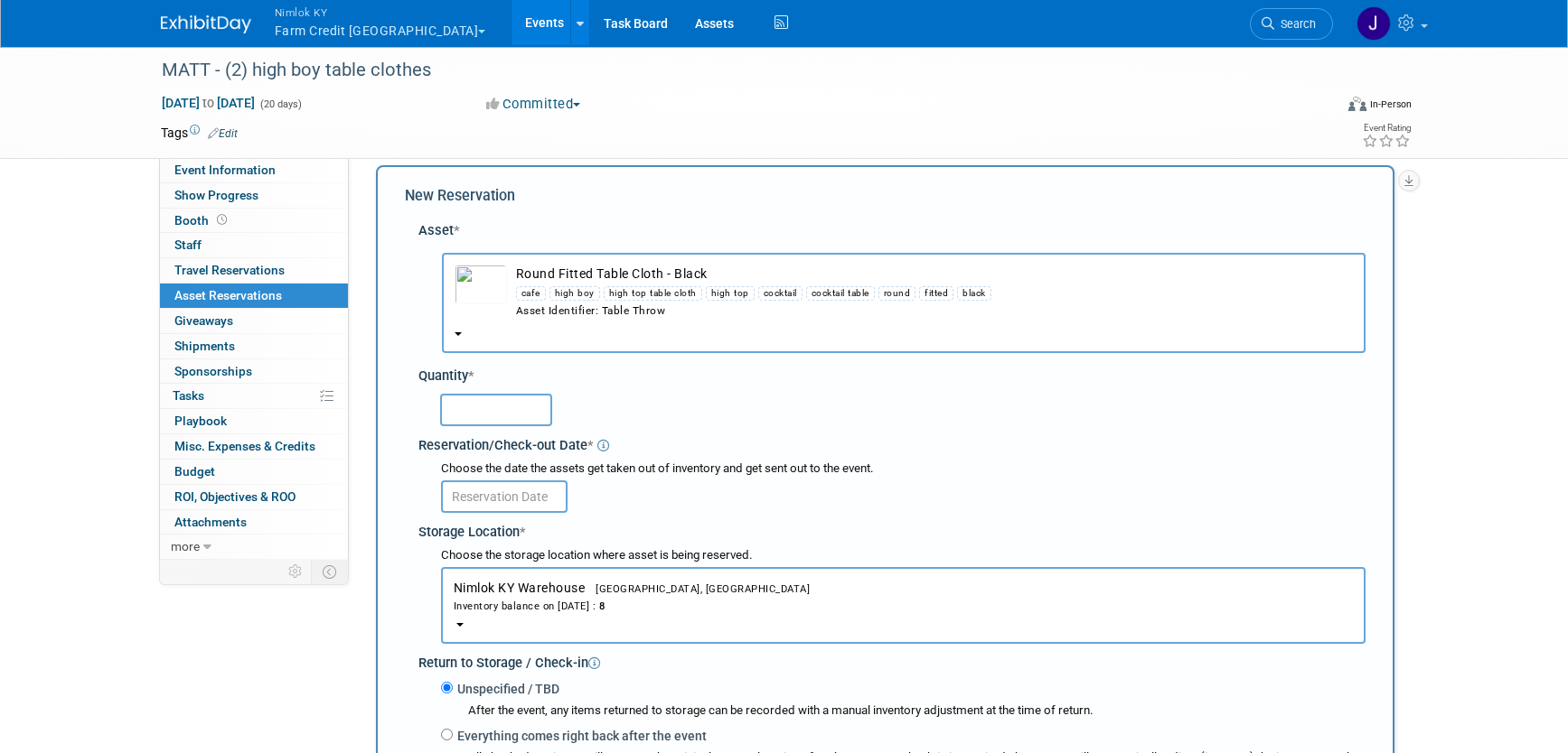
click at [531, 413] on input "text" at bounding box center [496, 409] width 112 height 32
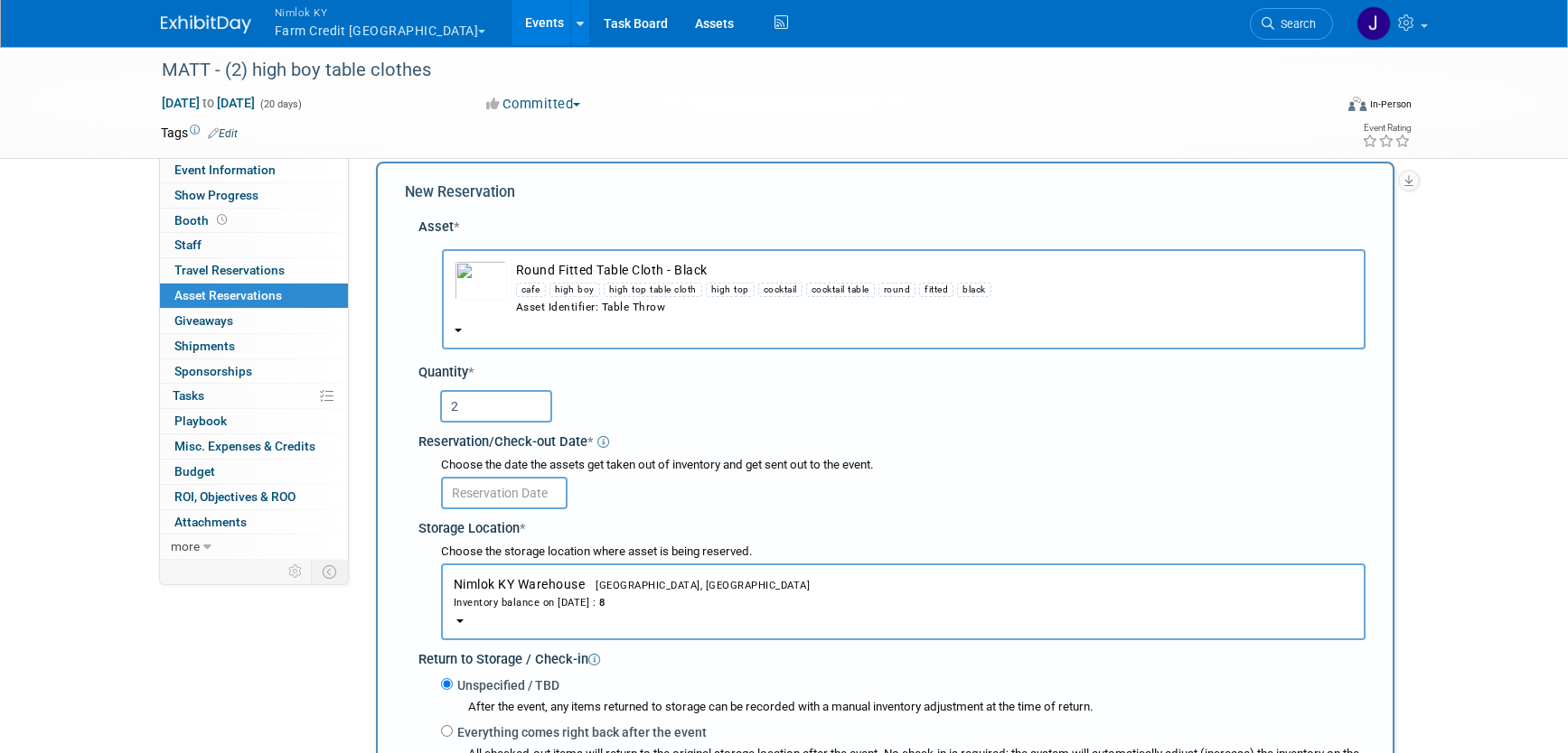
type input "2"
click at [556, 494] on input "text" at bounding box center [505, 493] width 126 height 32
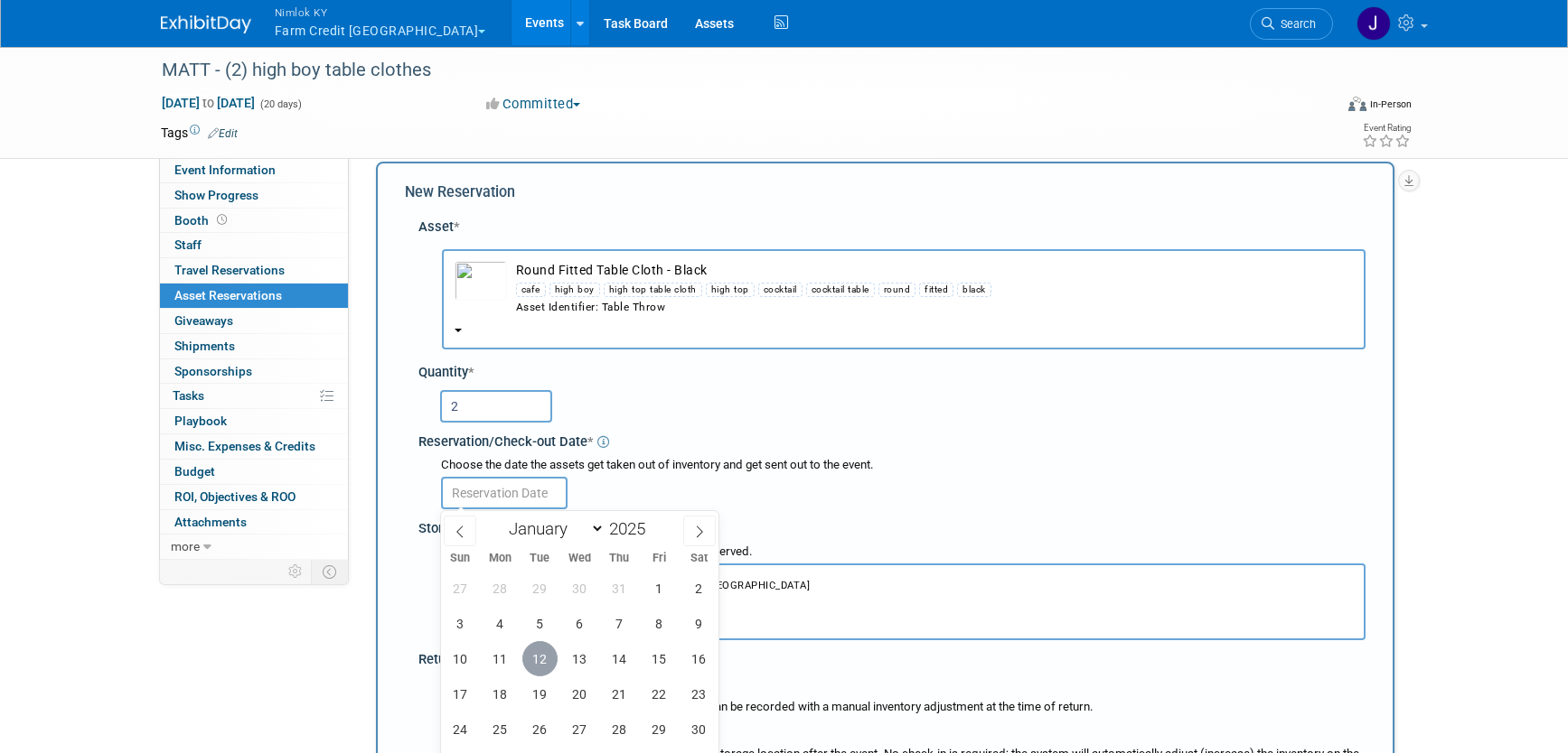
click at [547, 649] on span "12" at bounding box center [540, 659] width 35 height 35
type input "[DATE]"
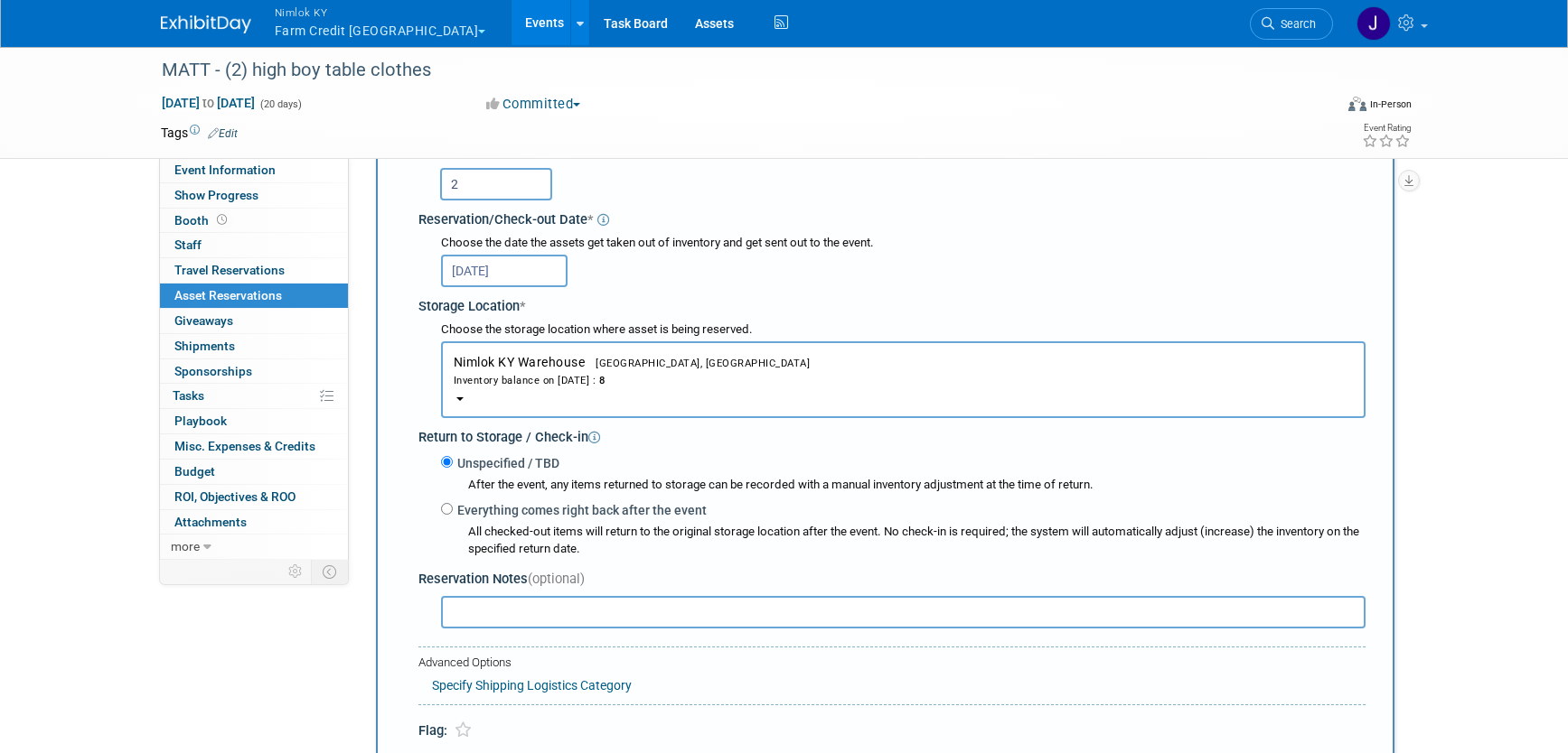
scroll to position [256, 0]
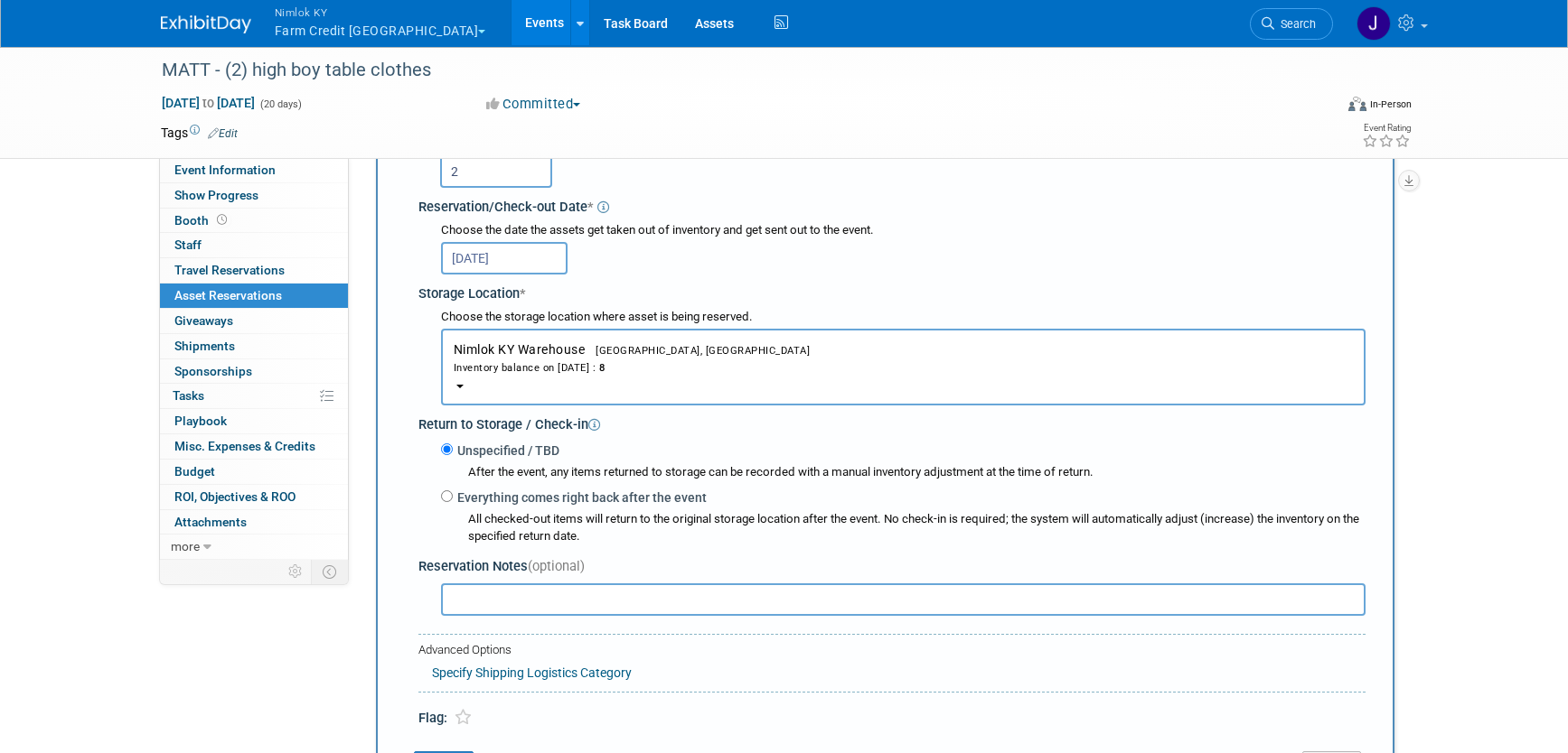
click at [589, 596] on input "text" at bounding box center [903, 599] width 924 height 32
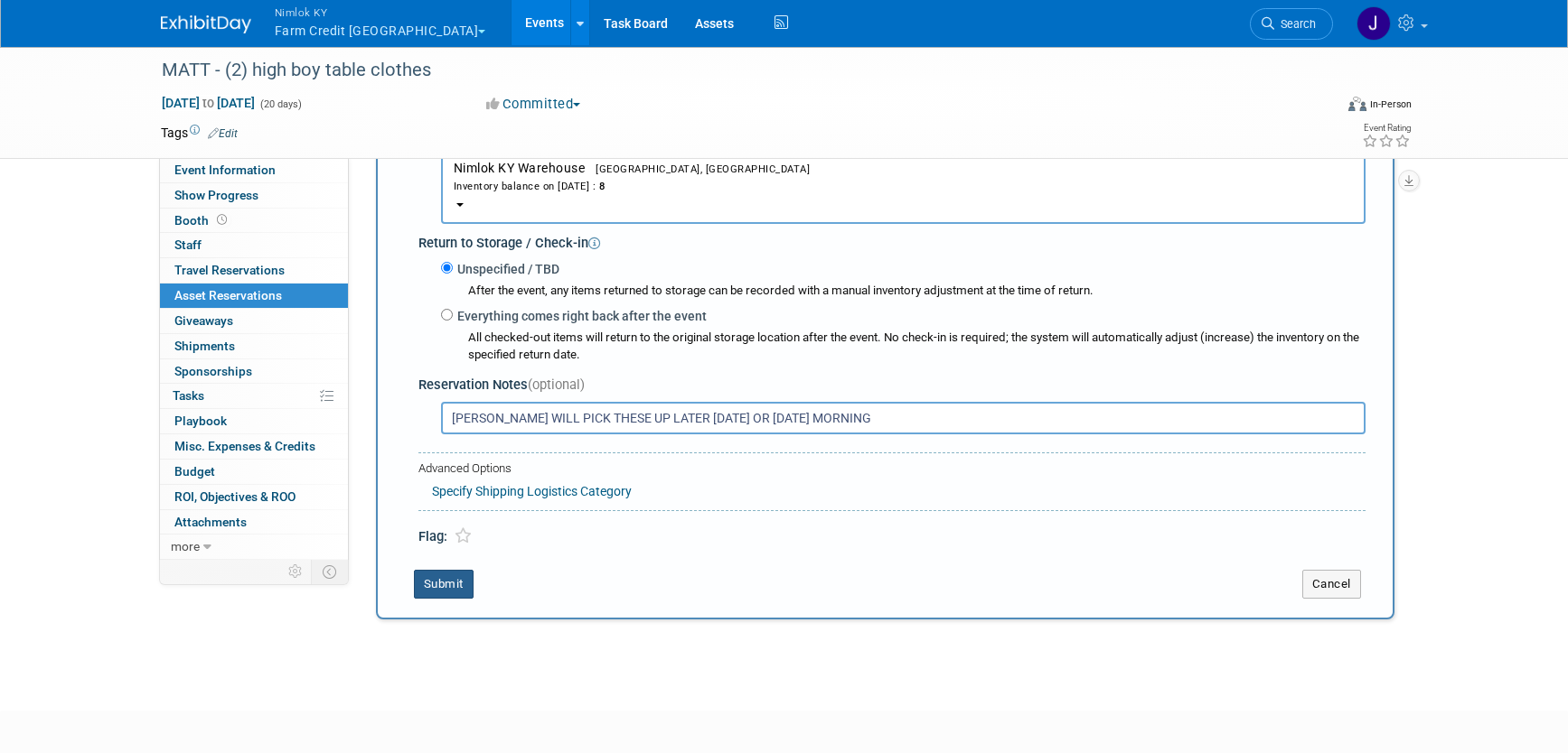
type input "[PERSON_NAME] WILL PICK THESE UP LATER [DATE] OR [DATE] MORNING"
click at [457, 585] on button "Submit" at bounding box center [443, 585] width 59 height 29
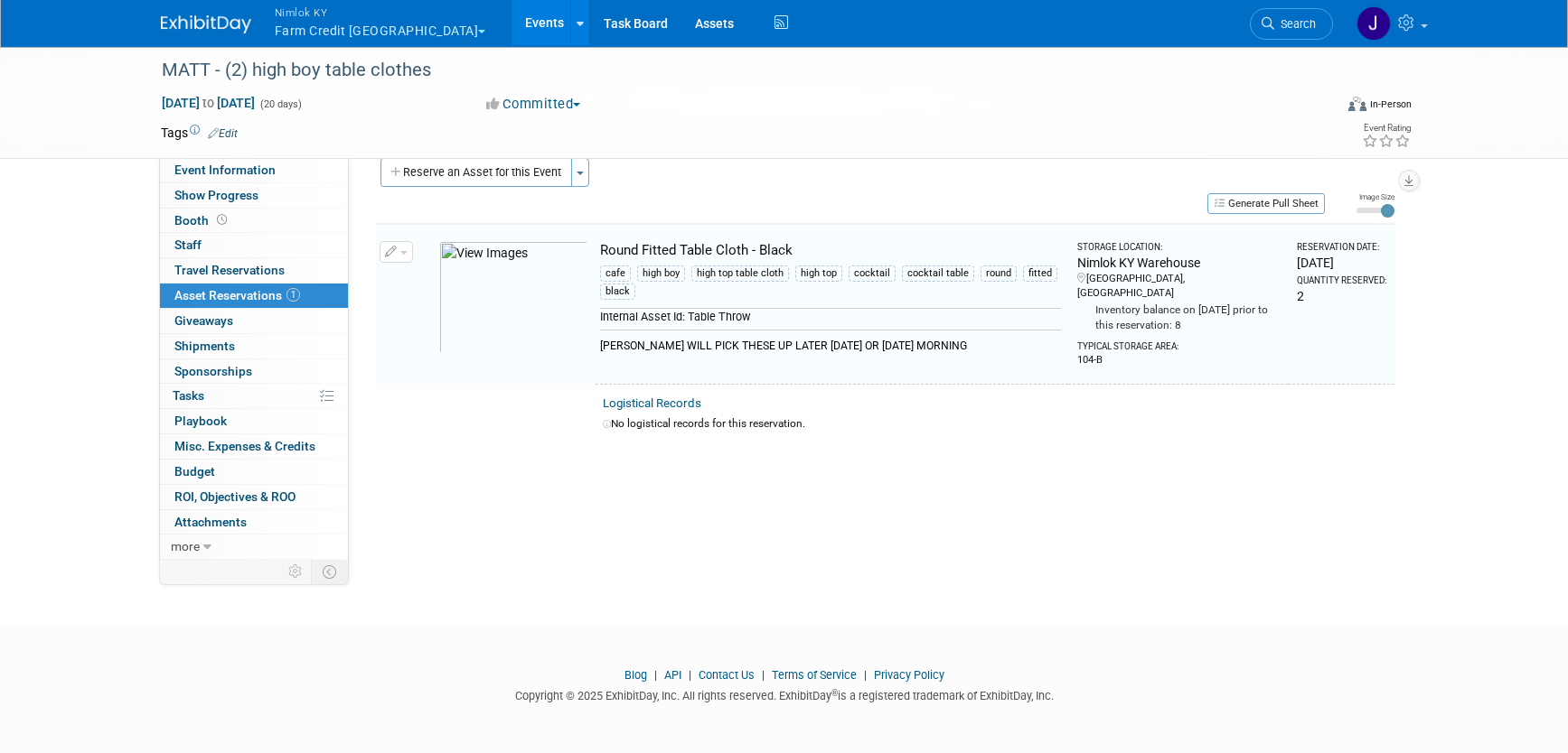
scroll to position [22, 0]
click at [1224, 204] on button "Generate Pull Sheet" at bounding box center [1266, 205] width 118 height 20
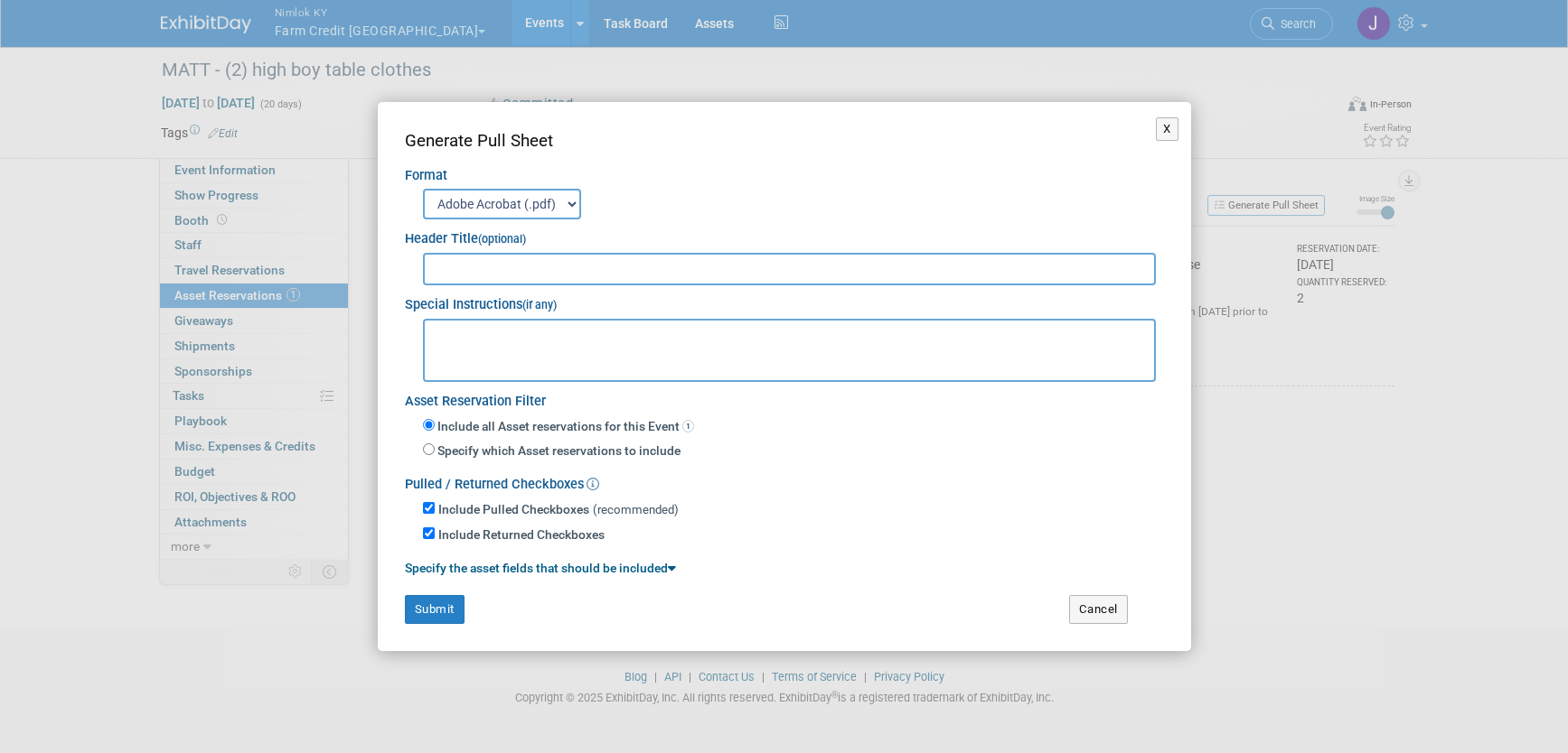
click at [740, 270] on input "text" at bounding box center [789, 268] width 734 height 32
type input "MATT WI"
click at [1113, 603] on button "Cancel" at bounding box center [1098, 610] width 58 height 29
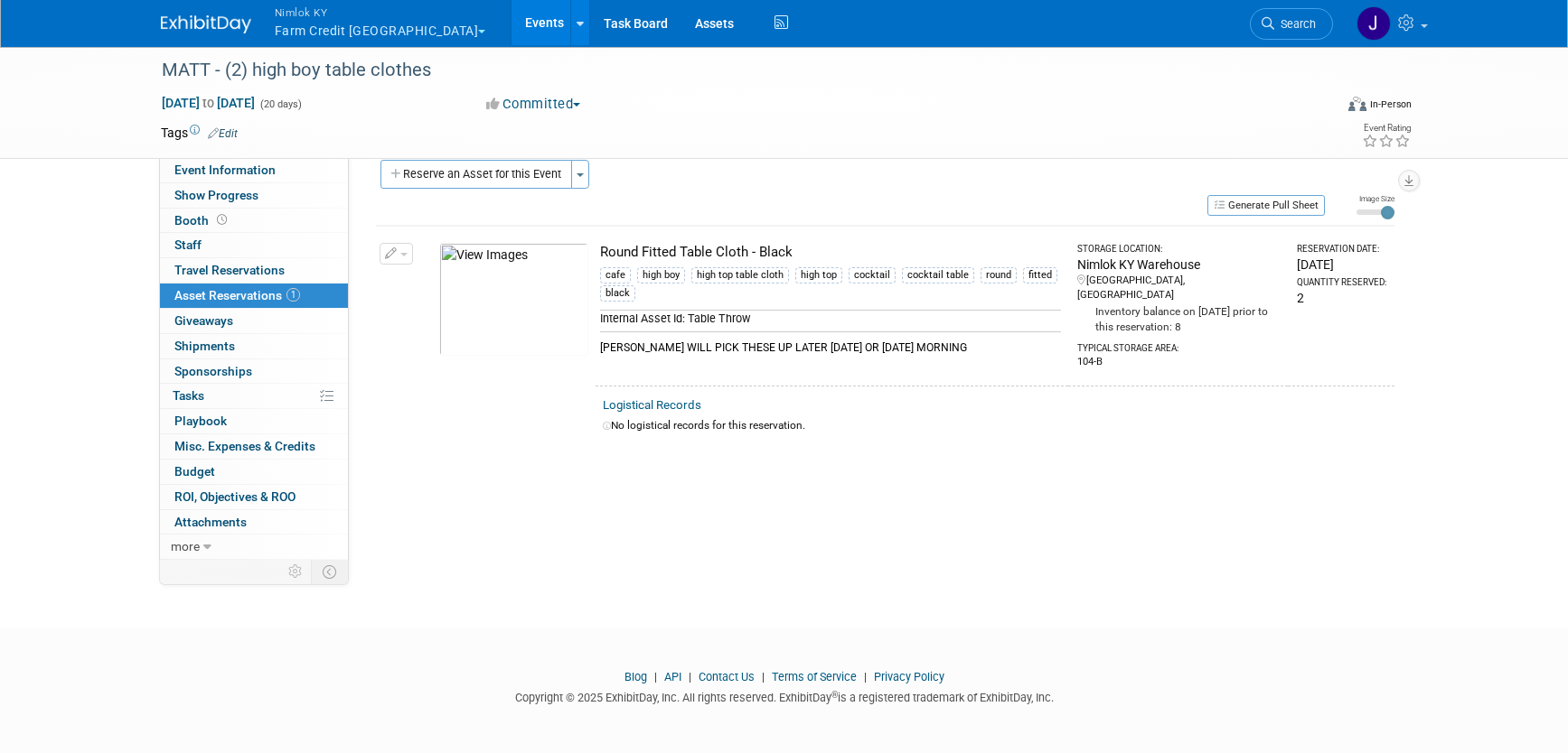
click at [957, 362] on td "Round Fitted Table Cloth - Black cafe high boy high top table cloth high top co…" at bounding box center [832, 305] width 473 height 160
drag, startPoint x: 946, startPoint y: 349, endPoint x: 600, endPoint y: 349, distance: 346.0
click at [600, 349] on div "MATT WILL PICK THESE UP LATER TODAY OR TOMORROW MORNING" at bounding box center [830, 347] width 462 height 24
copy div "MATT WILL PICK THESE UP LATER TODAY OR TOMORROW MORNING"
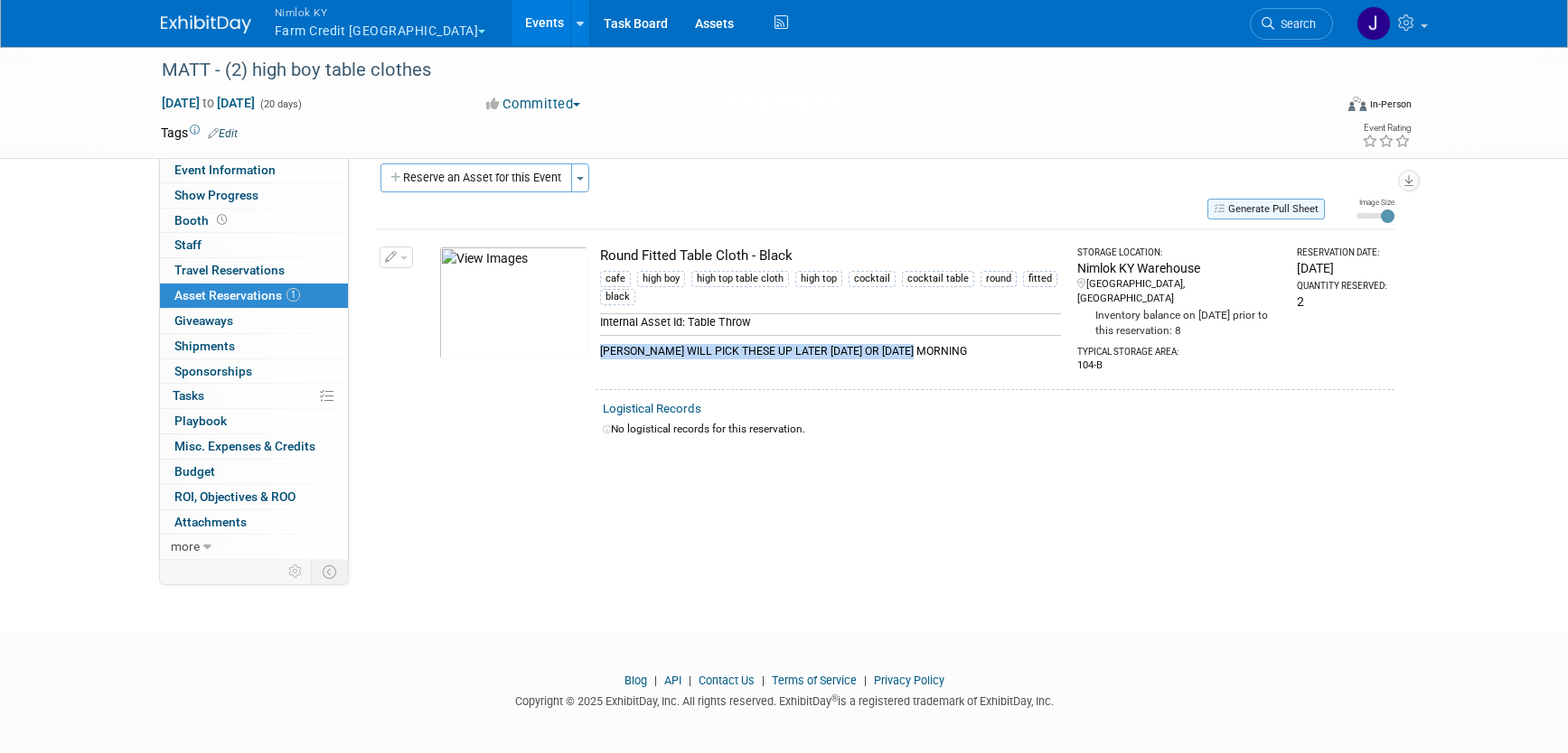
click at [1296, 205] on button "Generate Pull Sheet" at bounding box center [1266, 209] width 118 height 20
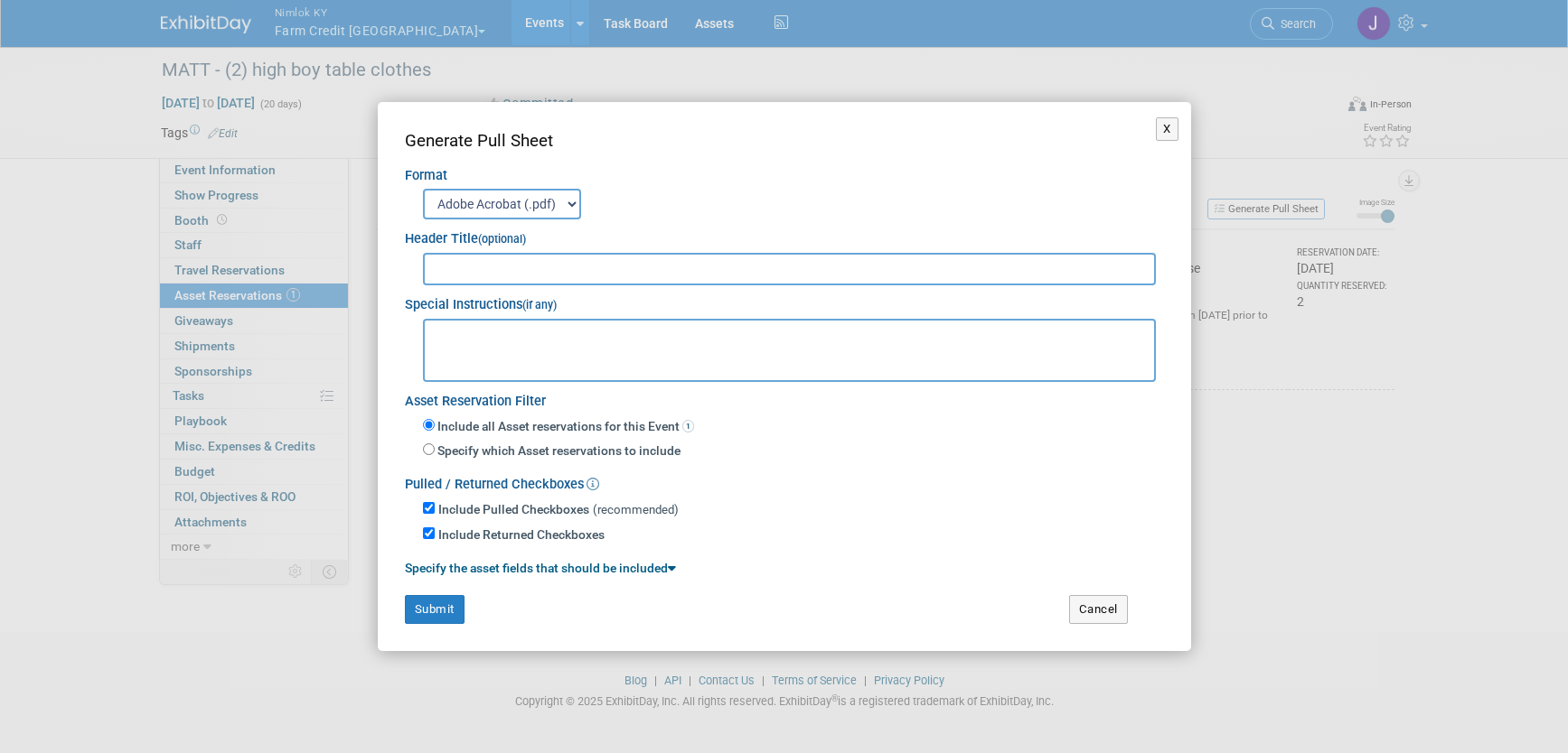
click at [792, 275] on input "text" at bounding box center [789, 268] width 734 height 32
paste input "MATT WILL PICK THESE UP LATER TODAY OR TOMORROW MORNING"
type input "MATT WILL PICK THESE UP LATER TODAY OR TOMORROW MORNING"
click at [453, 609] on button "Submit" at bounding box center [435, 610] width 59 height 29
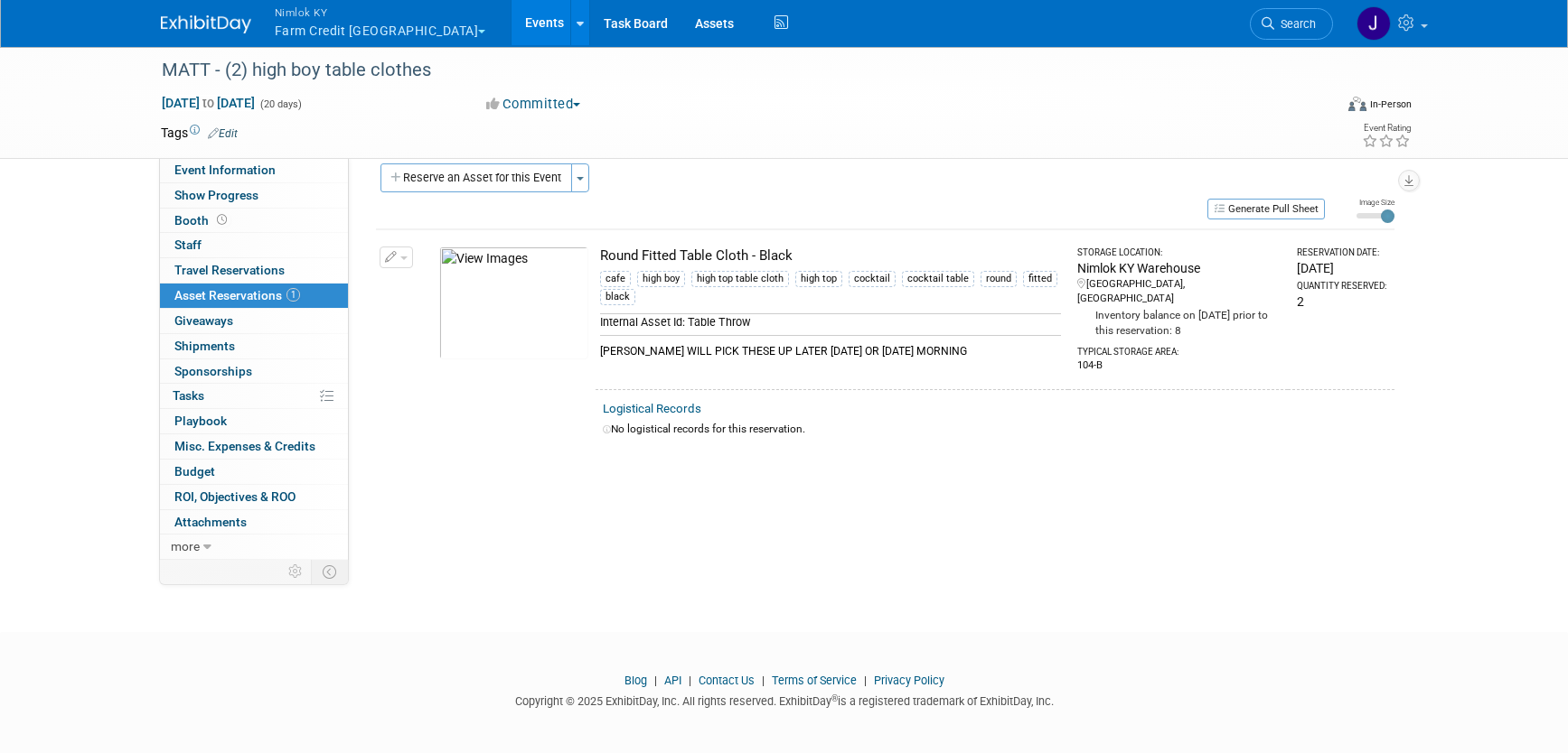
click at [1285, 591] on div "MATT - (2) high boy table clothes Aug 12, 2025 to Aug 31, 2025 (20 days) Aug 12…" at bounding box center [784, 313] width 1568 height 573
click at [782, 149] on div "Tags Edit Event Rating" at bounding box center [787, 137] width 1279 height 32
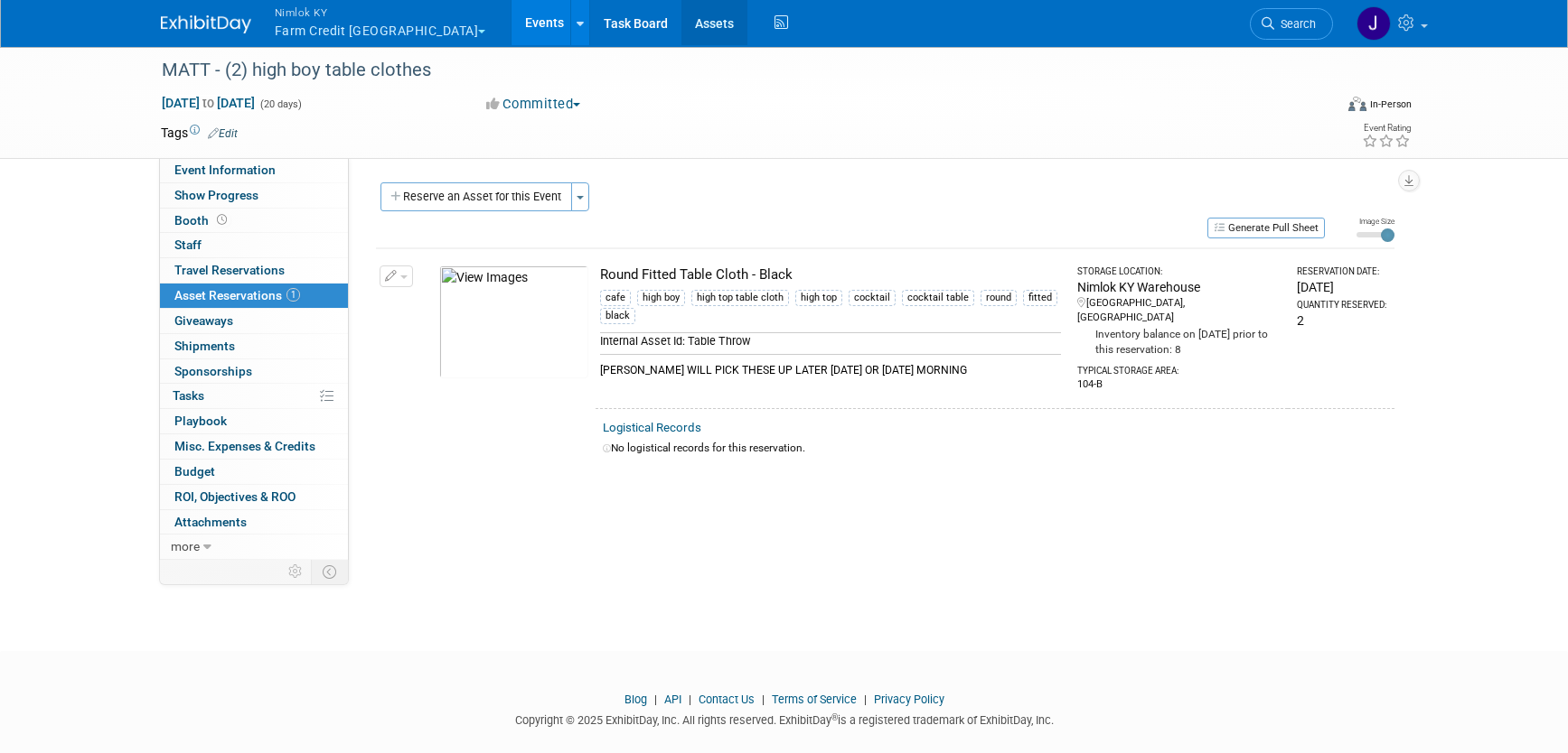
click at [681, 32] on link "Assets" at bounding box center [714, 22] width 66 height 45
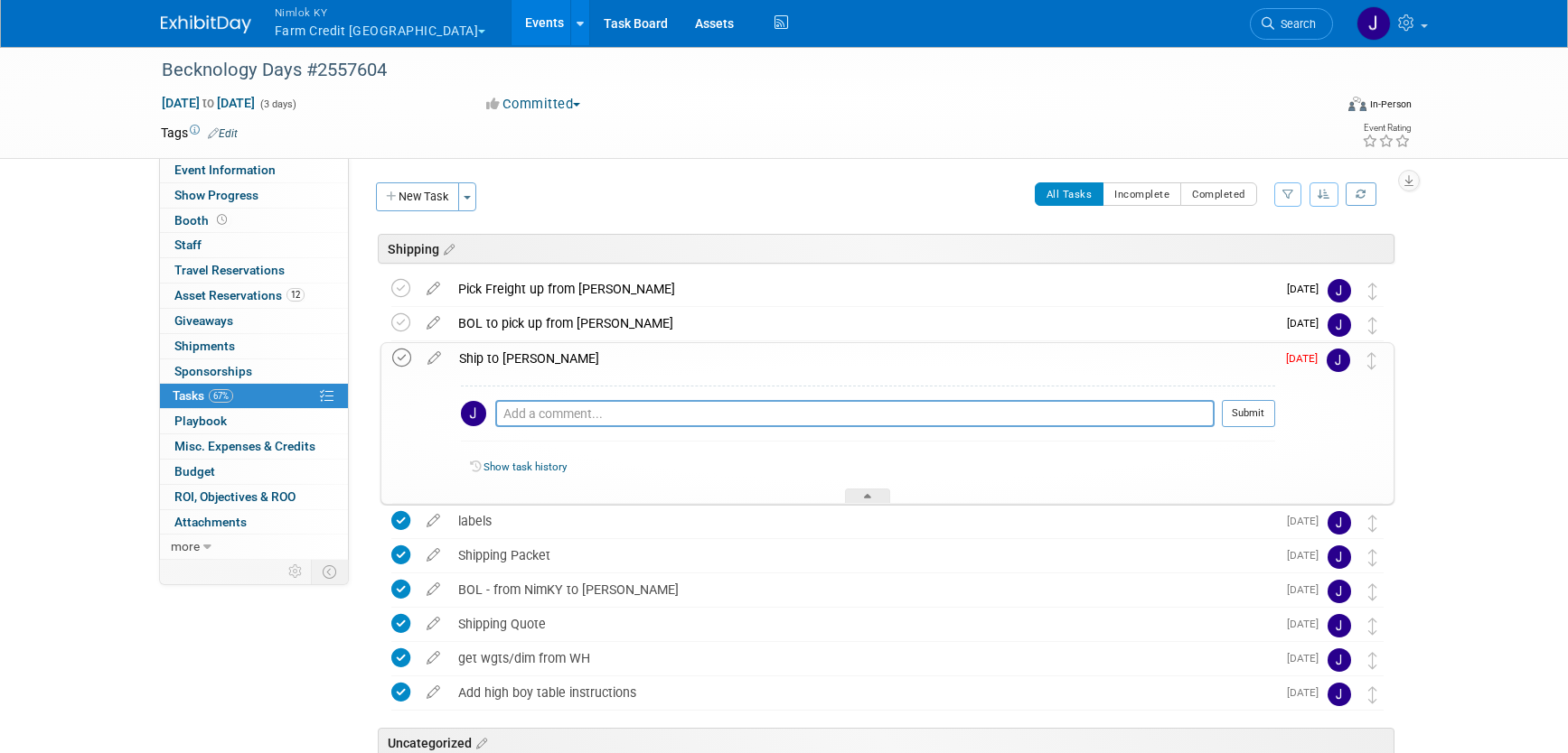
click at [406, 358] on icon at bounding box center [402, 359] width 19 height 19
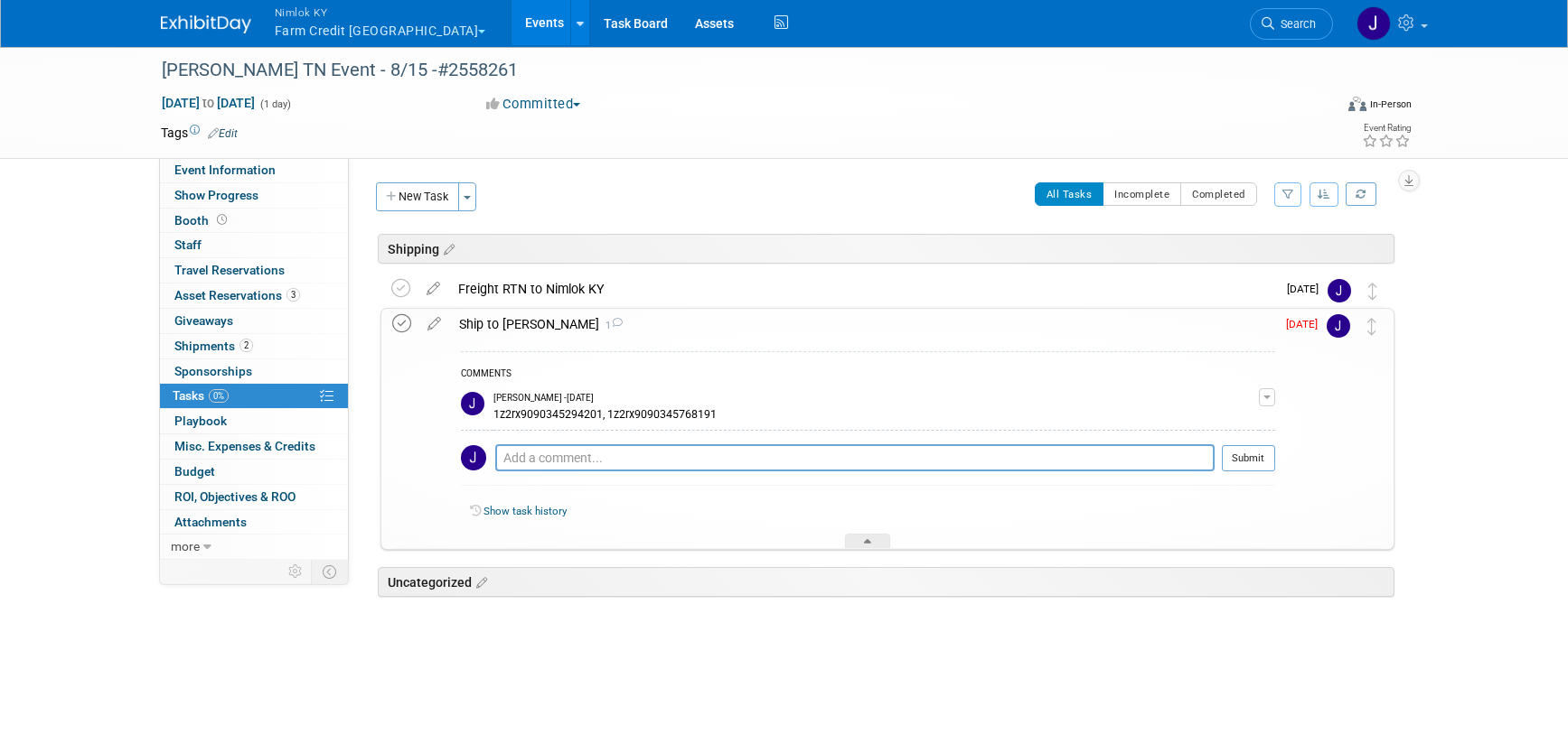
click at [405, 323] on icon at bounding box center [402, 325] width 19 height 19
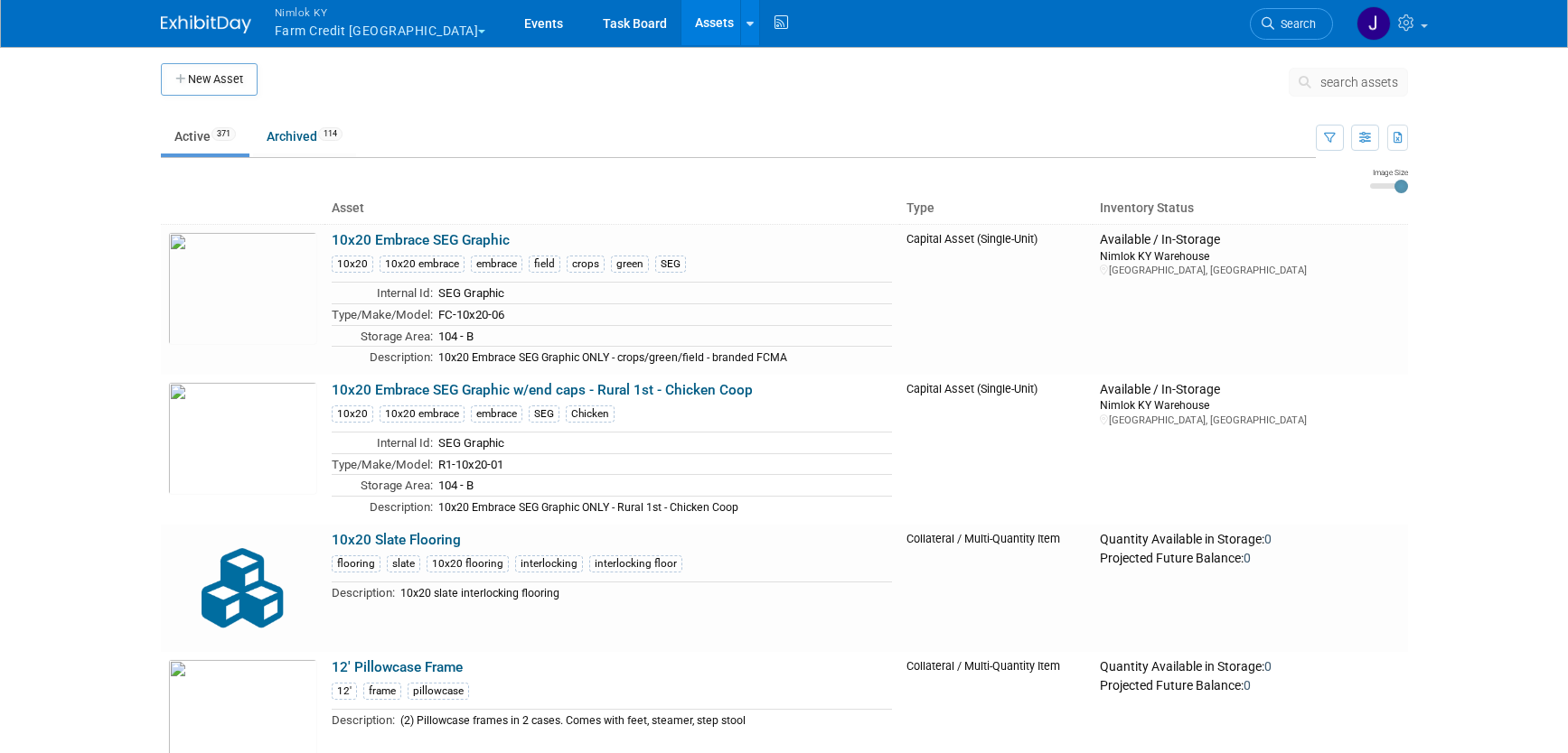
click at [1351, 92] on button "search assets" at bounding box center [1348, 83] width 120 height 29
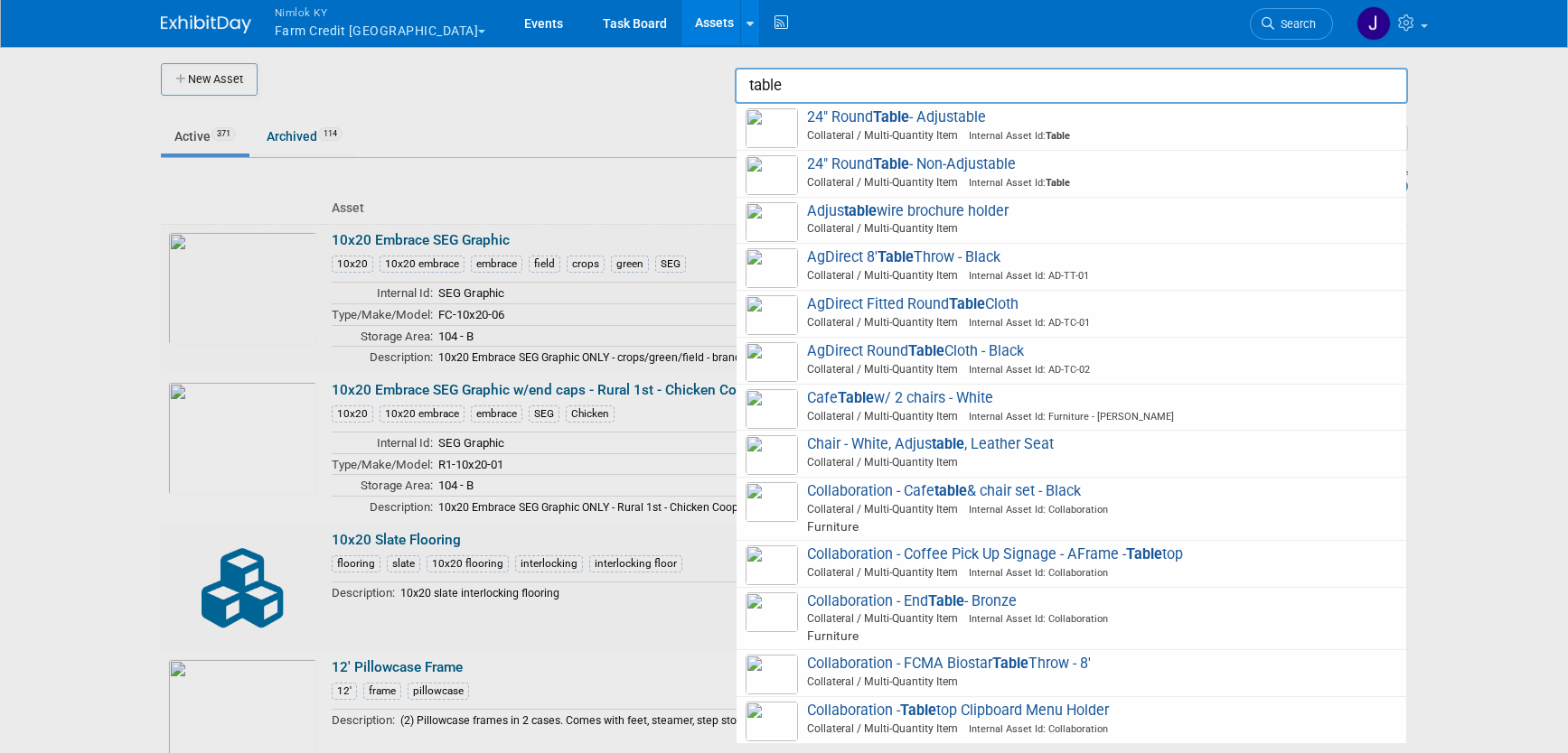
type input "table"
click at [784, 143] on div at bounding box center [784, 376] width 0 height 753
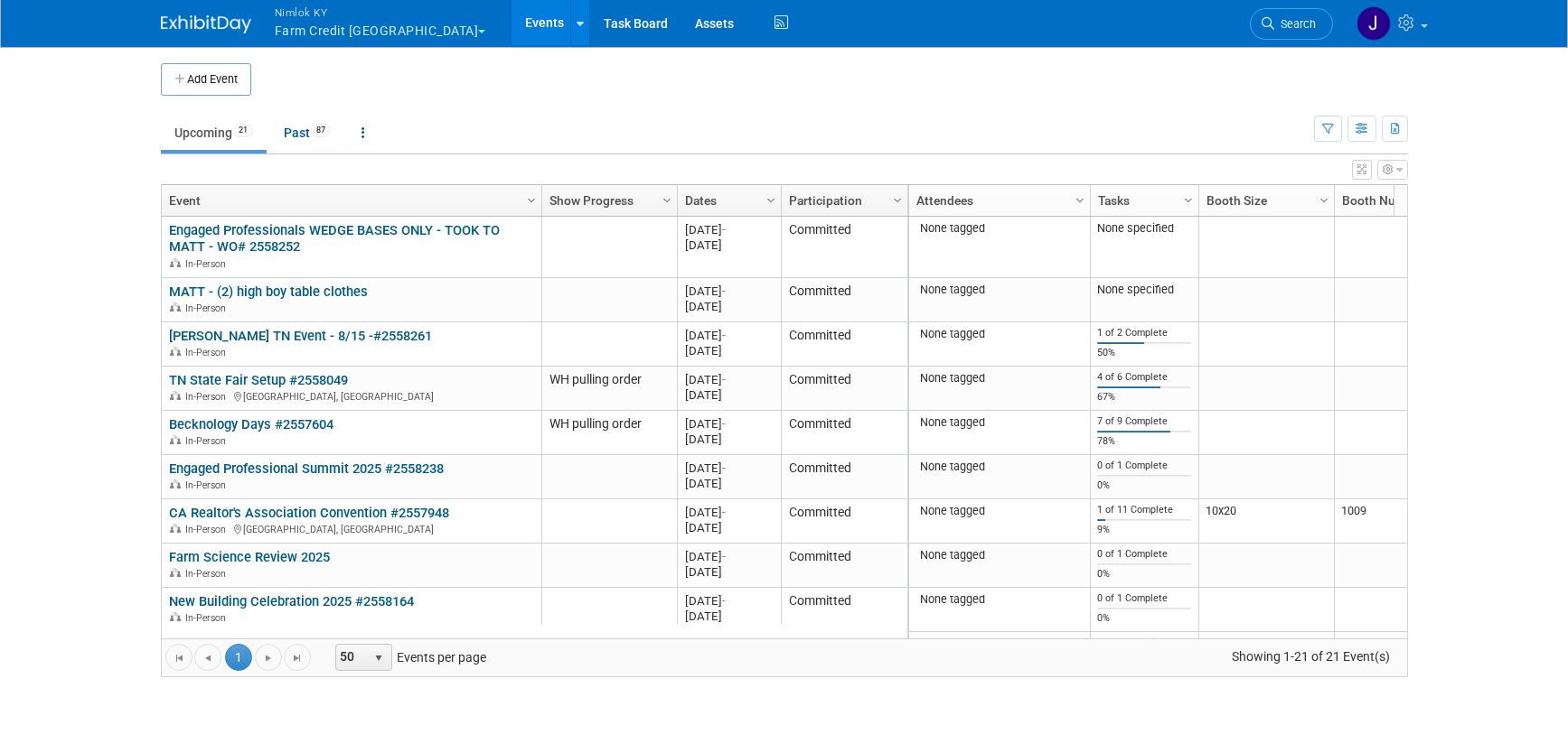
click at [357, 30] on button "Nimlok KY Farm Credit Mid America" at bounding box center [391, 23] width 236 height 47
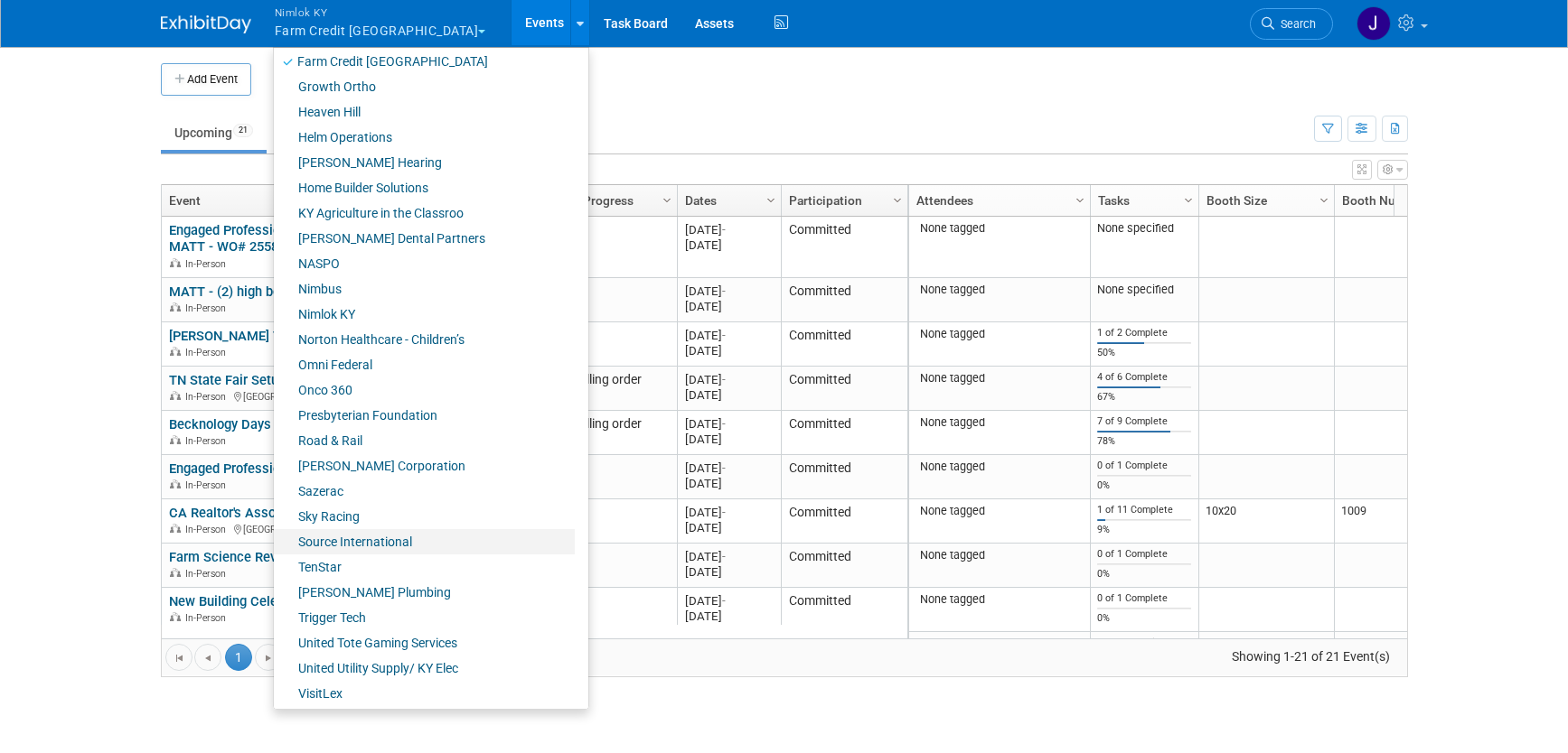
scroll to position [591, 0]
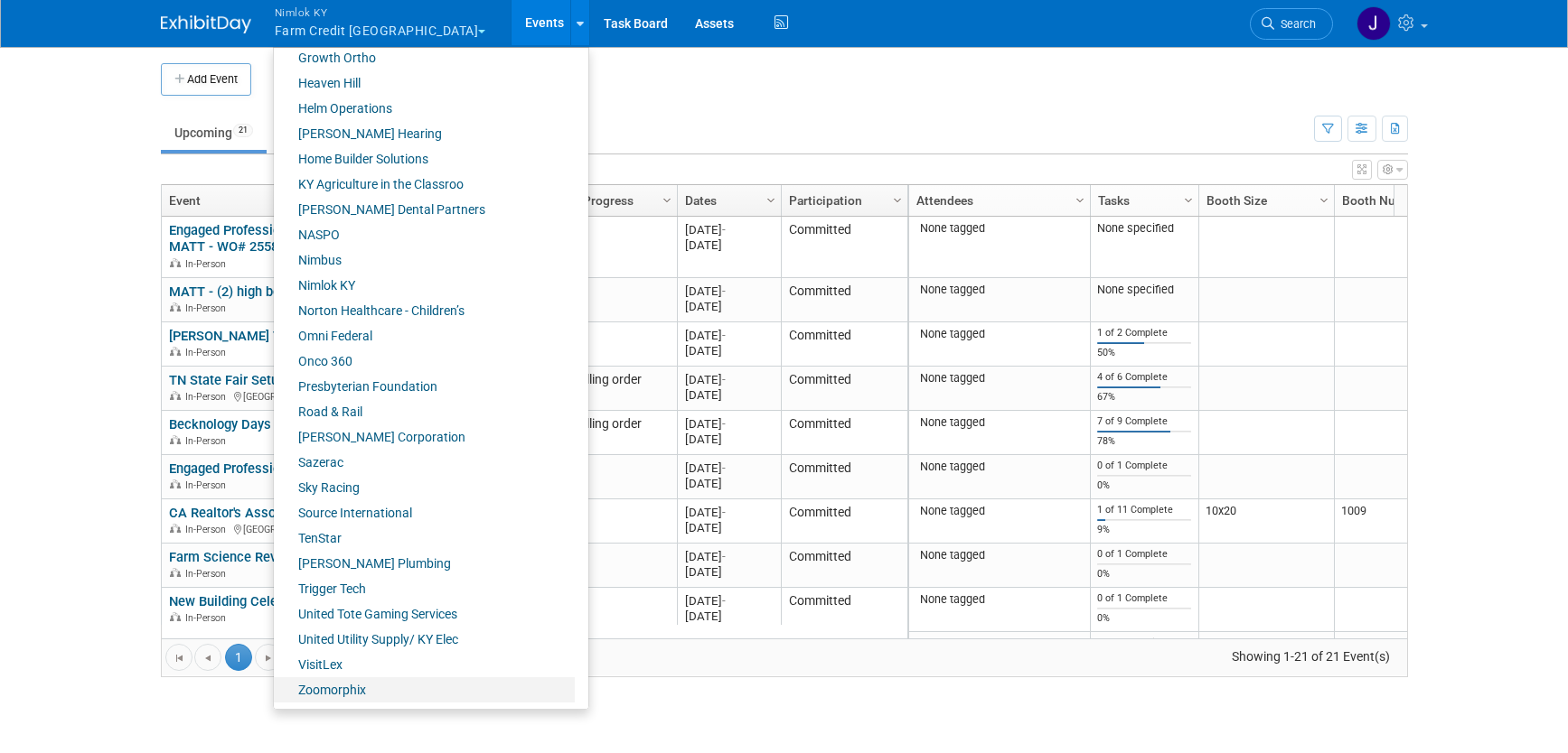
click at [367, 685] on link "Zoomorphix" at bounding box center [425, 690] width 301 height 25
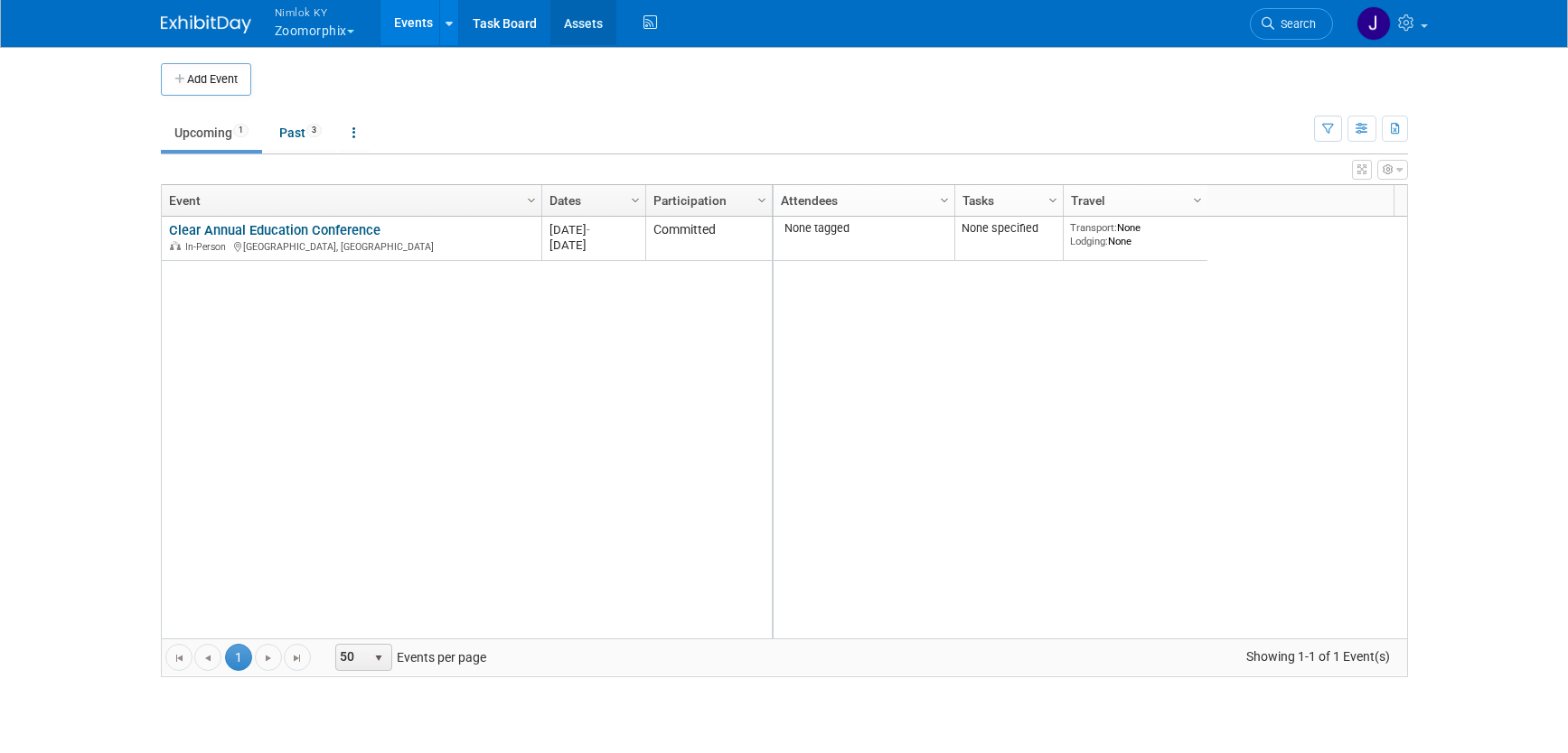
click at [586, 19] on link "Assets" at bounding box center [583, 22] width 66 height 45
